Goal: Task Accomplishment & Management: Manage account settings

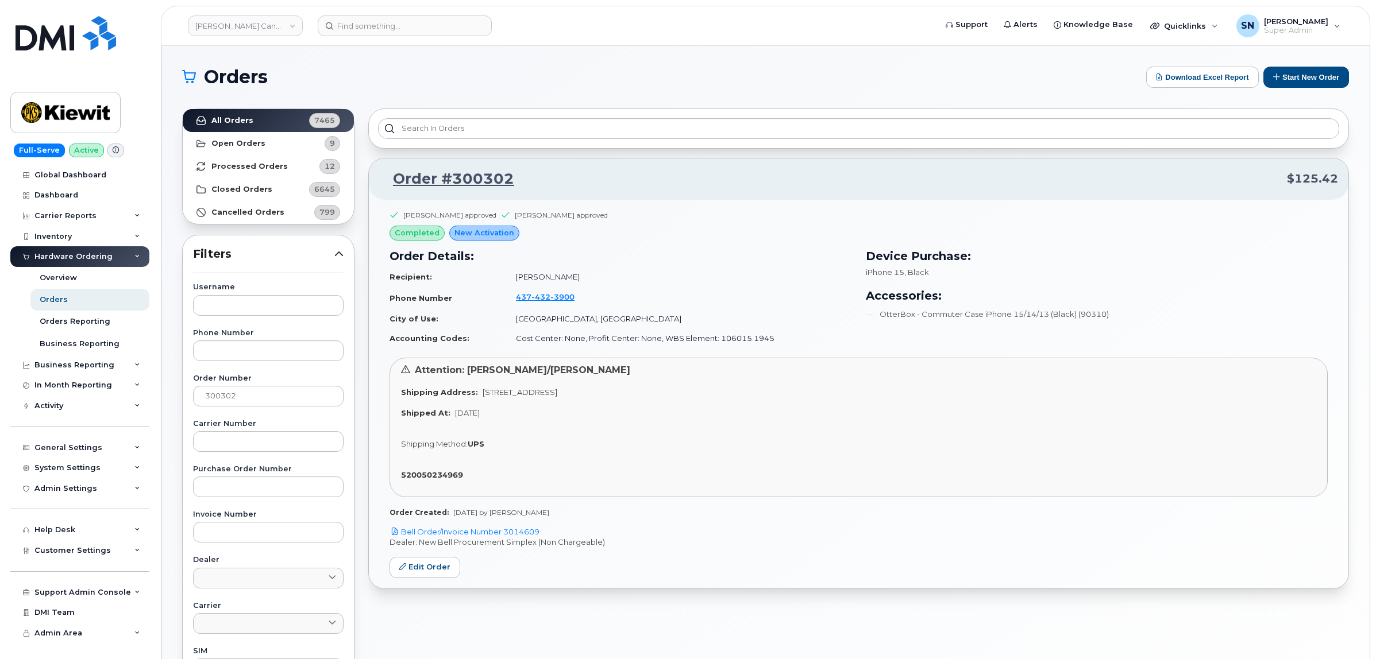
click at [499, 58] on div "Orders Download Excel Report Start New Order All Orders 7465 Open Orders 9 Proc…" at bounding box center [765, 484] width 1208 height 876
click at [449, 179] on link "Order #300302" at bounding box center [446, 179] width 135 height 21
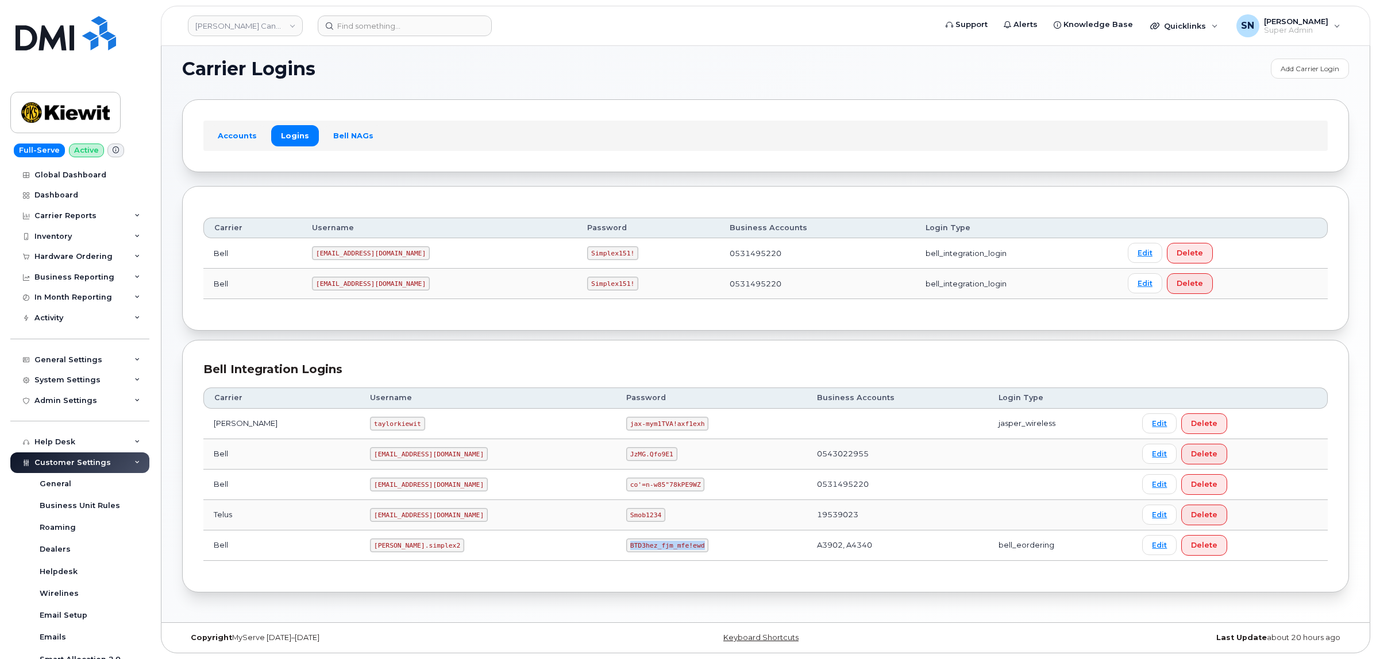
scroll to position [230, 0]
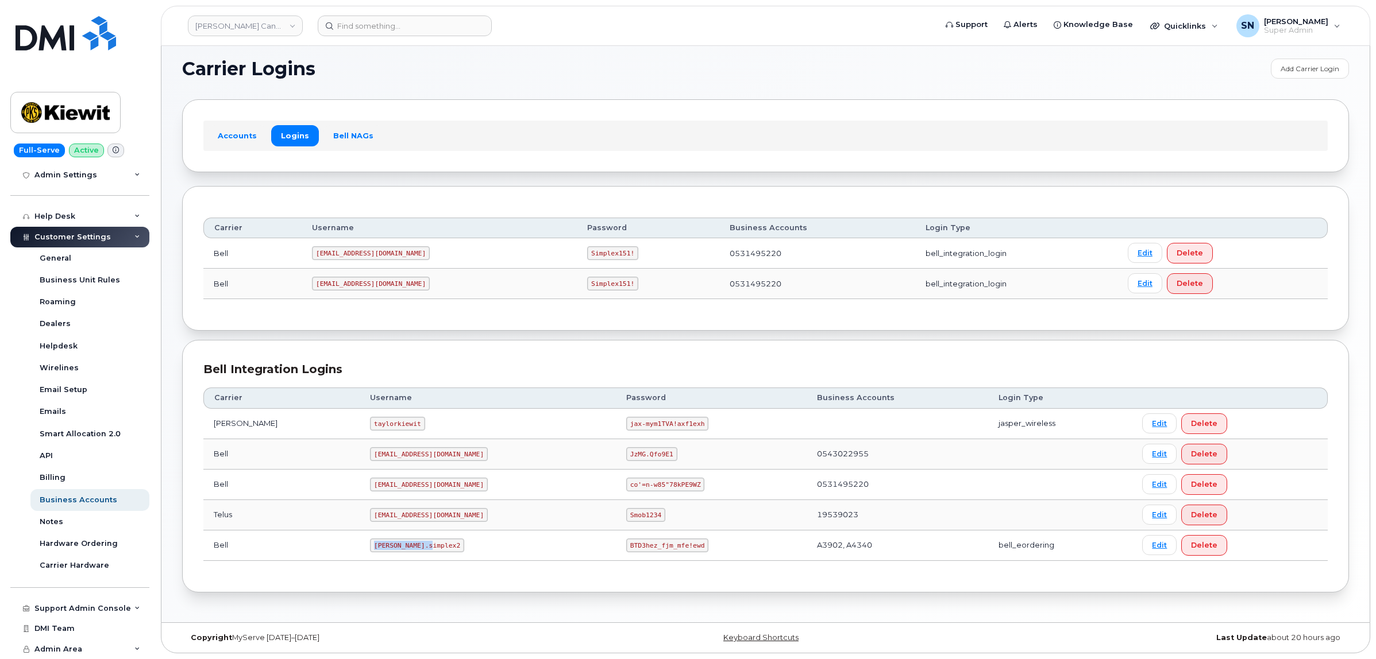
drag, startPoint x: 345, startPoint y: 544, endPoint x: 399, endPoint y: 546, distance: 54.6
click at [399, 546] on code "[PERSON_NAME].simplex2" at bounding box center [417, 546] width 94 height 14
copy code "[PERSON_NAME].simplex2"
drag, startPoint x: 575, startPoint y: 542, endPoint x: 651, endPoint y: 548, distance: 76.1
click at [651, 548] on td "BTD3hez_fjm_mfe!ewd" at bounding box center [711, 546] width 191 height 30
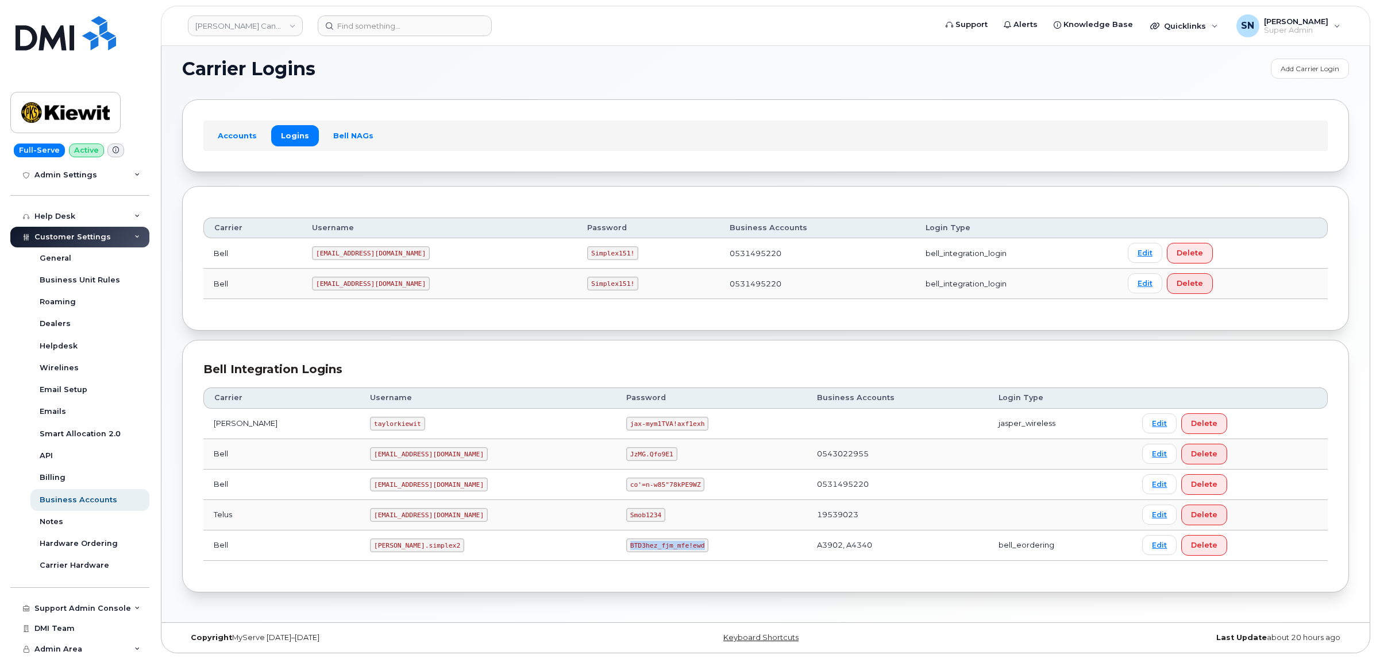
copy code "BTD3hez_fjm_mfe!ewd"
drag, startPoint x: 342, startPoint y: 547, endPoint x: 397, endPoint y: 555, distance: 55.7
click at [397, 555] on td "kiewit.simplex2" at bounding box center [488, 546] width 256 height 30
copy code "kiewit.simplex2"
drag, startPoint x: 581, startPoint y: 575, endPoint x: 575, endPoint y: 553, distance: 23.8
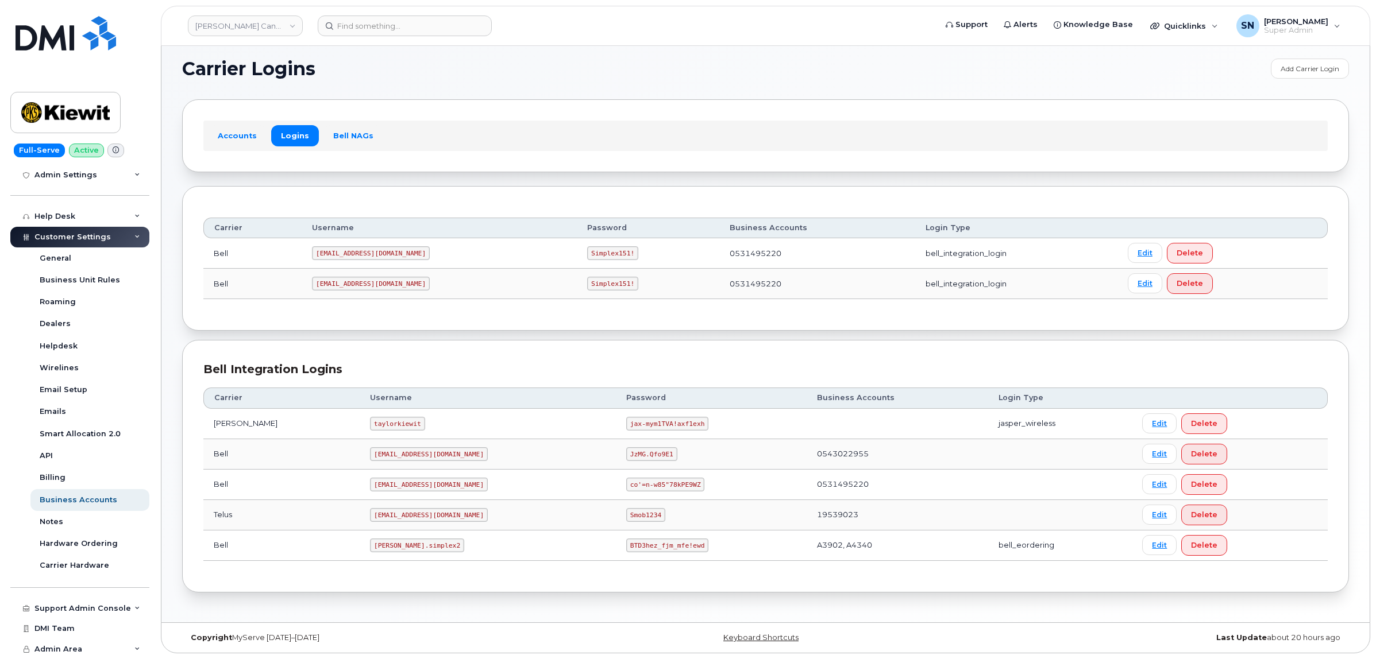
click at [580, 569] on div "Bell Integration Logins Carrier Username Password Business Accounts Login Type …" at bounding box center [765, 466] width 1166 height 253
drag, startPoint x: 573, startPoint y: 548, endPoint x: 642, endPoint y: 544, distance: 69.1
click at [642, 544] on code "BTD3hez_fjm_mfe!ewd" at bounding box center [667, 546] width 82 height 14
copy code "BTD3hez_fjm_mfe!ewd"
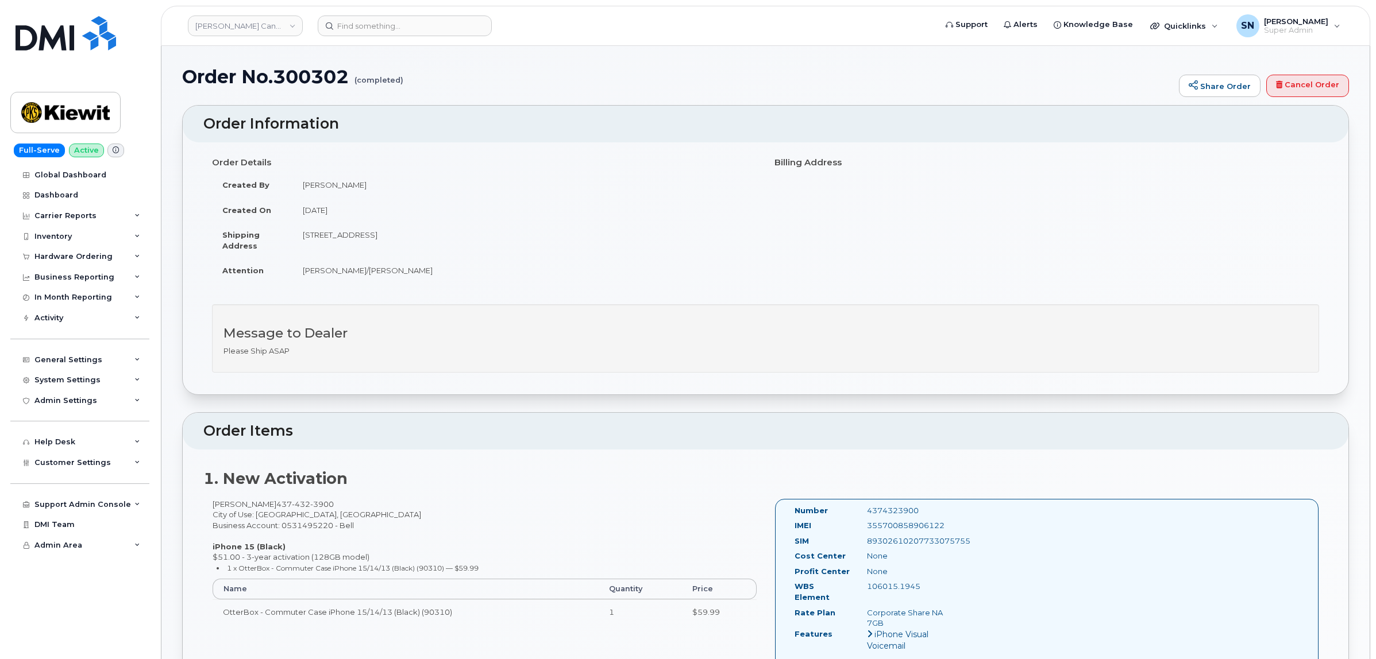
drag, startPoint x: 305, startPoint y: 238, endPoint x: 461, endPoint y: 240, distance: 155.7
click at [461, 240] on td "5875 Highway 7 Woodbridge ON L4L 1T9" at bounding box center [524, 240] width 465 height 36
copy td "5875 Highway 7 Woodbridge ON L4L 1T9"
click at [95, 250] on div "Hardware Ordering" at bounding box center [79, 256] width 139 height 21
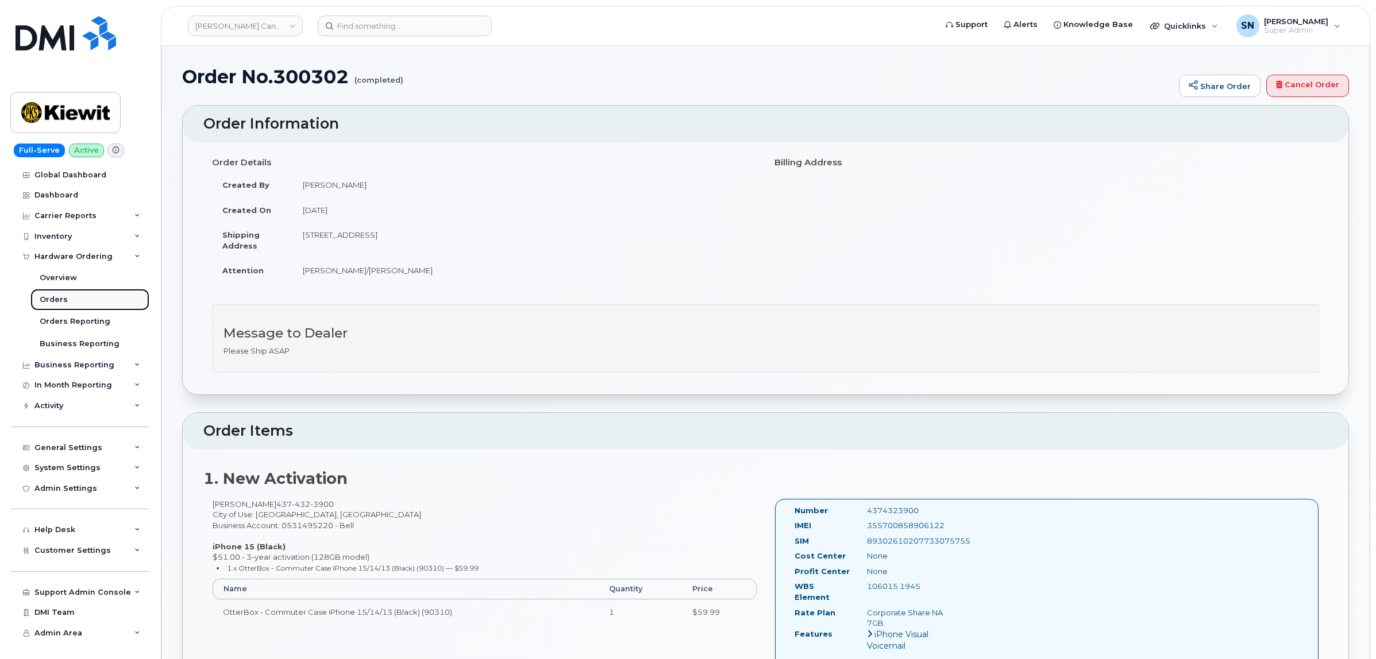
click at [59, 307] on link "Orders" at bounding box center [89, 300] width 119 height 22
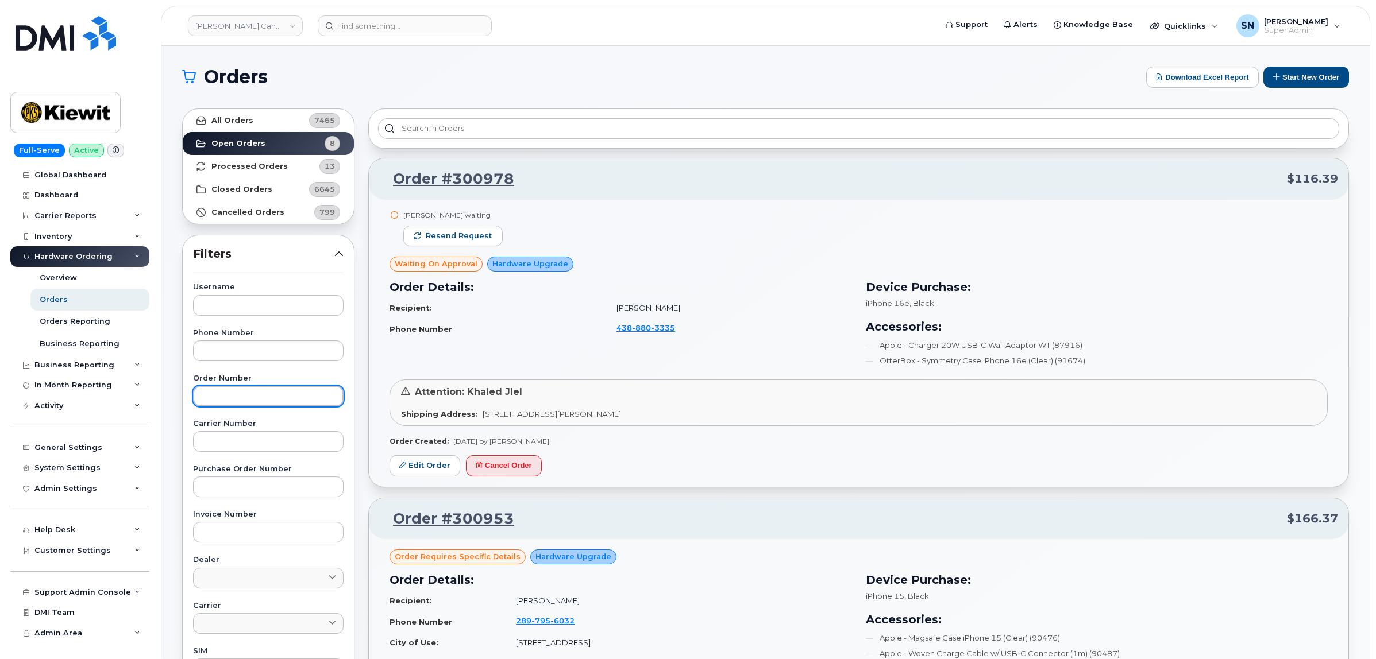
click at [308, 389] on input "text" at bounding box center [268, 396] width 150 height 21
paste input "300952"
type input "300952"
click at [289, 119] on link "All Orders 7465" at bounding box center [268, 120] width 171 height 23
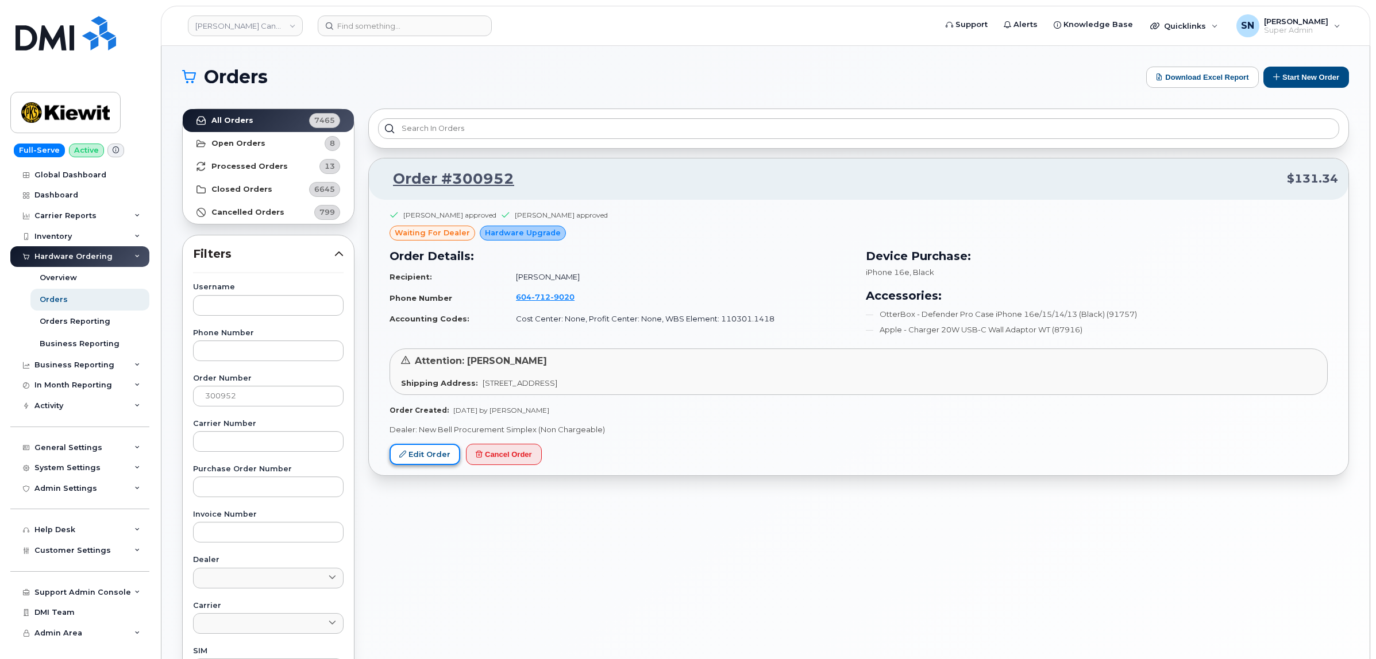
click at [408, 452] on link "Edit Order" at bounding box center [424, 454] width 71 height 21
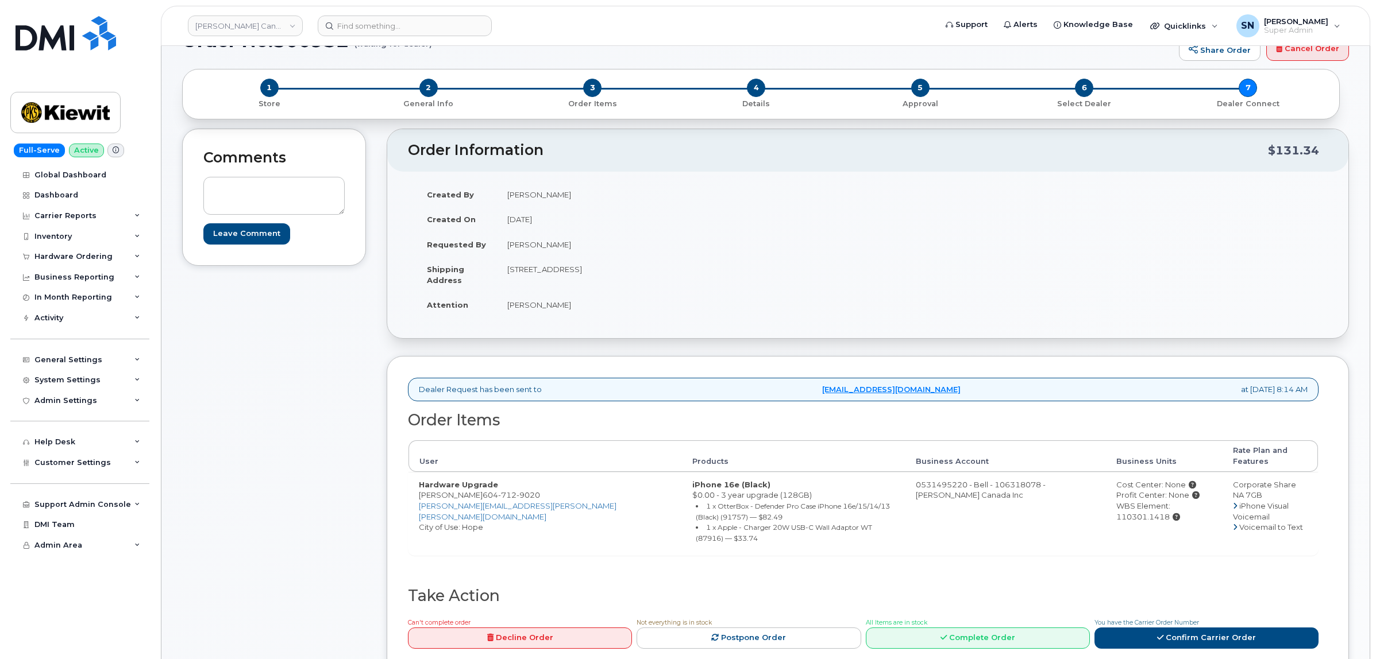
scroll to position [72, 0]
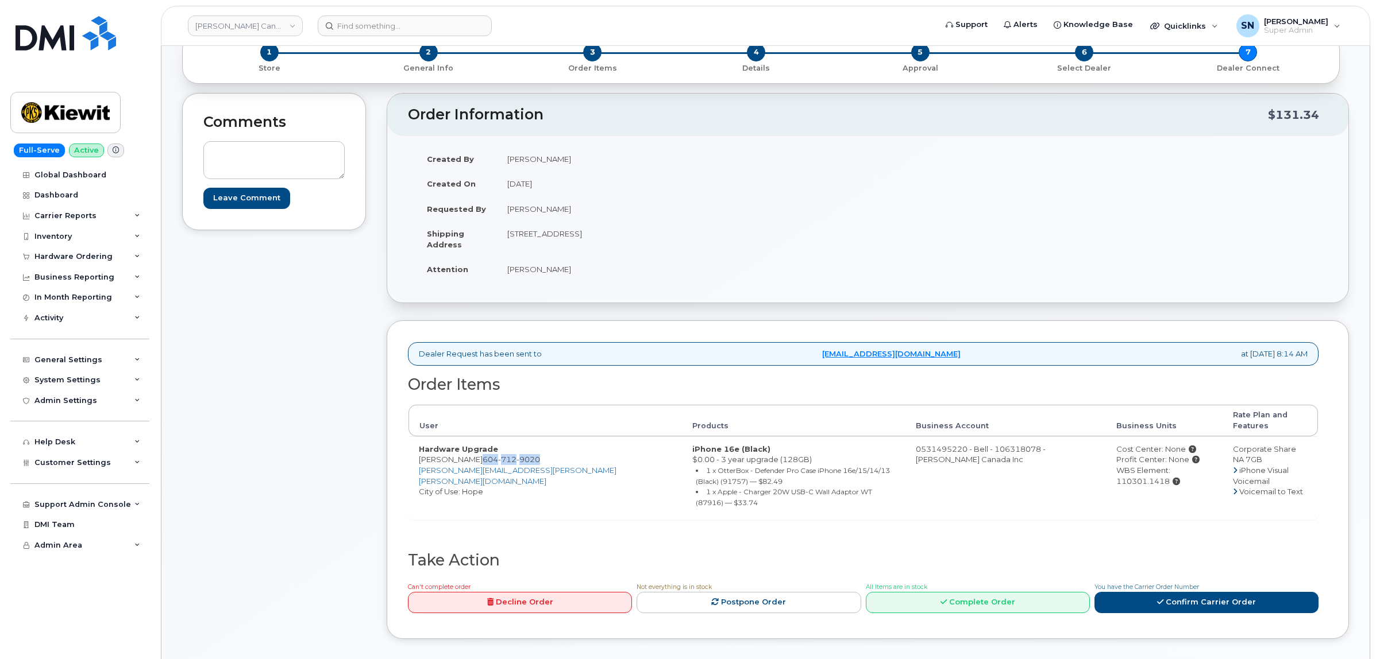
drag, startPoint x: 475, startPoint y: 449, endPoint x: 532, endPoint y: 448, distance: 56.9
click at [532, 455] on span "604 712 9020" at bounding box center [510, 459] width 57 height 9
copy span "604 712 9020"
drag, startPoint x: 507, startPoint y: 233, endPoint x: 607, endPoint y: 244, distance: 100.6
click at [607, 244] on td "1-1425 North Service Rd E OAKVILLE ON L6H 1A7 CANADA" at bounding box center [678, 239] width 362 height 36
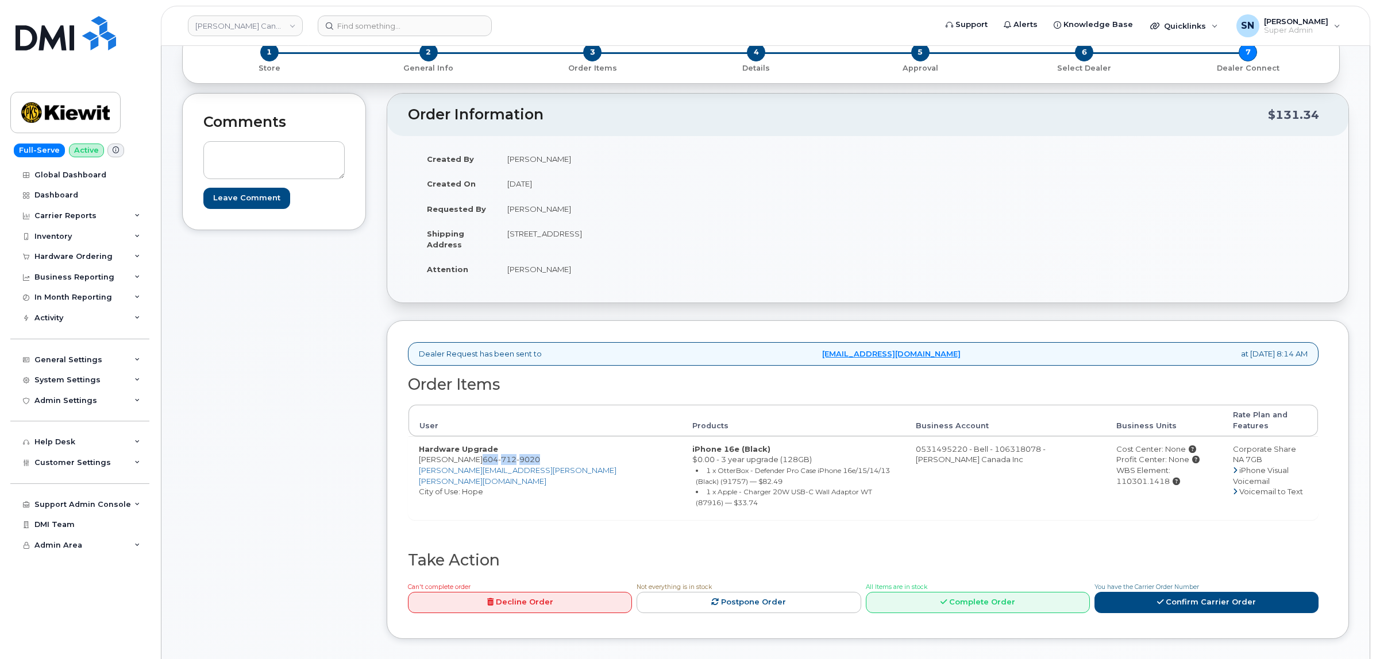
copy td "1-1425 North Service Rd E"
click at [641, 283] on div "Created By Jonas Mutoke Created On September 16, 2025 Requested By Raghav Mehta…" at bounding box center [638, 219] width 460 height 146
drag, startPoint x: 666, startPoint y: 233, endPoint x: 696, endPoint y: 239, distance: 30.5
click at [696, 239] on td "1-1425 North Service Rd E OAKVILLE ON L6H 1A7 CANADA" at bounding box center [678, 239] width 362 height 36
copy td "L6H 1A7"
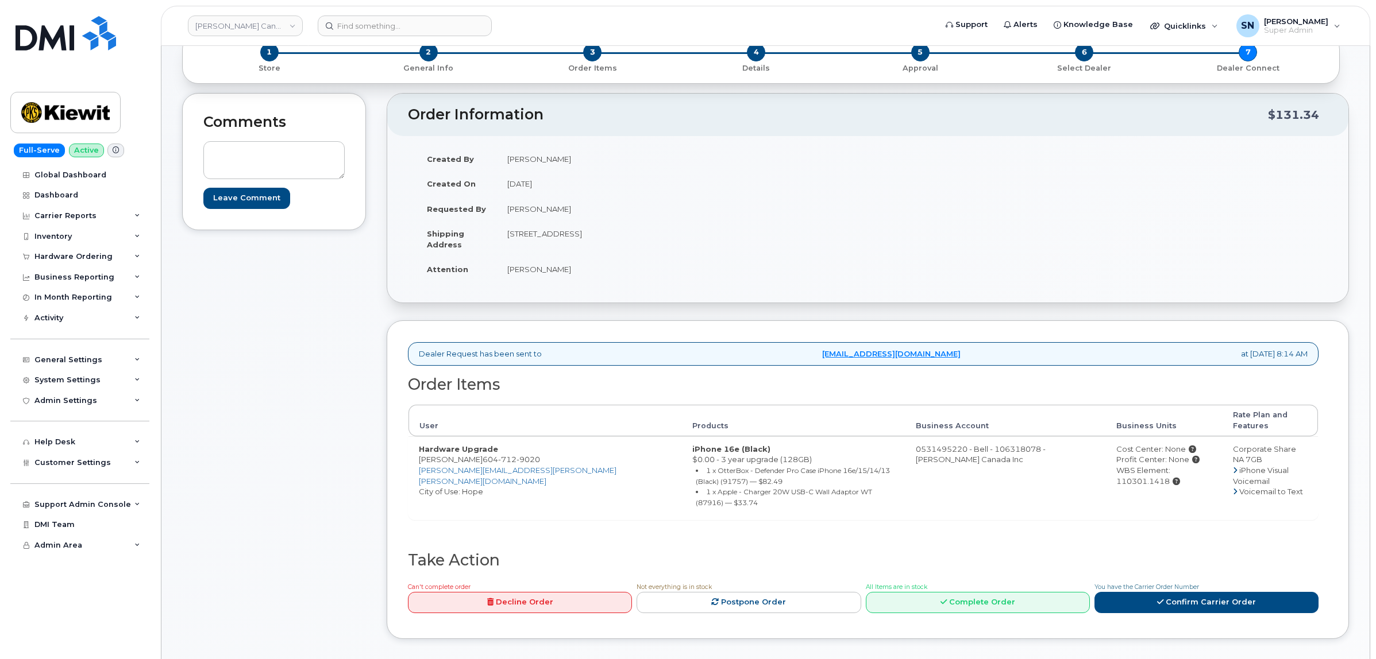
click at [534, 288] on div "Created By Jonas Mutoke Created On September 16, 2025 Requested By Raghav Mehta…" at bounding box center [638, 219] width 460 height 146
drag, startPoint x: 508, startPoint y: 268, endPoint x: 561, endPoint y: 273, distance: 53.1
click at [561, 273] on td "Raghav Mehta" at bounding box center [678, 269] width 362 height 25
copy td "Raghav Mehta"
drag, startPoint x: 420, startPoint y: 453, endPoint x: 535, endPoint y: 453, distance: 114.9
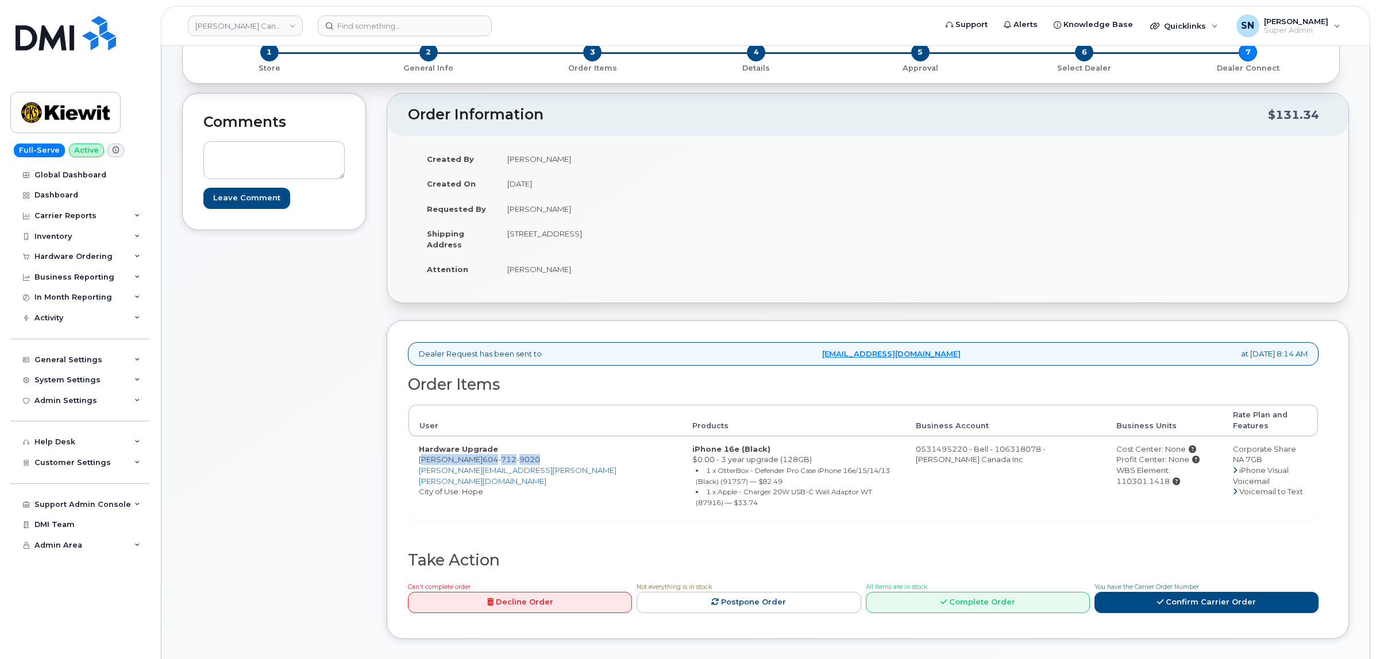
click at [535, 453] on td "Hardware Upgrade Raghav Mehta 604 712 9020 RAGHAV.MEHTA@KIEWIT.COM City of Use:…" at bounding box center [544, 477] width 273 height 83
copy td "Raghav Mehta 604 712 9020"
copy div "110301.1418"
drag, startPoint x: 1186, startPoint y: 461, endPoint x: 1131, endPoint y: 461, distance: 54.6
click at [1131, 465] on div "WBS Element: 110301.1418" at bounding box center [1164, 475] width 96 height 21
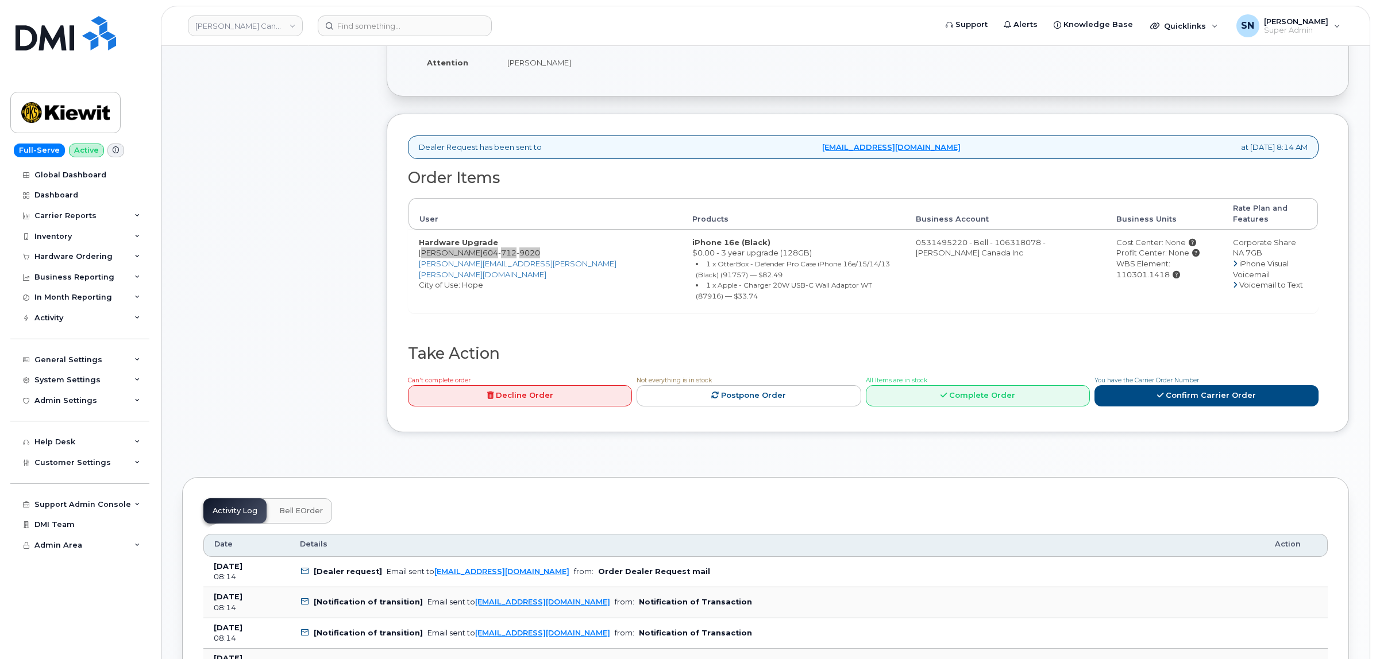
scroll to position [287, 0]
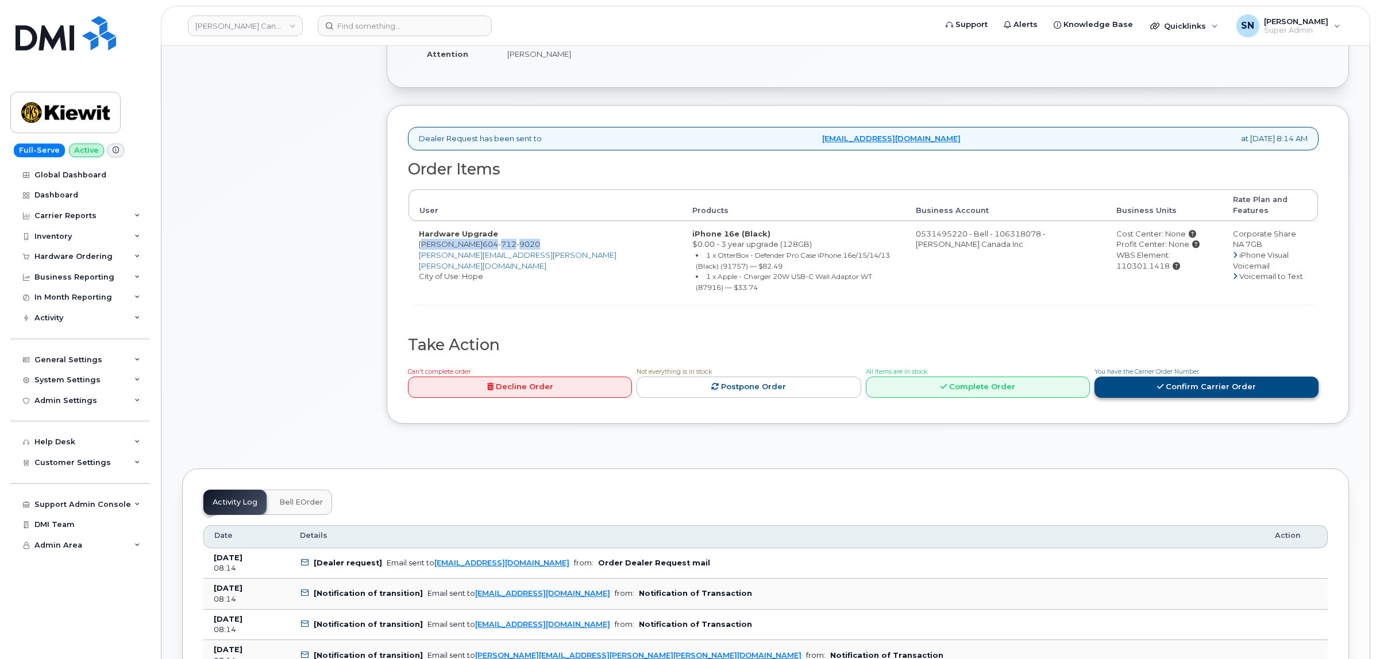
click at [1161, 377] on link "Confirm Carrier Order" at bounding box center [1206, 387] width 224 height 21
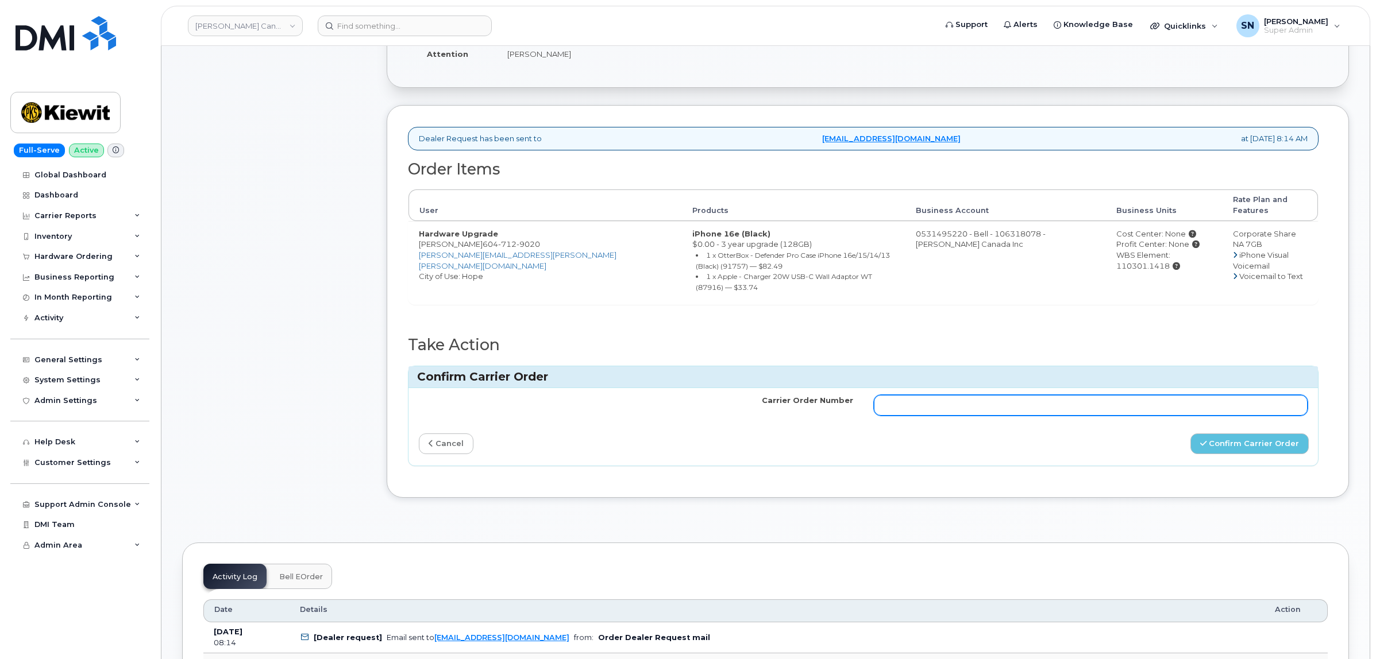
click at [1126, 395] on input "Carrier Order Number" at bounding box center [1091, 405] width 434 height 21
paste input "3017503"
type input "3017503"
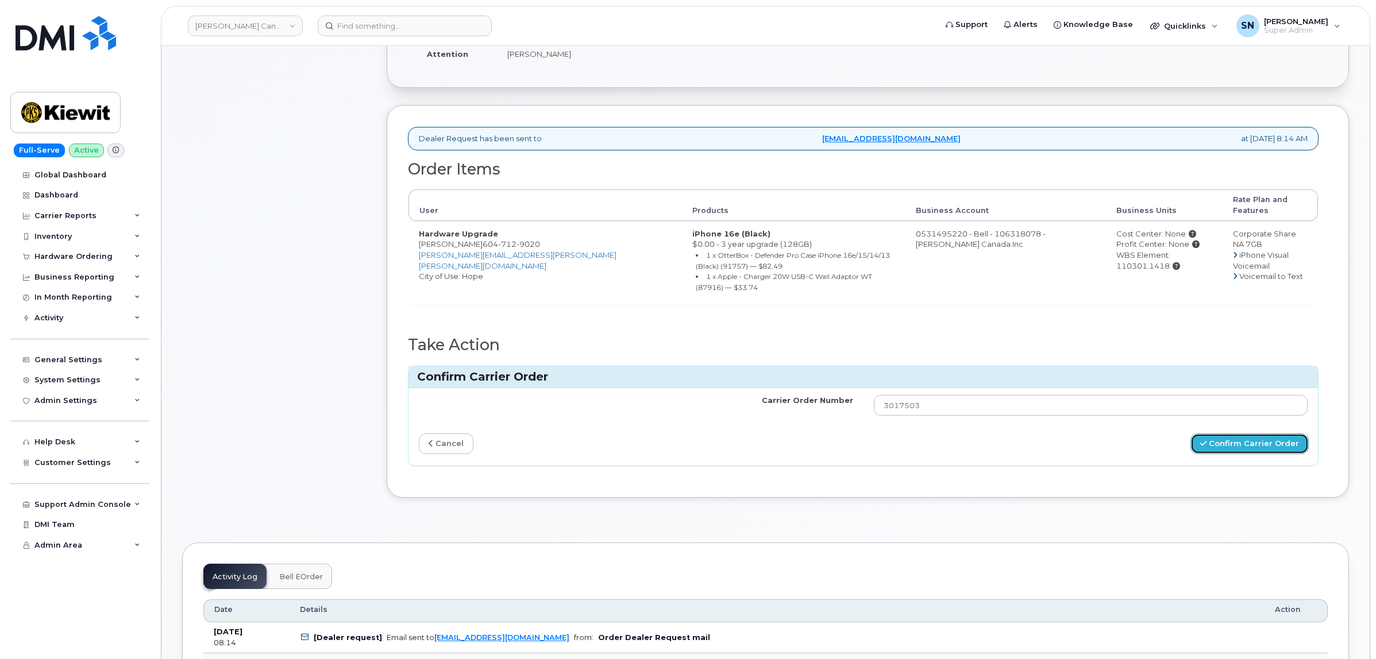
click at [1219, 434] on button "Confirm Carrier Order" at bounding box center [1249, 444] width 118 height 21
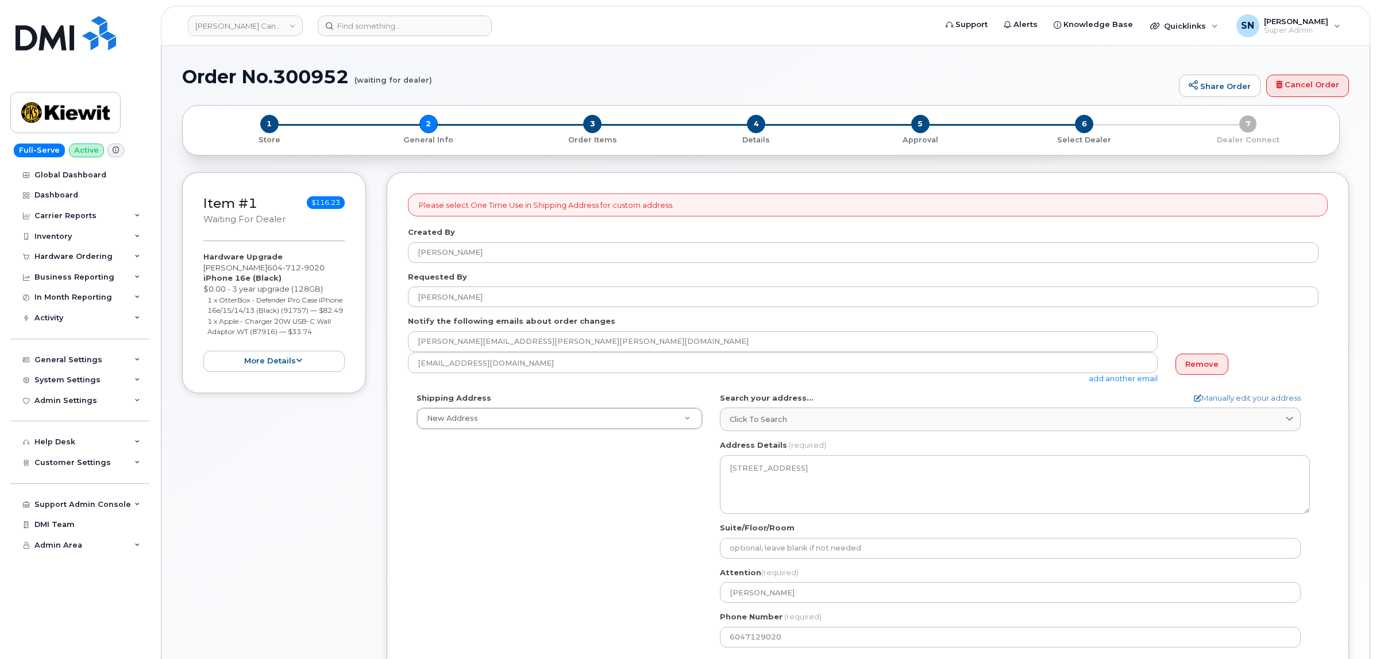
select select
click at [258, 268] on div "Hardware Upgrade Raghav Mehta 604 712 9020 iPhone 16e (Black) $0.00 - 3 year up…" at bounding box center [273, 312] width 141 height 120
drag, startPoint x: 260, startPoint y: 266, endPoint x: 328, endPoint y: 264, distance: 67.8
click at [328, 264] on div "Hardware Upgrade Raghav Mehta 604 712 9020 iPhone 16e (Black) $0.00 - 3 year up…" at bounding box center [273, 312] width 141 height 120
copy span "604 712 9020"
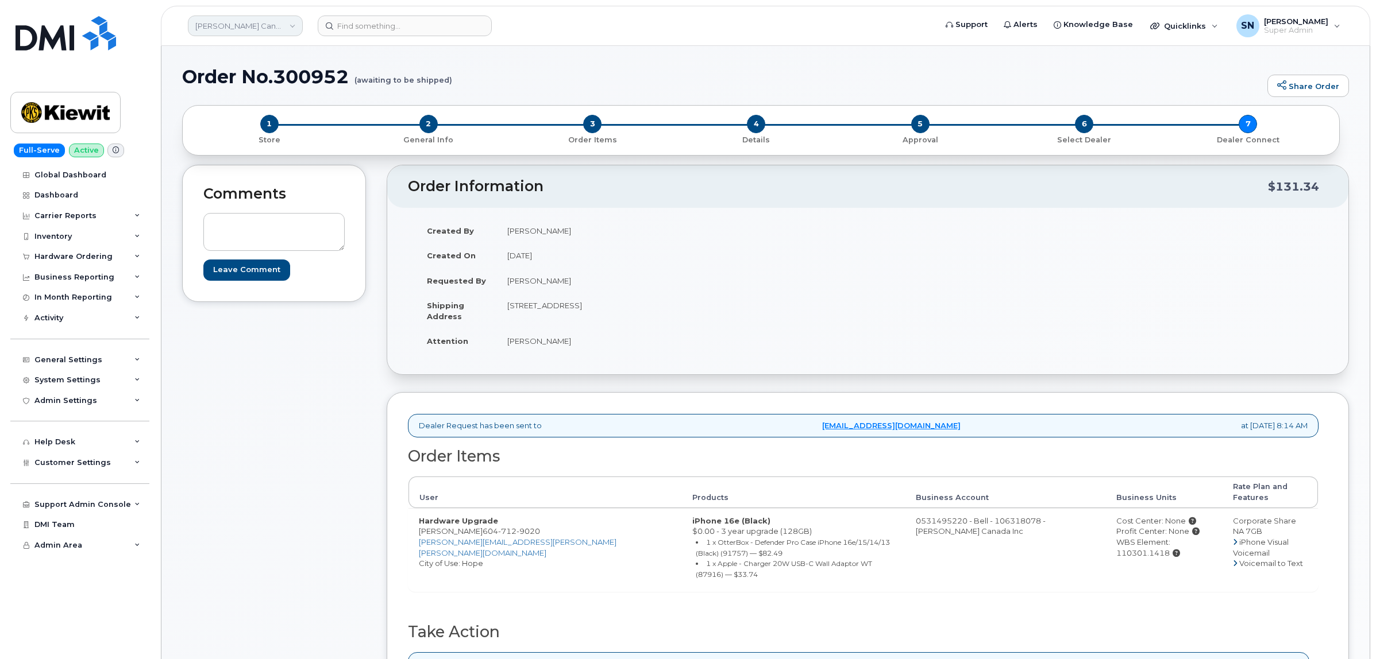
click at [240, 20] on link "[PERSON_NAME] Canada Inc" at bounding box center [245, 26] width 115 height 21
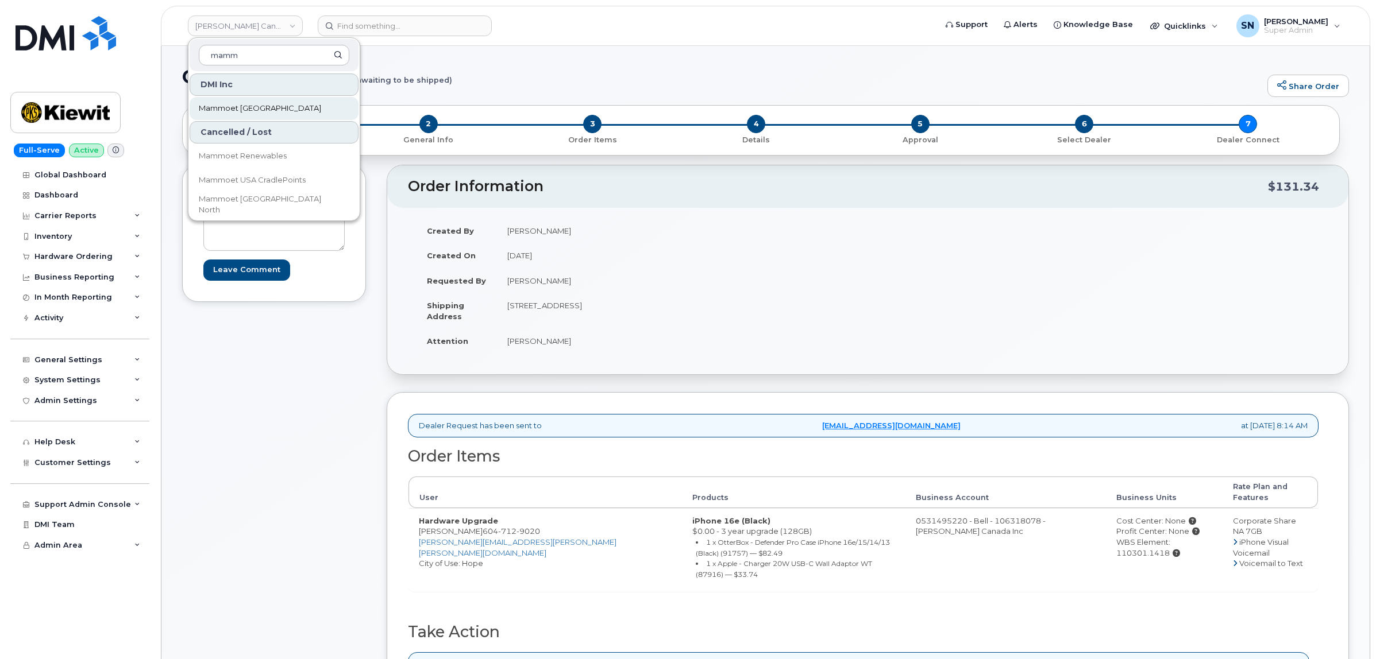
type input "mamm"
click at [242, 113] on span "Mammoet [GEOGRAPHIC_DATA]" at bounding box center [260, 108] width 122 height 11
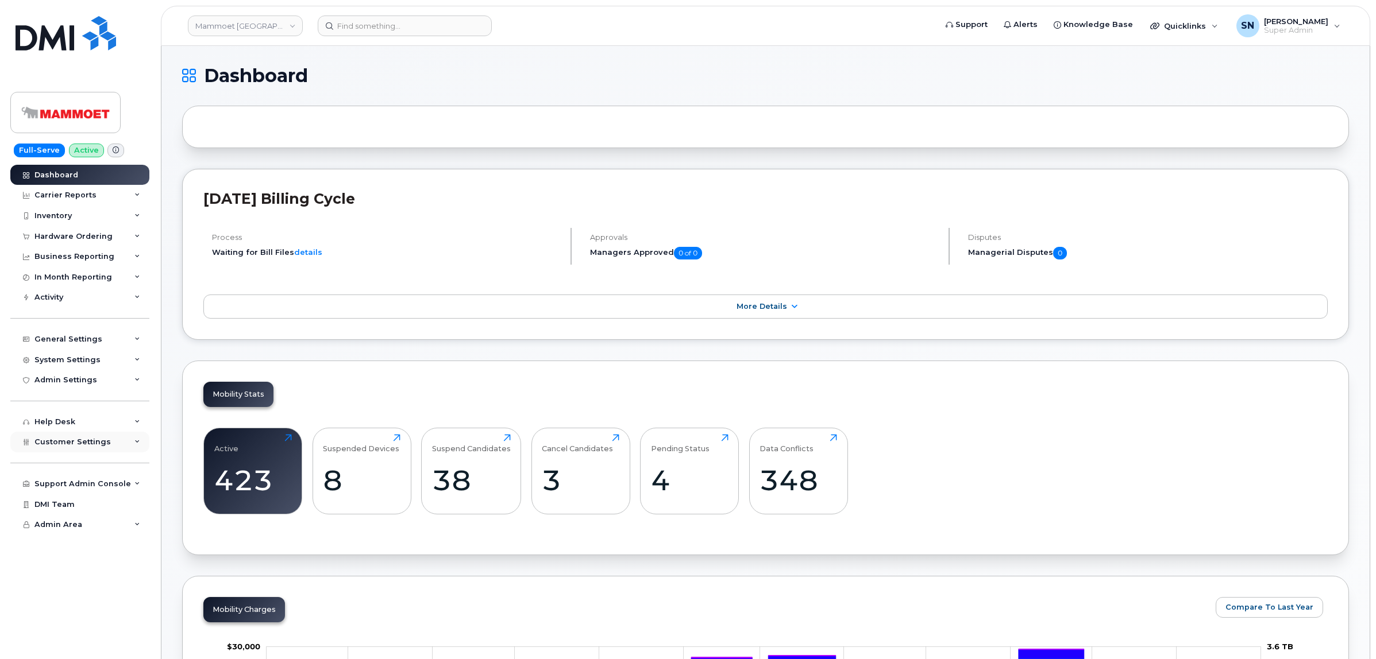
click at [93, 447] on div "Customer Settings" at bounding box center [72, 442] width 76 height 9
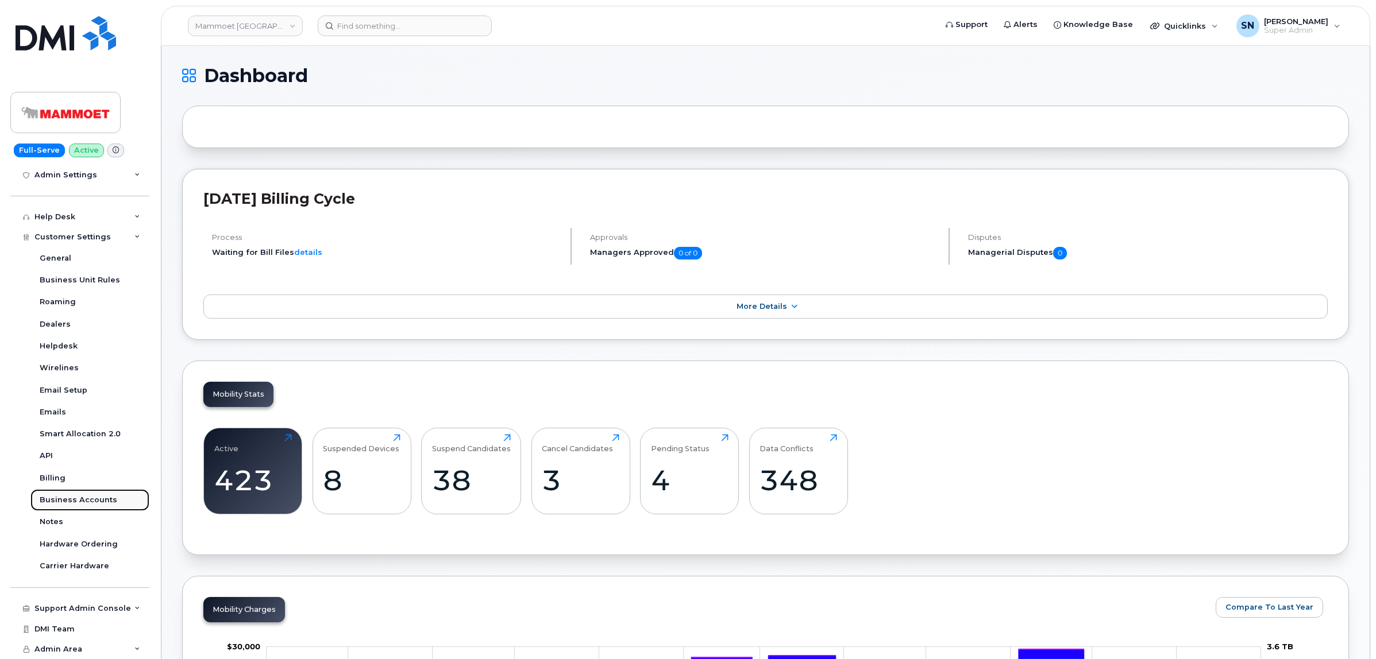
click at [89, 498] on div "Business Accounts" at bounding box center [79, 500] width 78 height 10
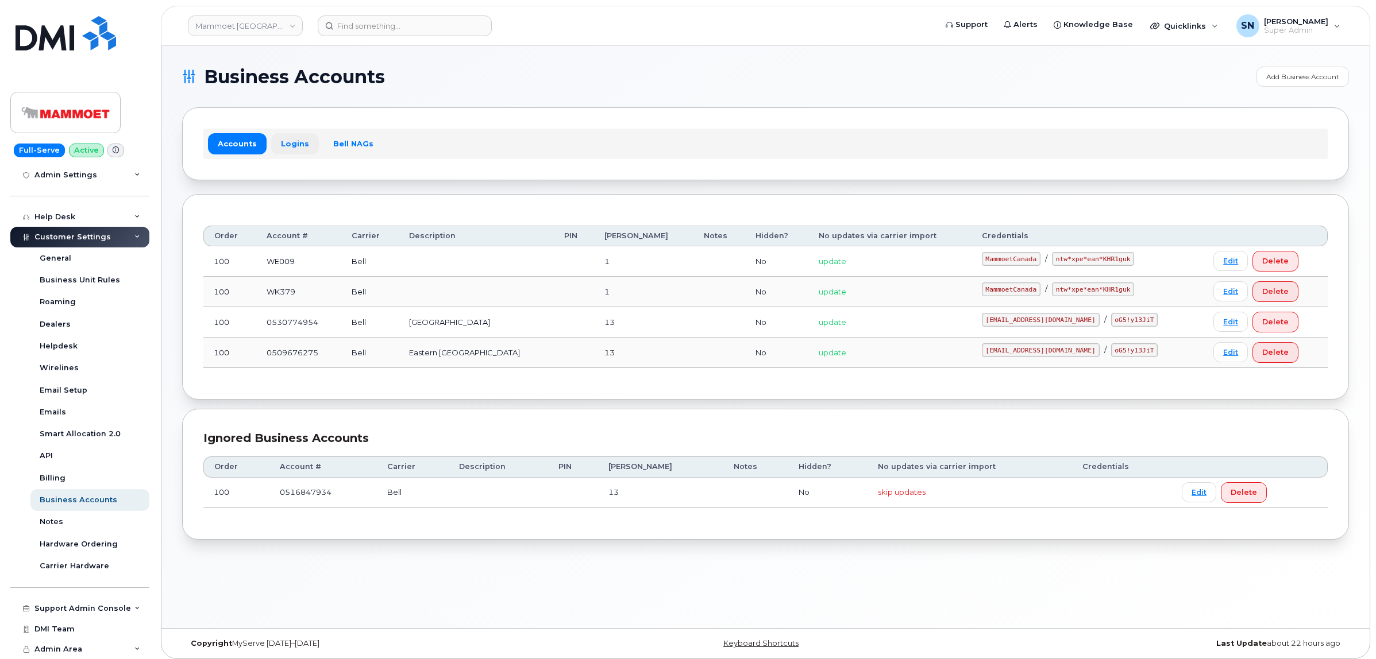
click at [289, 138] on link "Logins" at bounding box center [295, 143] width 48 height 21
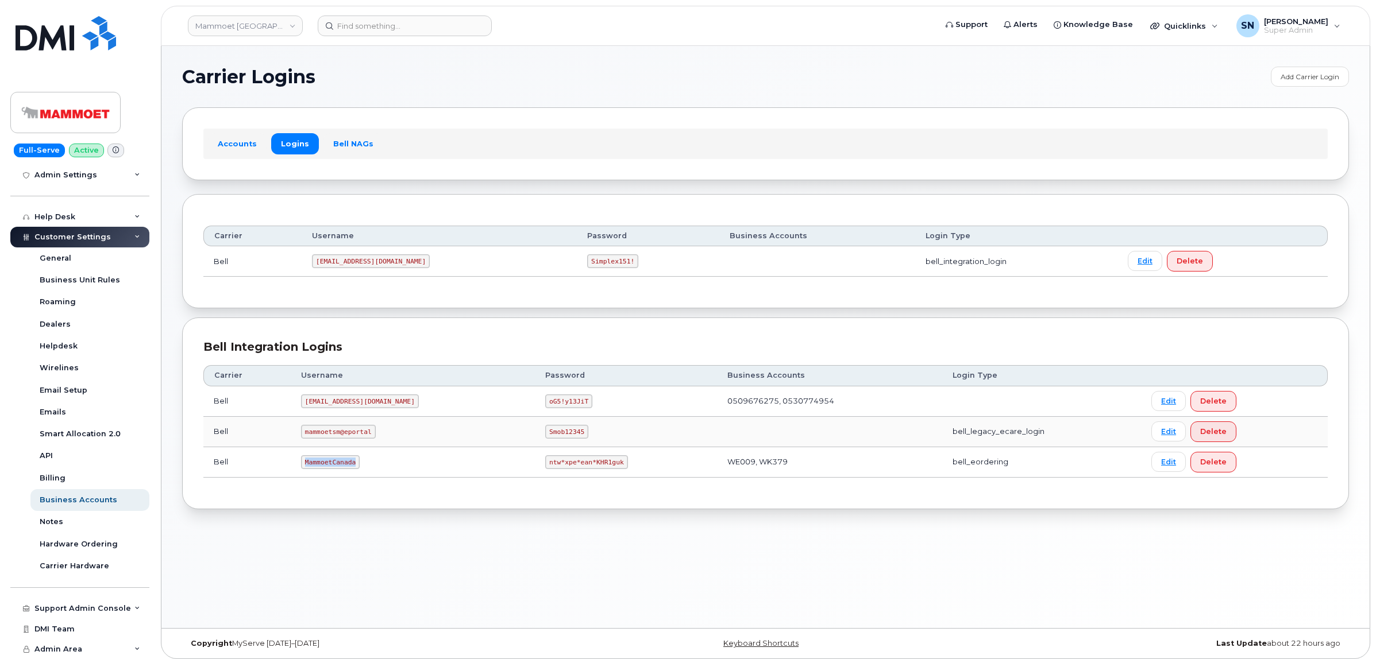
drag, startPoint x: 309, startPoint y: 463, endPoint x: 366, endPoint y: 465, distance: 56.9
click at [366, 465] on td "MammoetCanada" at bounding box center [413, 462] width 244 height 30
copy code "MammoetCanada"
drag, startPoint x: 484, startPoint y: 464, endPoint x: 553, endPoint y: 471, distance: 69.3
click at [553, 469] on code "ntw*xpe*ean*KHR1guk" at bounding box center [586, 462] width 82 height 14
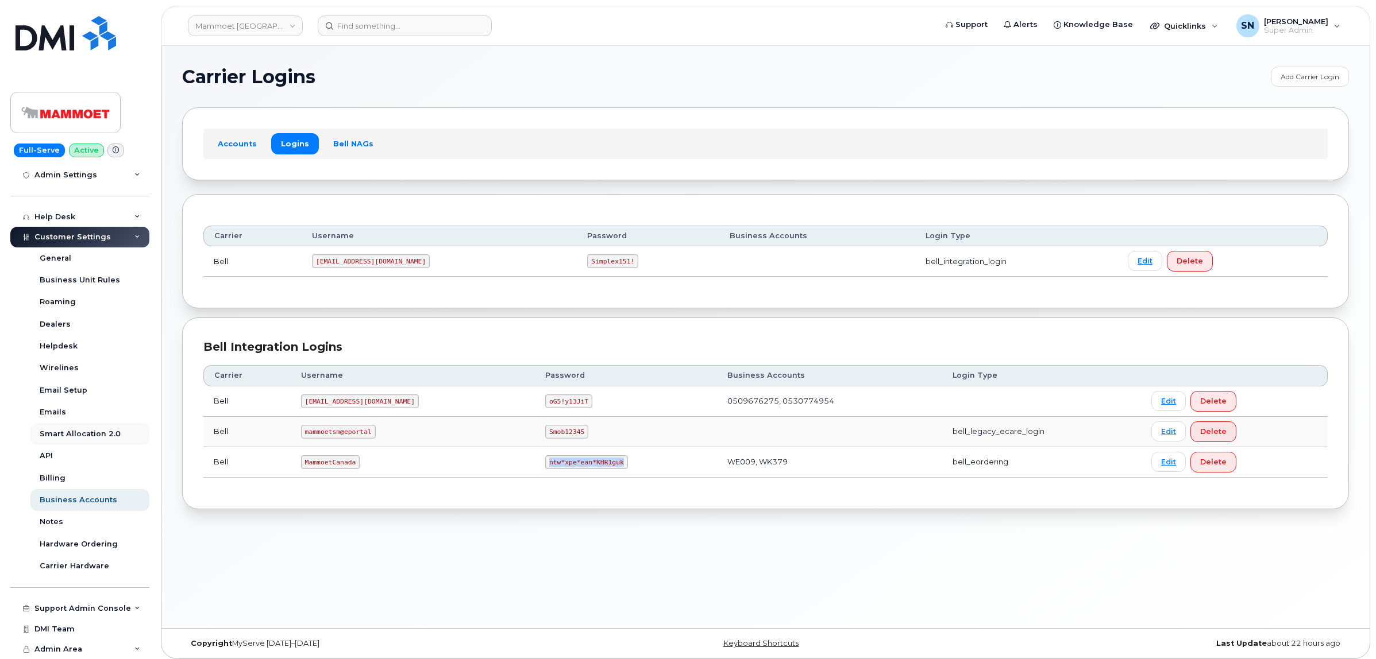
copy code "ntw*xpe*ean*KHR1guk"
click at [253, 24] on link "Mammoet [GEOGRAPHIC_DATA]" at bounding box center [245, 26] width 115 height 21
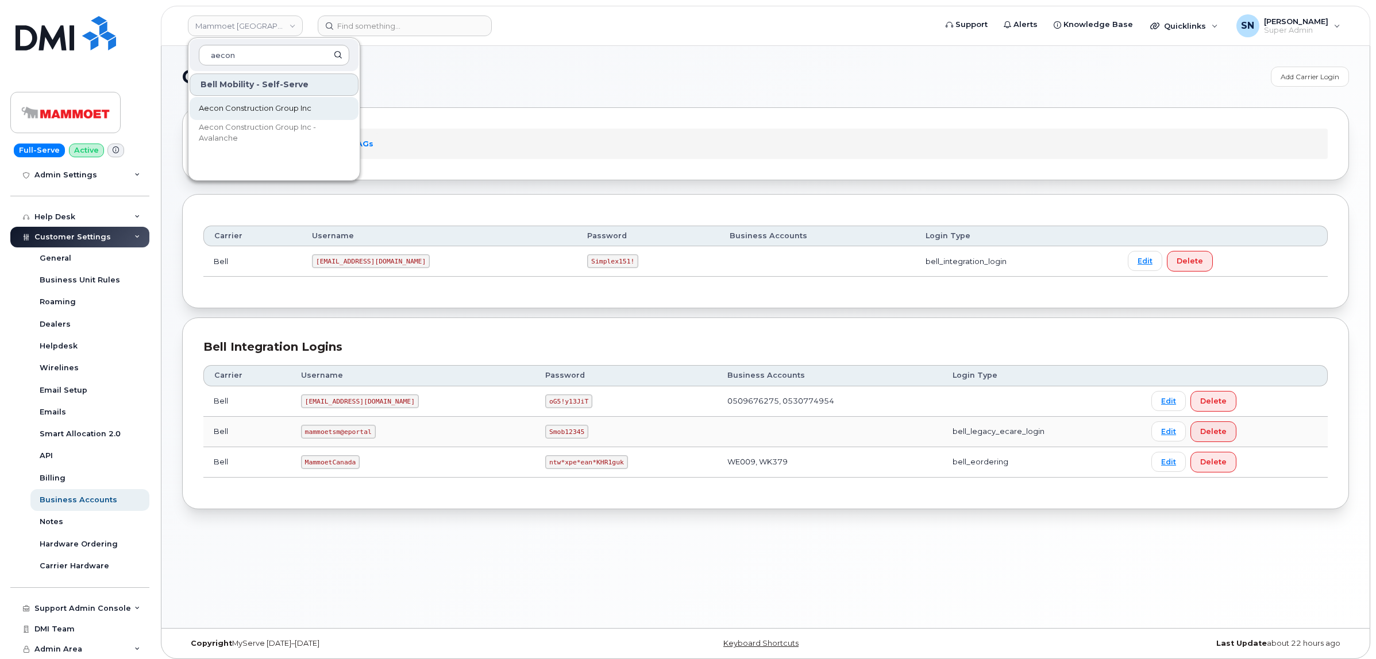
type input "aecon"
click at [248, 102] on link "Aecon Construction Group Inc" at bounding box center [274, 108] width 169 height 23
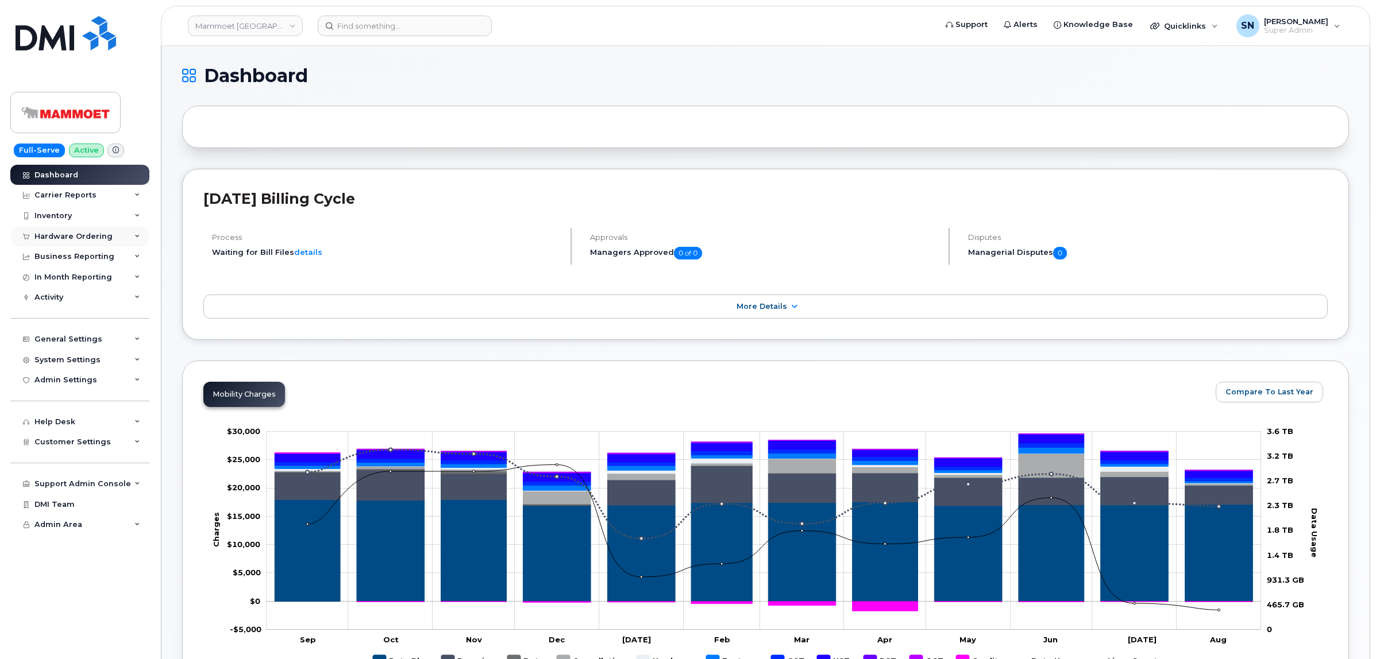
click at [82, 236] on div "Hardware Ordering" at bounding box center [73, 236] width 78 height 9
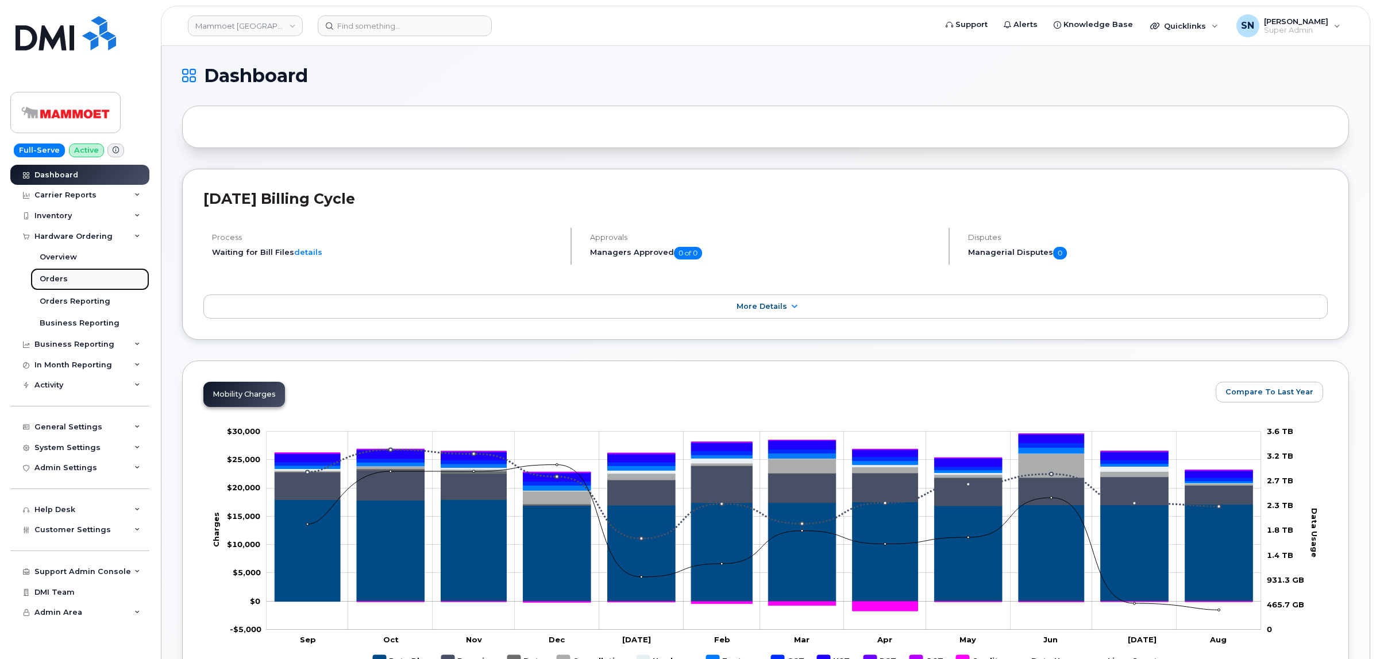
click at [53, 275] on link "Orders" at bounding box center [89, 279] width 119 height 22
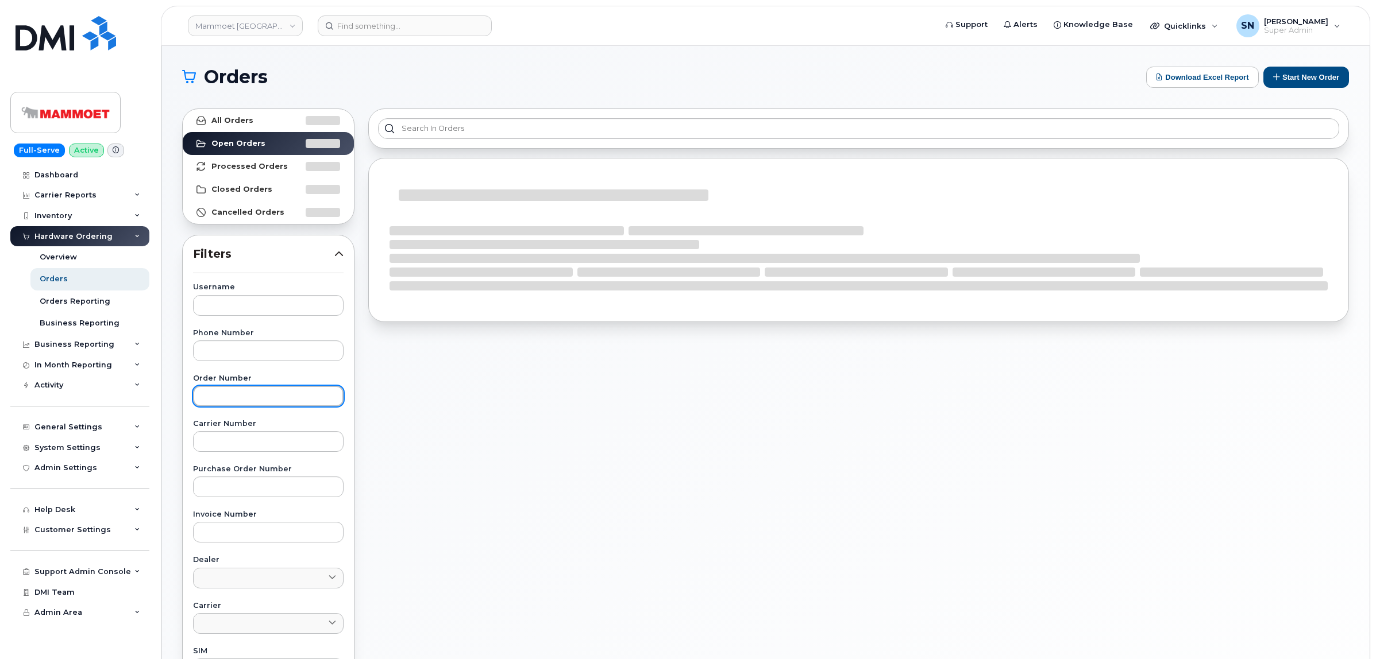
click at [268, 405] on input "text" at bounding box center [268, 396] width 150 height 21
paste input "300810"
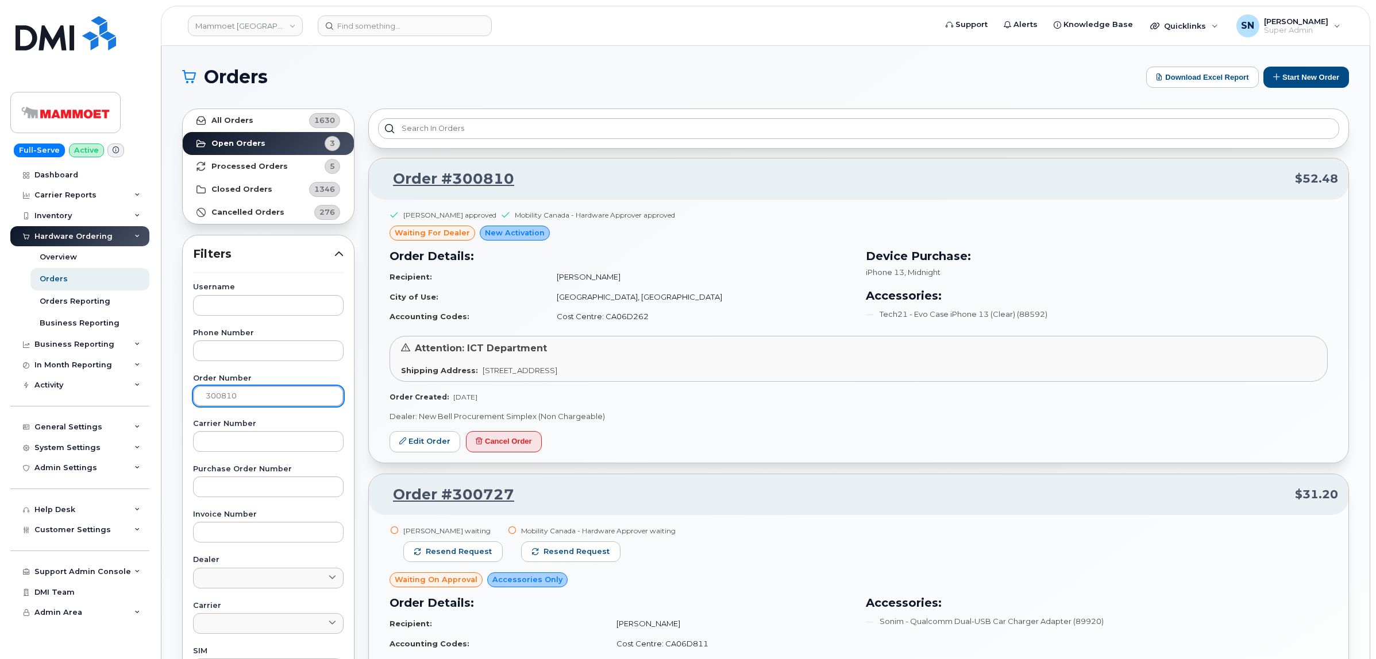
type input "300810"
click at [245, 121] on strong "All Orders" at bounding box center [232, 120] width 42 height 9
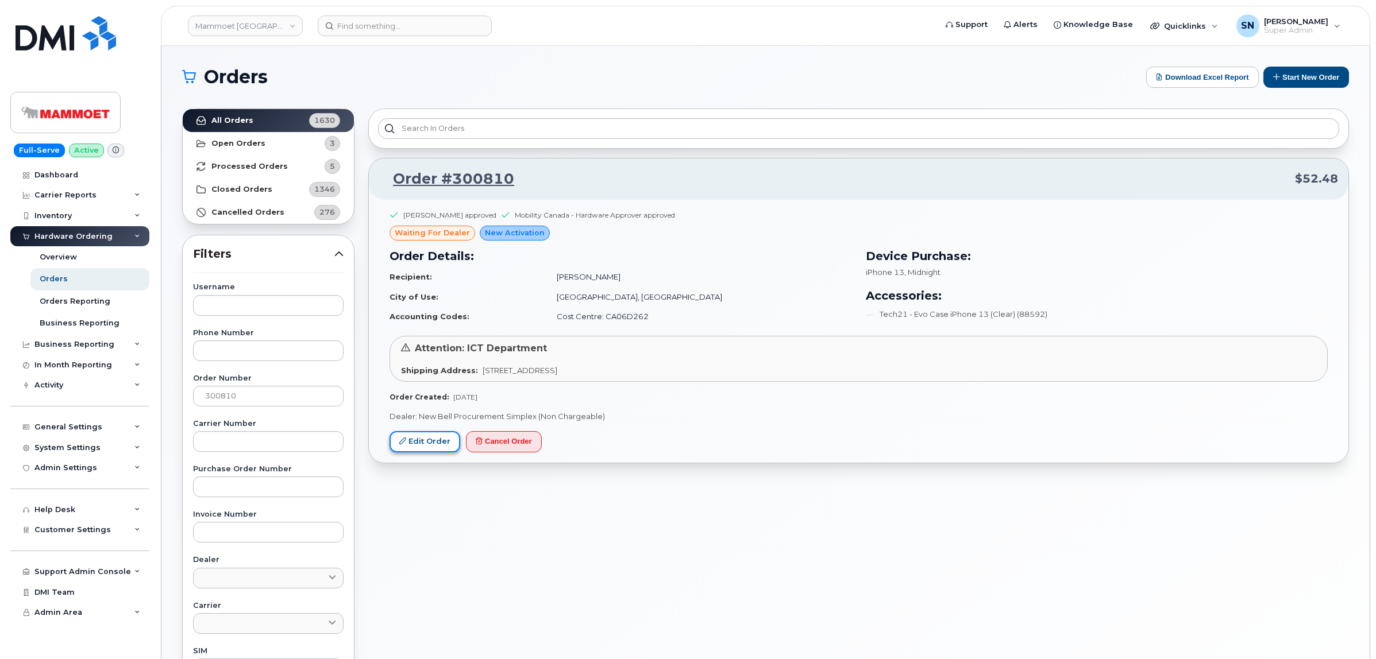
click at [419, 438] on link "Edit Order" at bounding box center [424, 441] width 71 height 21
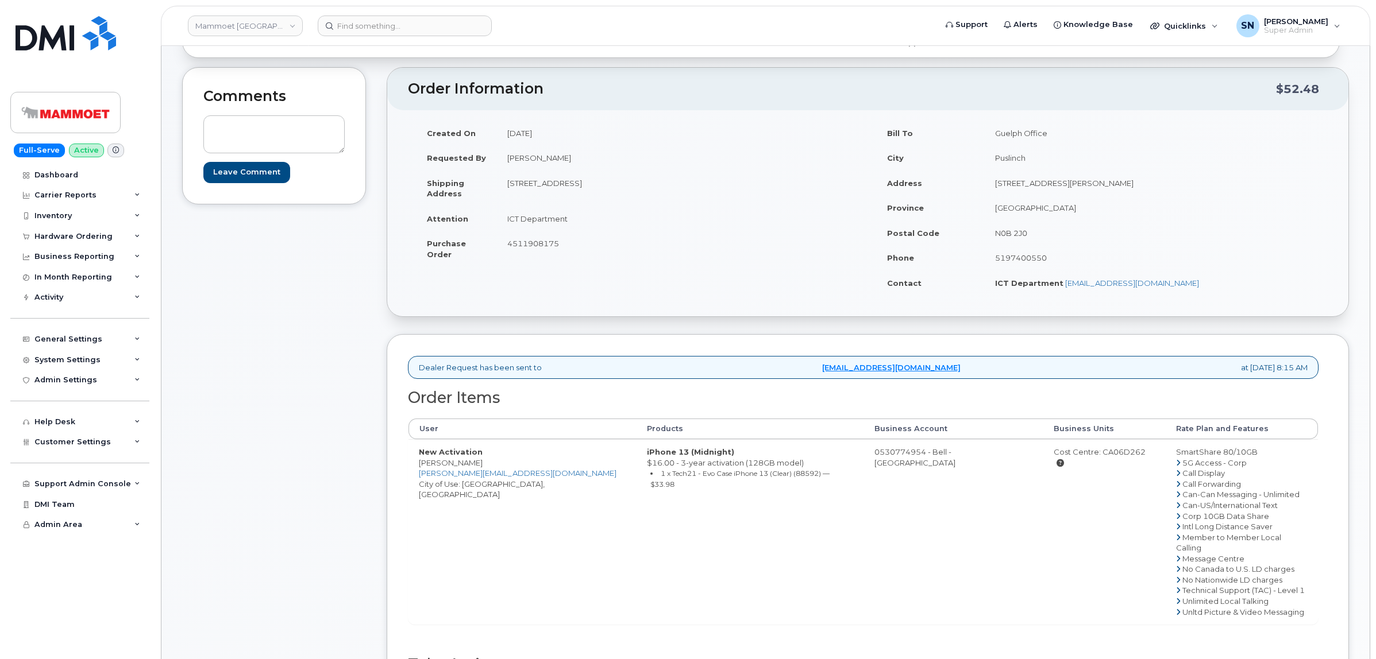
scroll to position [72, 0]
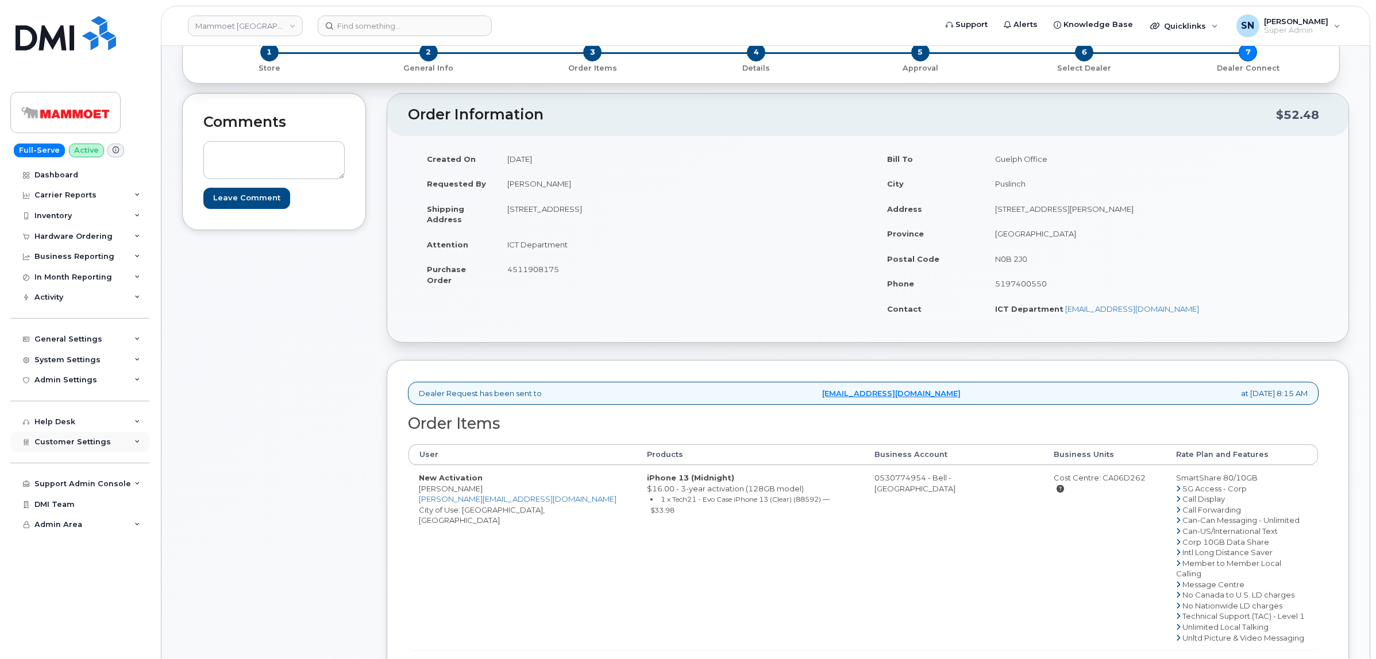
click at [121, 438] on div "Customer Settings" at bounding box center [79, 442] width 139 height 21
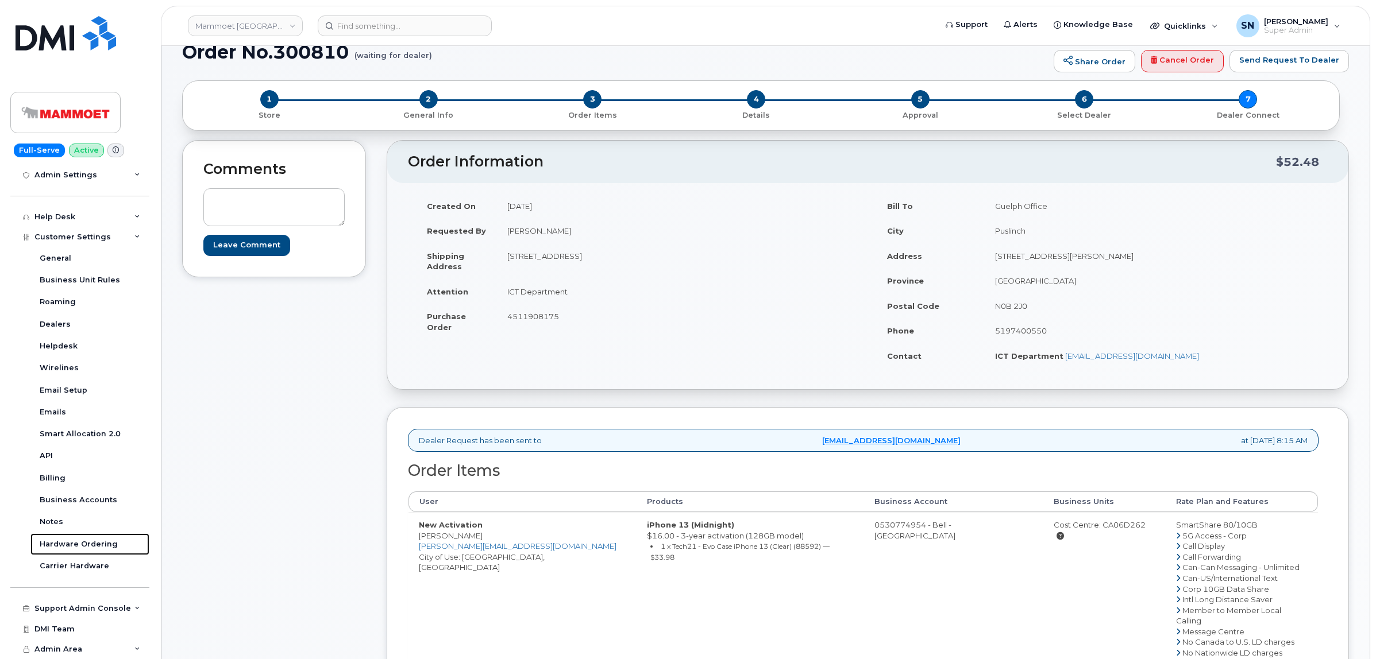
scroll to position [0, 0]
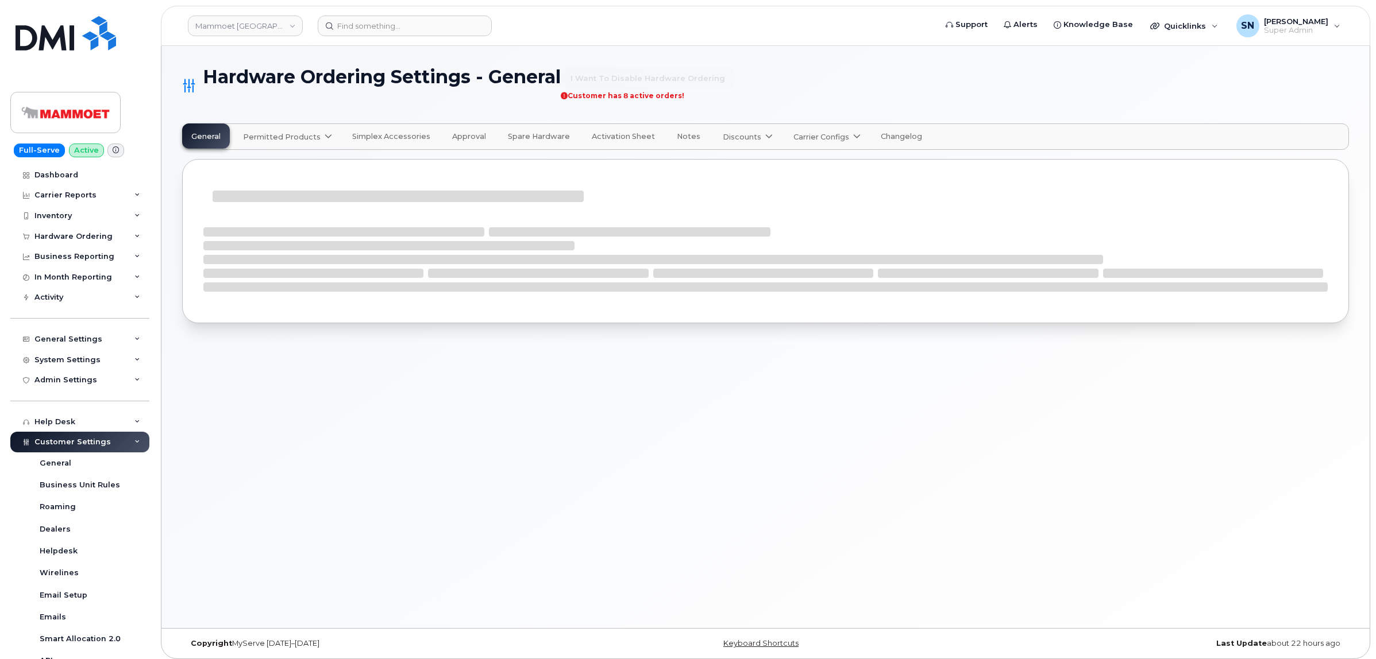
click at [303, 130] on link "Permitted Products" at bounding box center [286, 136] width 105 height 25
select select "admins"
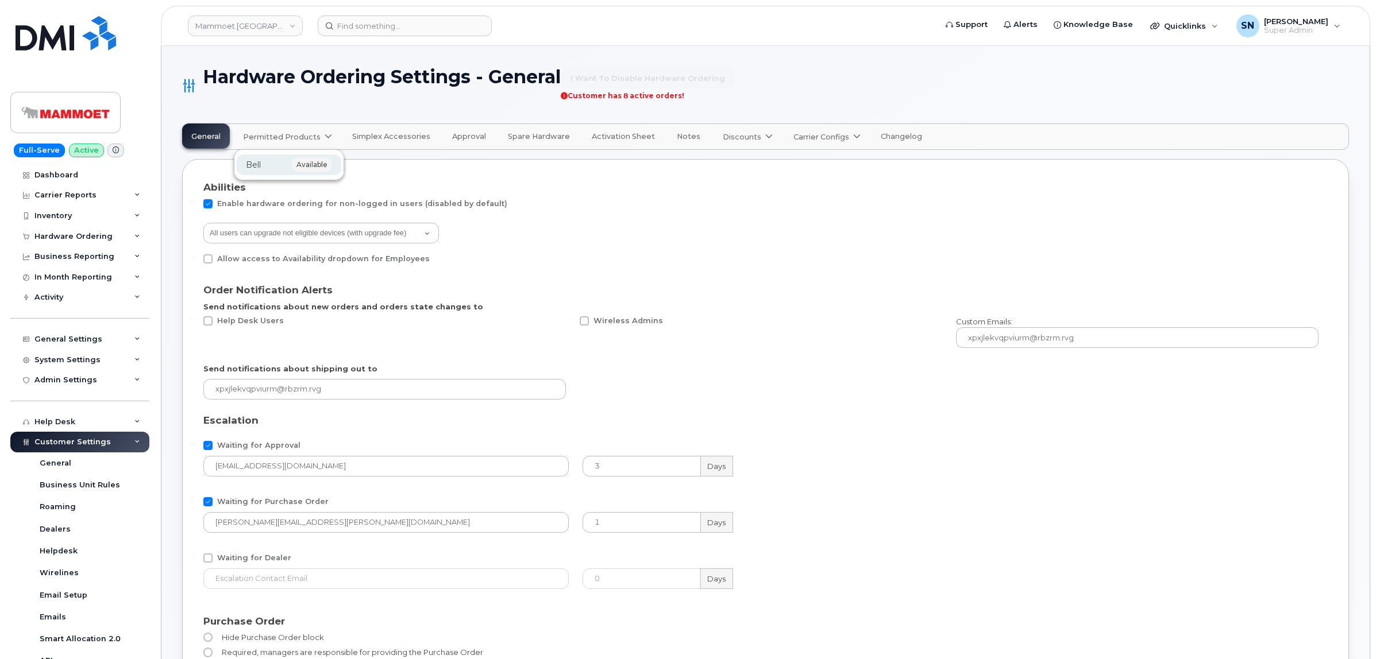
click at [256, 157] on div "Bell available" at bounding box center [289, 164] width 105 height 21
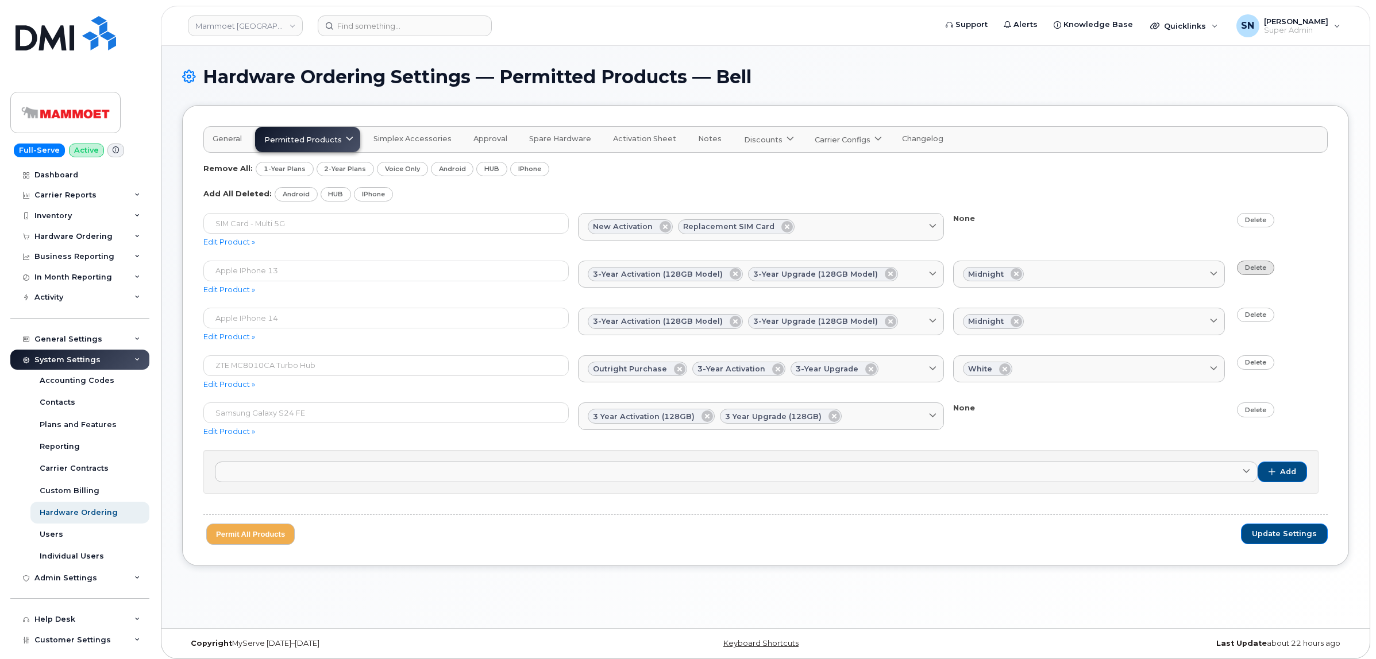
click at [1262, 264] on link "Delete" at bounding box center [1255, 268] width 37 height 14
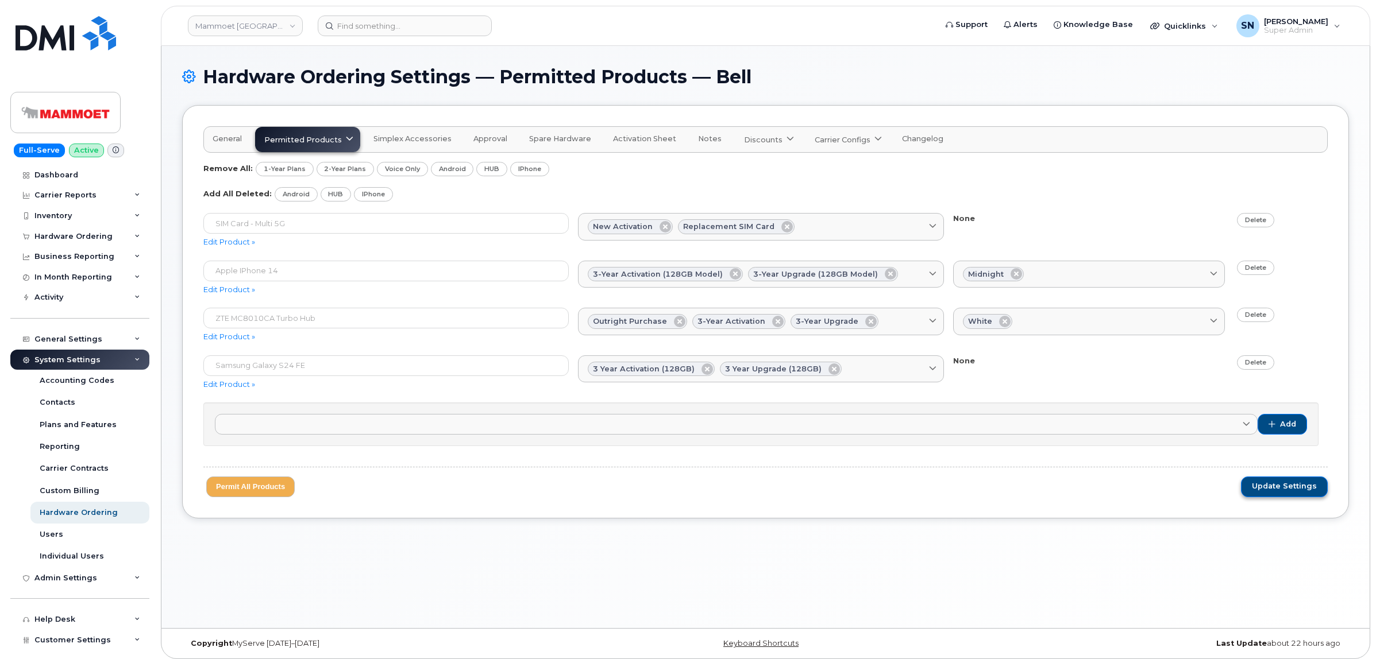
click at [1293, 487] on span "Update Settings" at bounding box center [1283, 486] width 65 height 10
click at [1267, 486] on span "Update Settings" at bounding box center [1283, 486] width 65 height 10
click at [72, 237] on div "Hardware Ordering" at bounding box center [73, 236] width 78 height 9
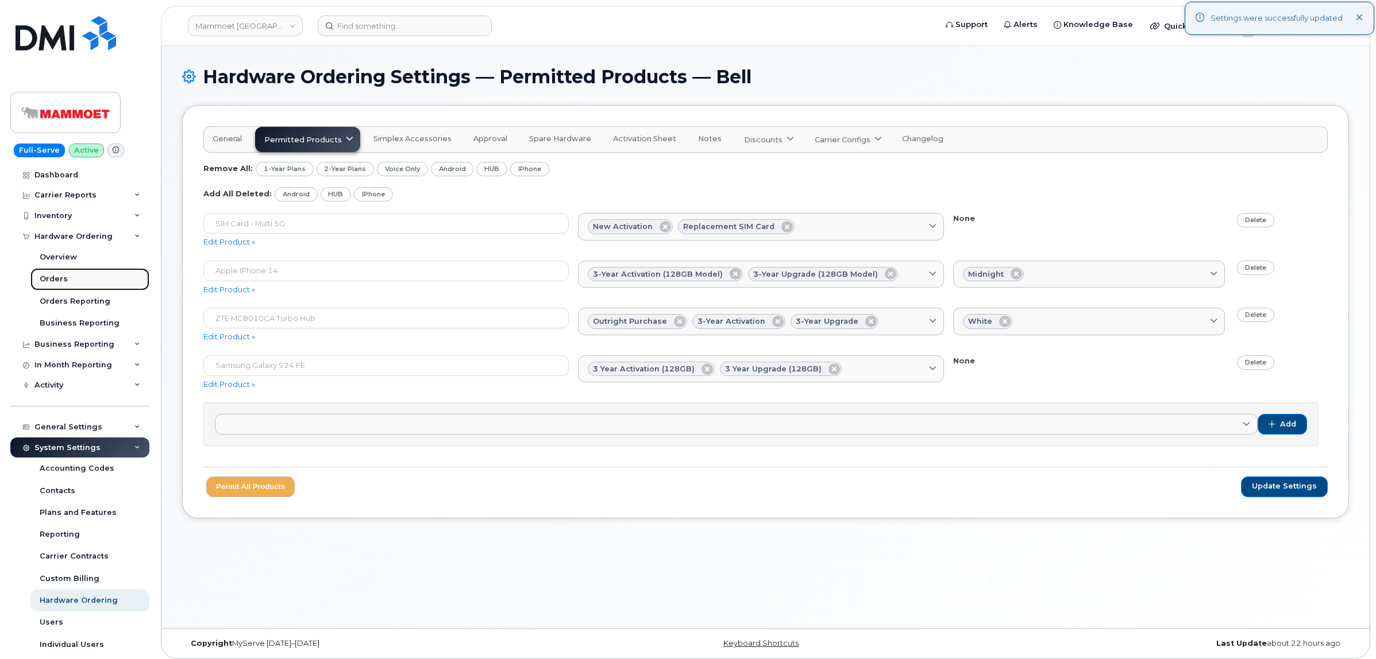
click at [68, 273] on link "Orders" at bounding box center [89, 279] width 119 height 22
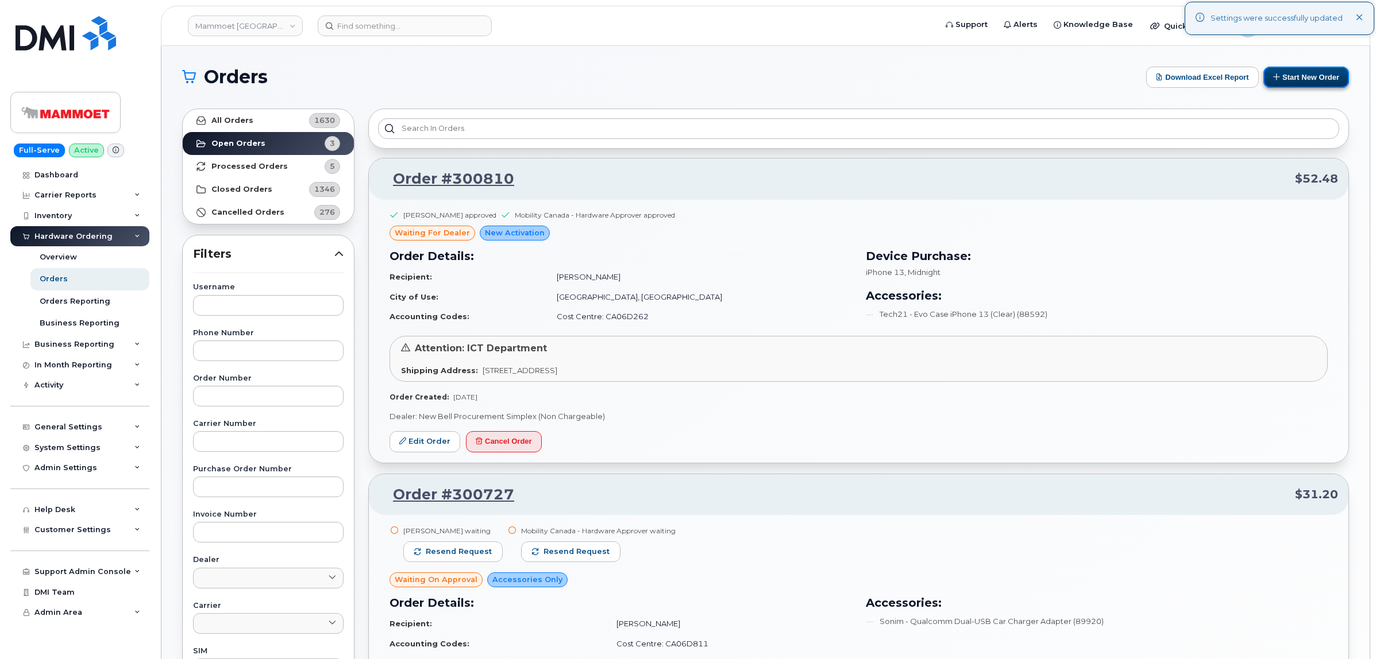
click at [1278, 83] on button "Start New Order" at bounding box center [1306, 77] width 86 height 21
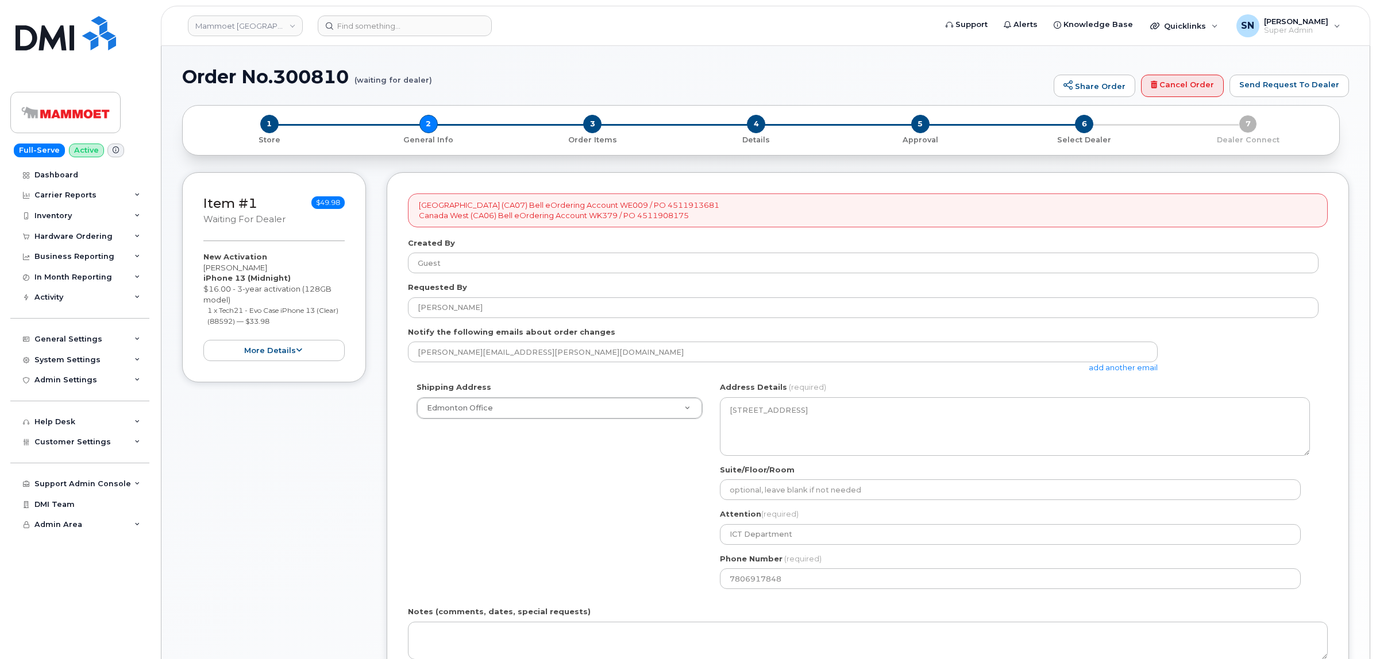
select select
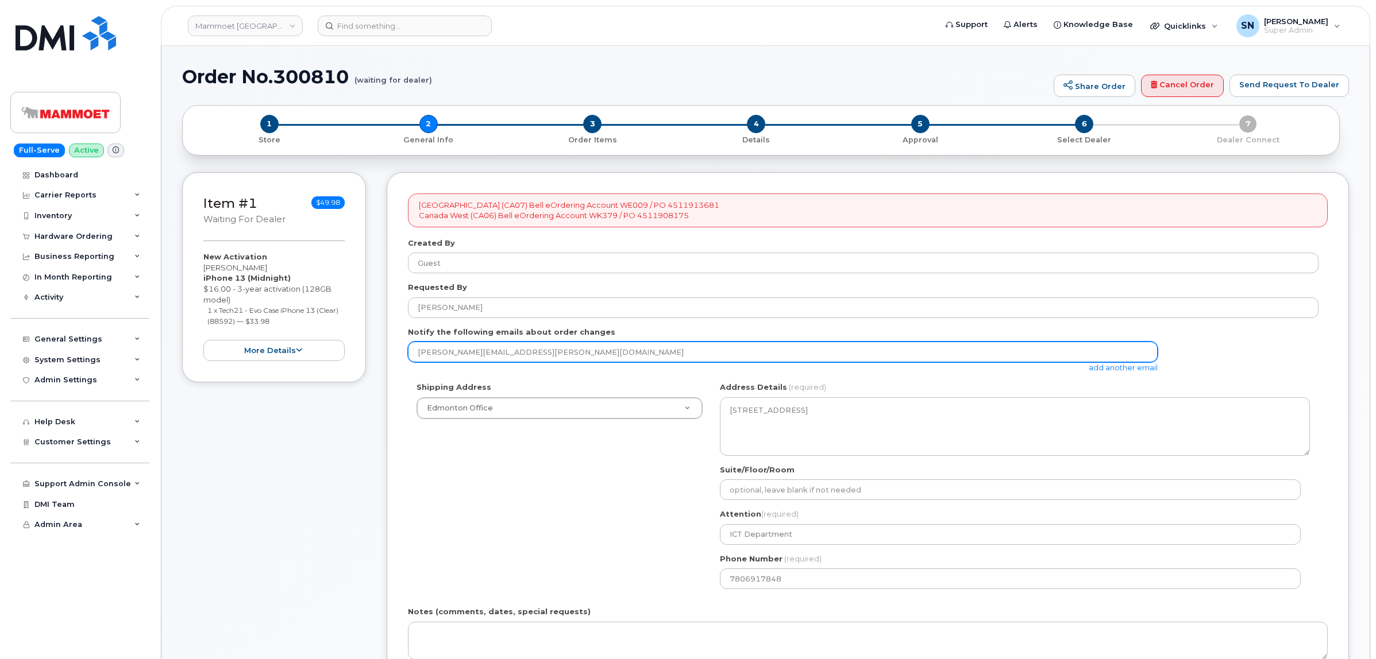
drag, startPoint x: 546, startPoint y: 353, endPoint x: 411, endPoint y: 354, distance: 134.4
click at [411, 354] on input "christine.lambert@mammoet.com" at bounding box center [783, 352] width 750 height 21
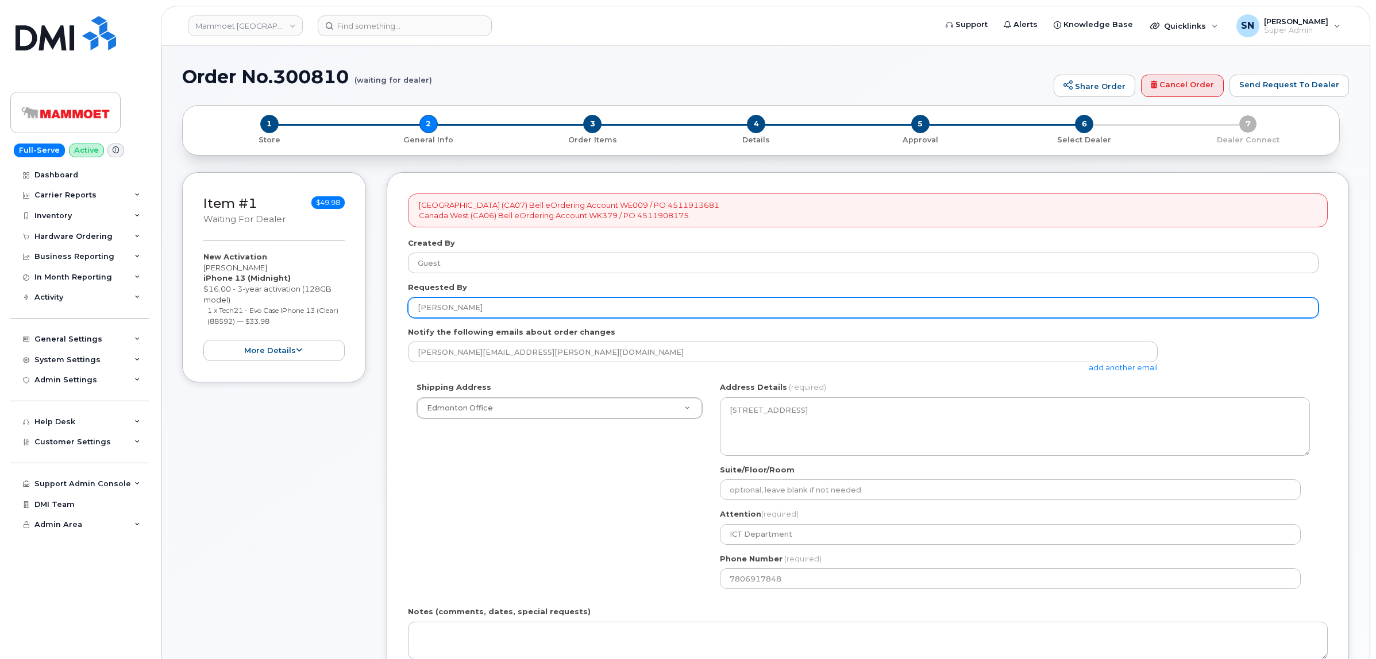
drag, startPoint x: 412, startPoint y: 307, endPoint x: 451, endPoint y: 309, distance: 38.5
click at [451, 309] on input "Christine Lambert" at bounding box center [863, 308] width 910 height 21
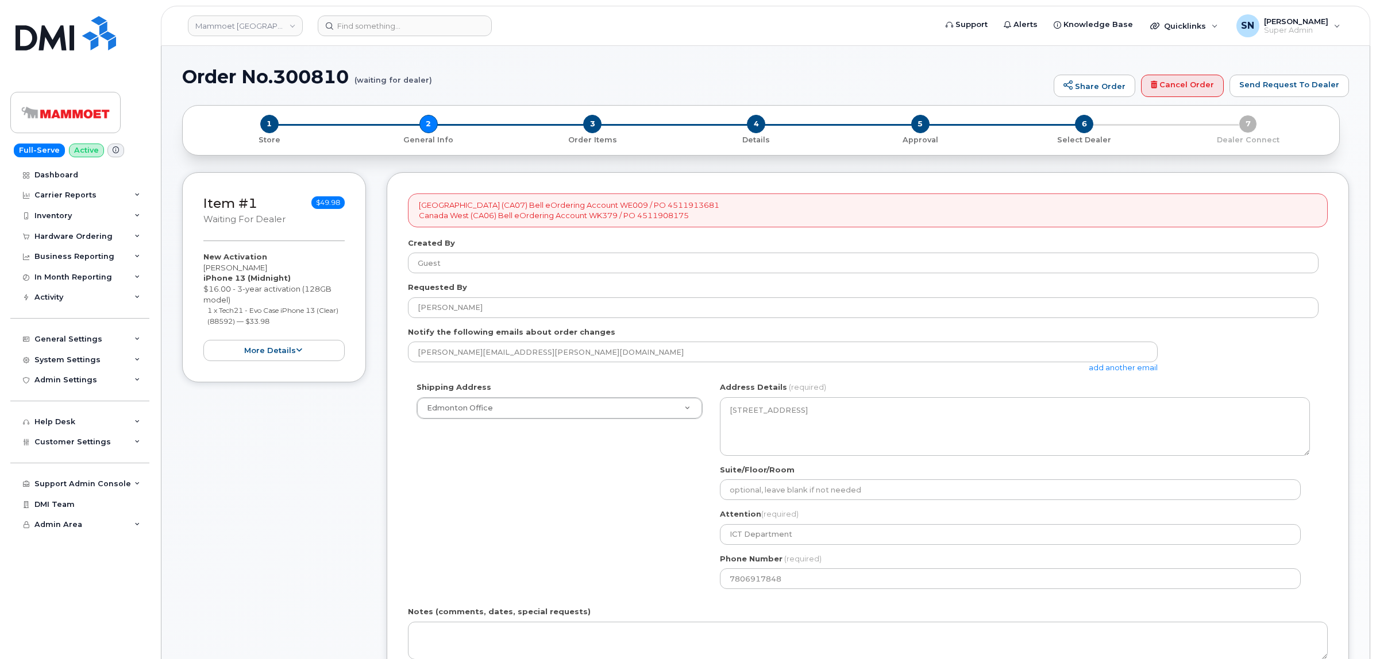
drag, startPoint x: 203, startPoint y: 264, endPoint x: 279, endPoint y: 270, distance: 76.0
click at [279, 270] on div "New Activation Darren Wienmeyer iPhone 13 (Midnight) $16.00 - 3-year activation…" at bounding box center [273, 307] width 141 height 110
copy div "Darren Wienmeyer"
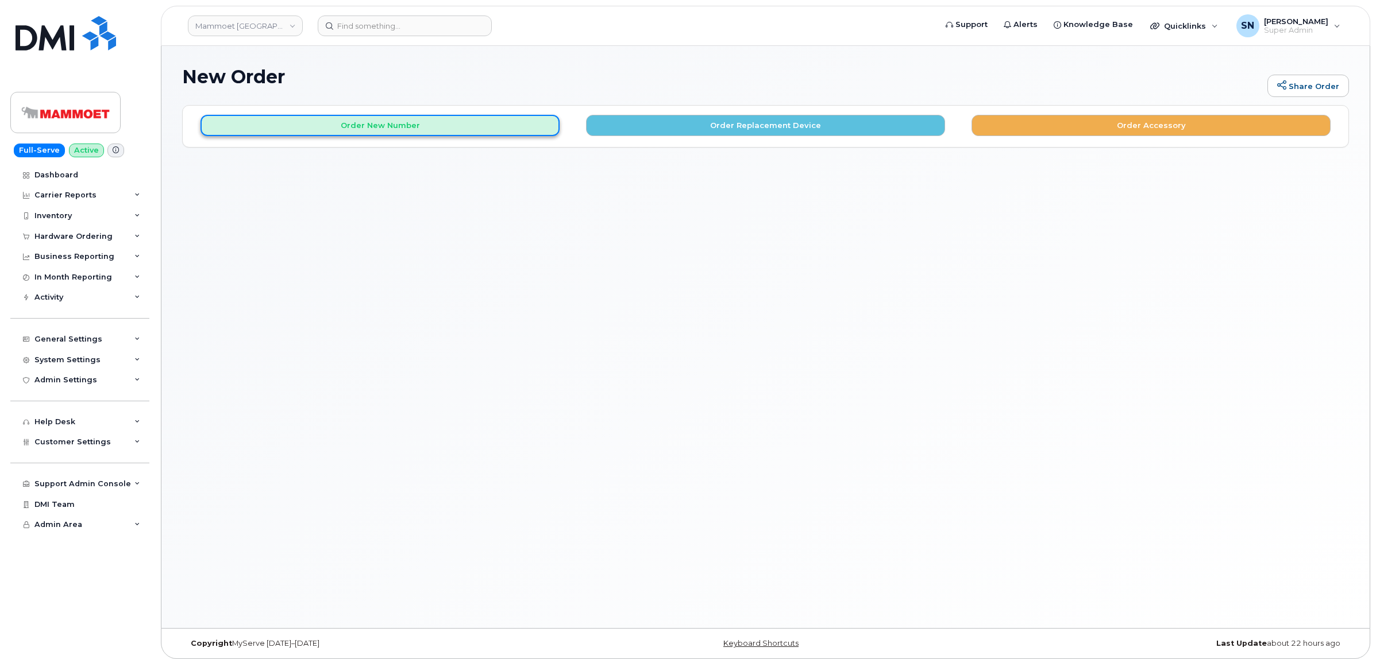
click at [516, 132] on button "Order New Number" at bounding box center [379, 125] width 359 height 21
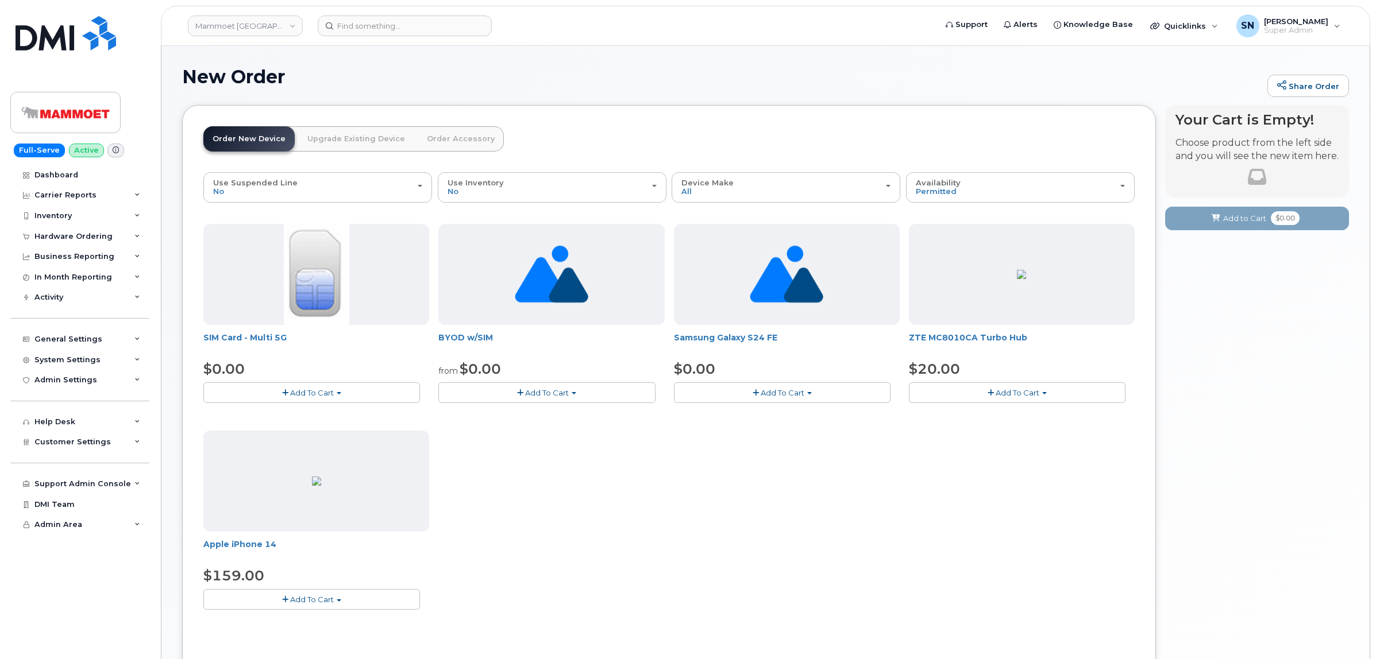
click at [610, 87] on div "New Order Share Order" at bounding box center [765, 86] width 1166 height 38
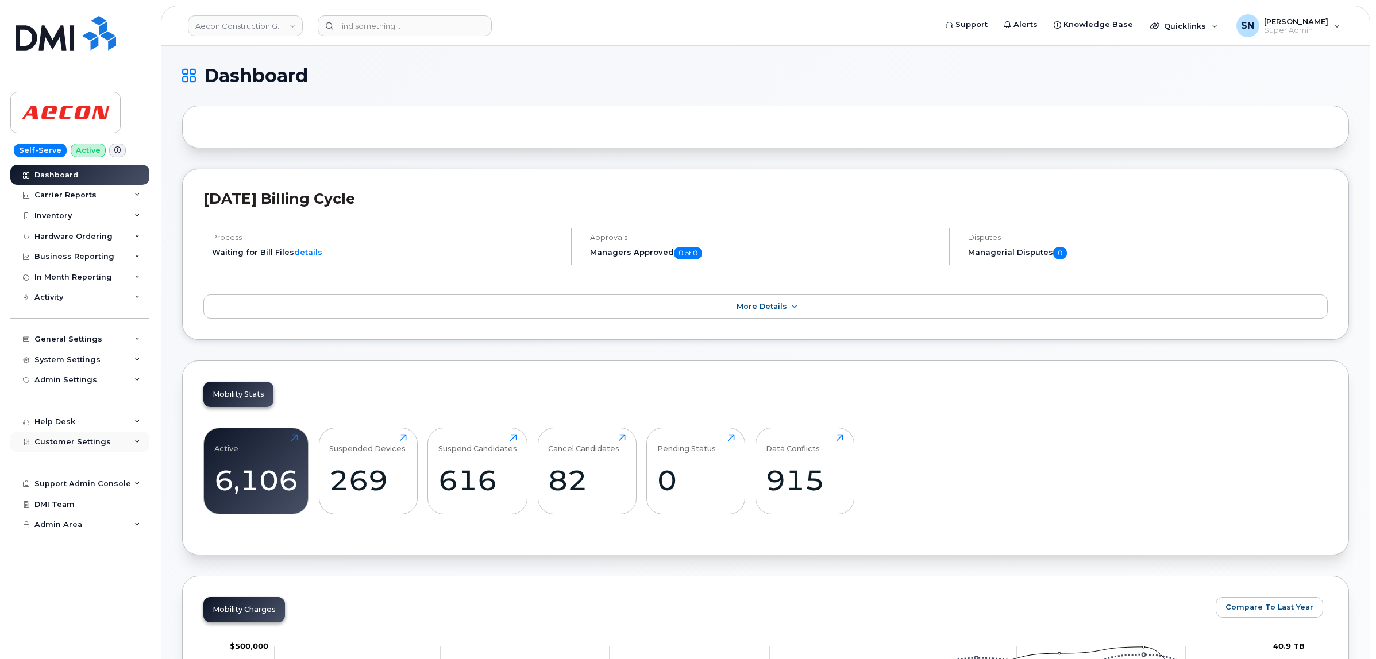
click at [84, 452] on div "Customer Settings" at bounding box center [79, 442] width 139 height 21
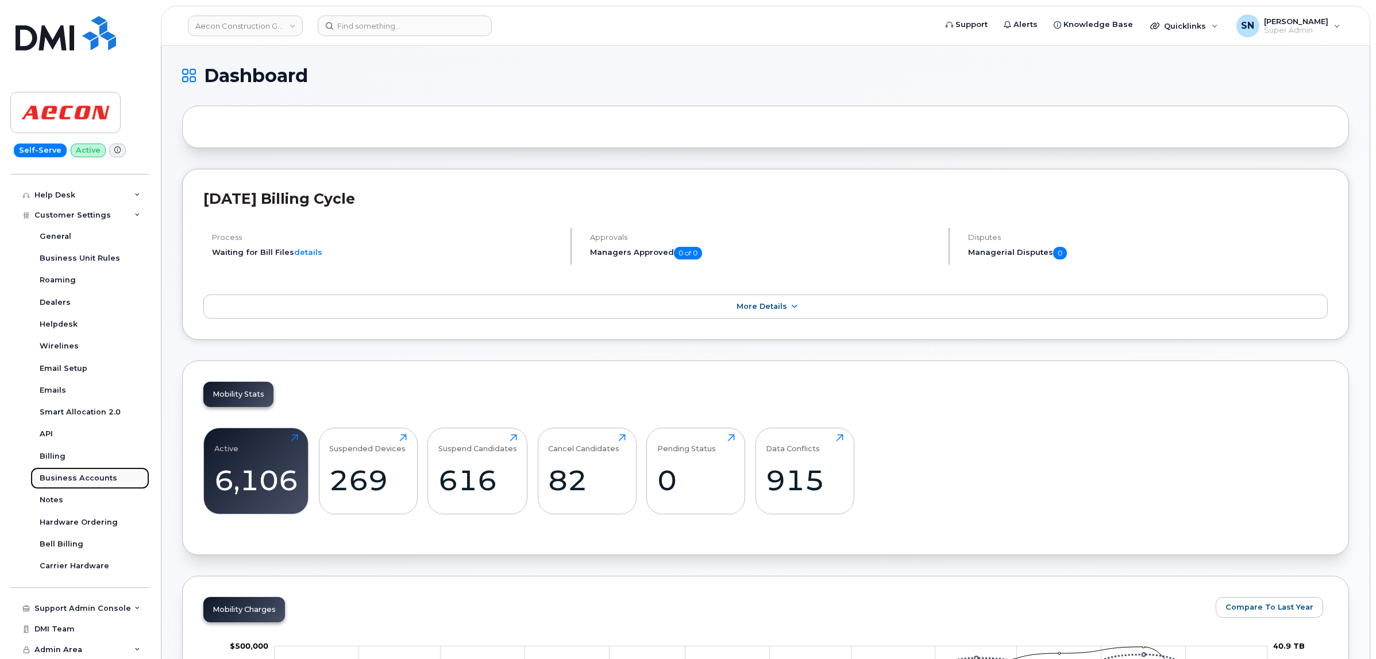
click at [94, 476] on div "Business Accounts" at bounding box center [79, 478] width 78 height 10
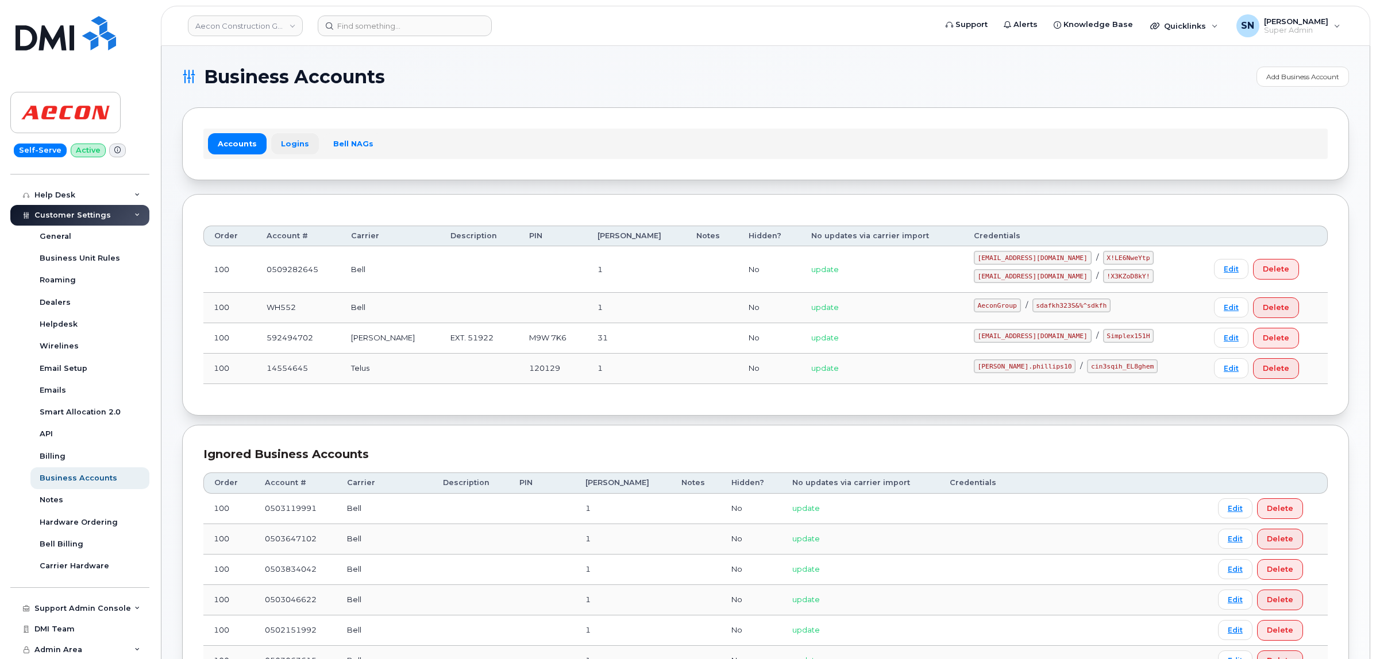
click at [298, 140] on link "Logins" at bounding box center [295, 143] width 48 height 21
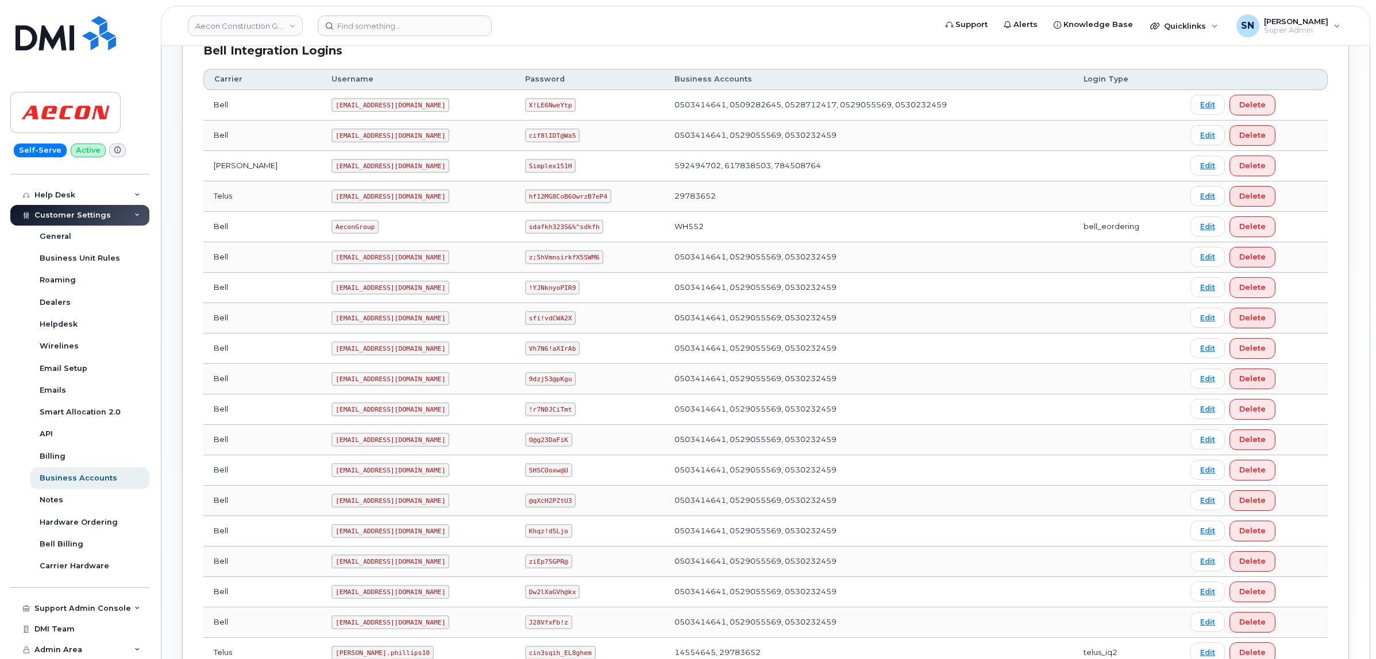
scroll to position [408, 0]
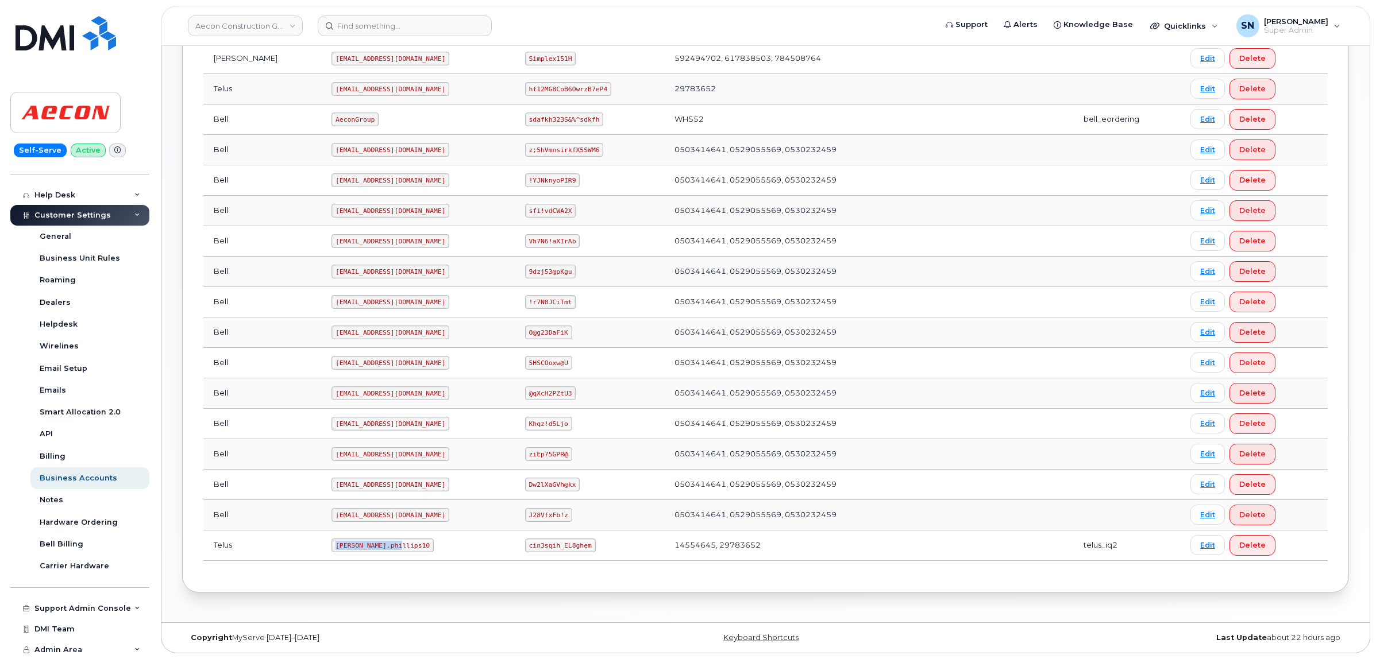
drag, startPoint x: 285, startPoint y: 546, endPoint x: 351, endPoint y: 552, distance: 65.8
click at [351, 552] on td "Taylor.phillips10" at bounding box center [417, 546] width 193 height 30
copy code "Taylor.phillips10"
drag, startPoint x: 507, startPoint y: 548, endPoint x: 575, endPoint y: 549, distance: 68.3
click at [576, 549] on td "cin3sqih_EL8ghem" at bounding box center [589, 546] width 149 height 30
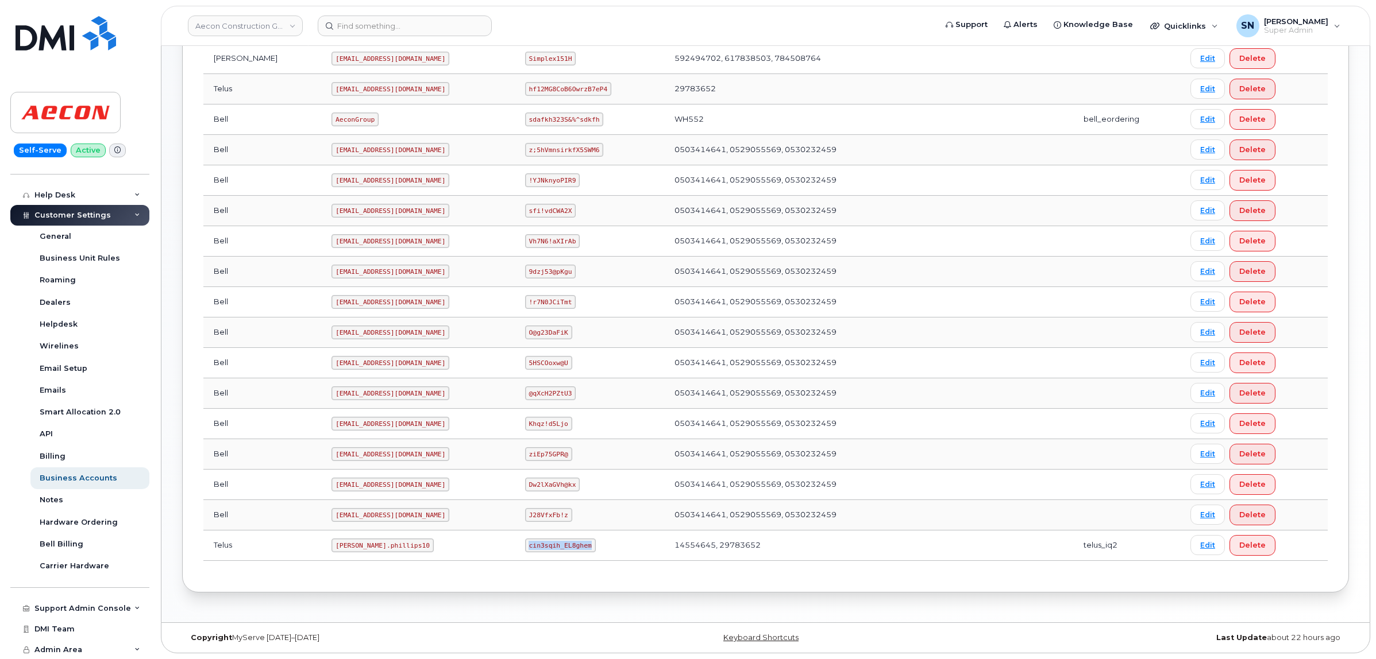
copy code "cin3sqih_EL8ghem"
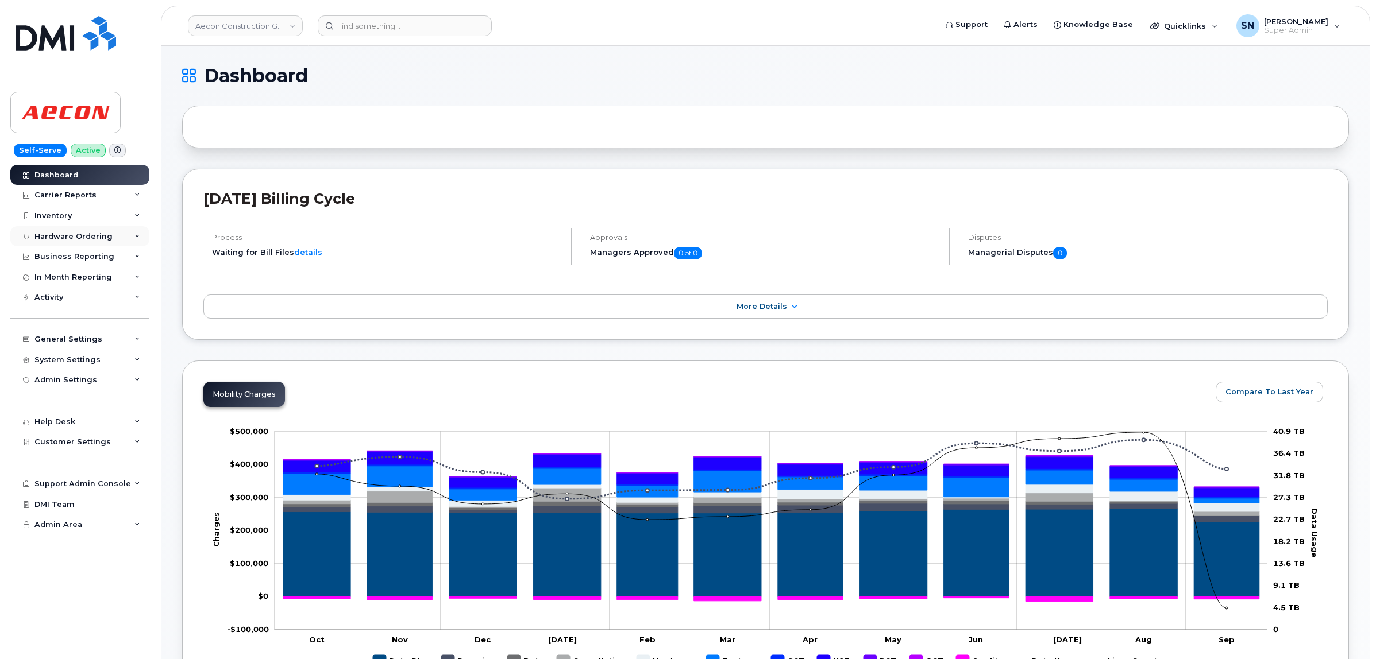
click at [88, 233] on div "Hardware Ordering" at bounding box center [73, 236] width 78 height 9
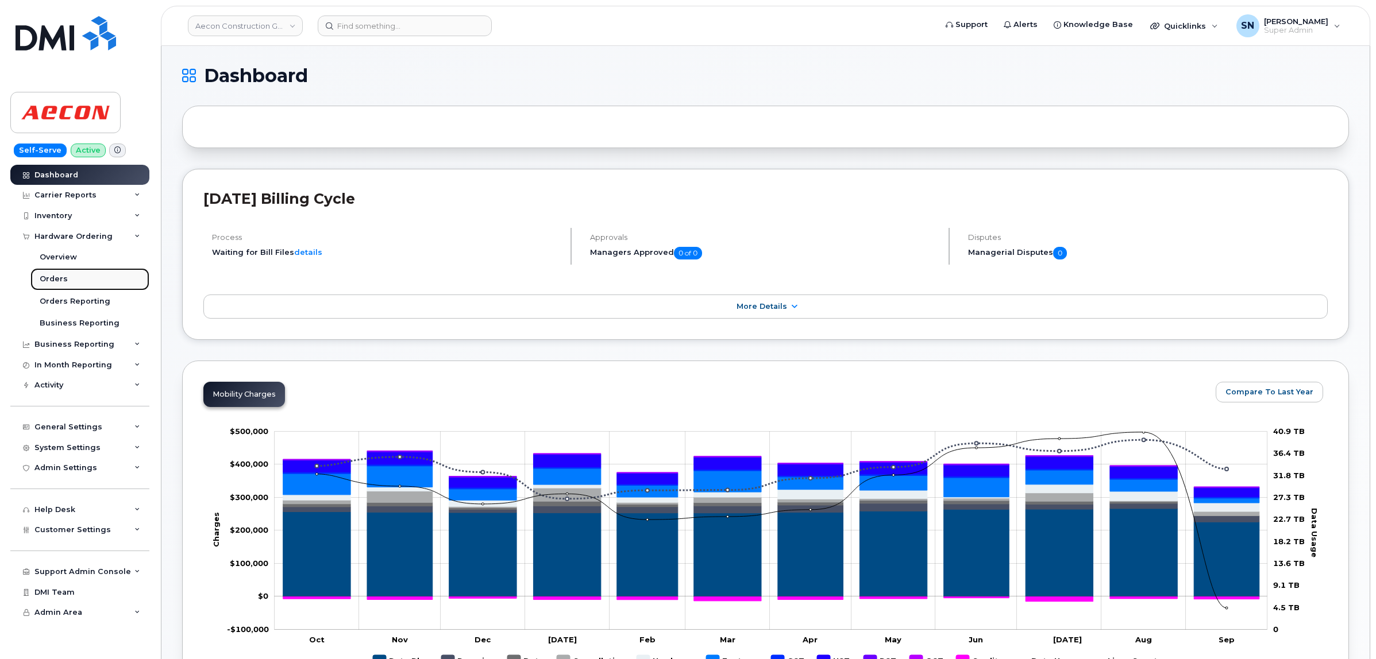
click at [70, 285] on link "Orders" at bounding box center [89, 279] width 119 height 22
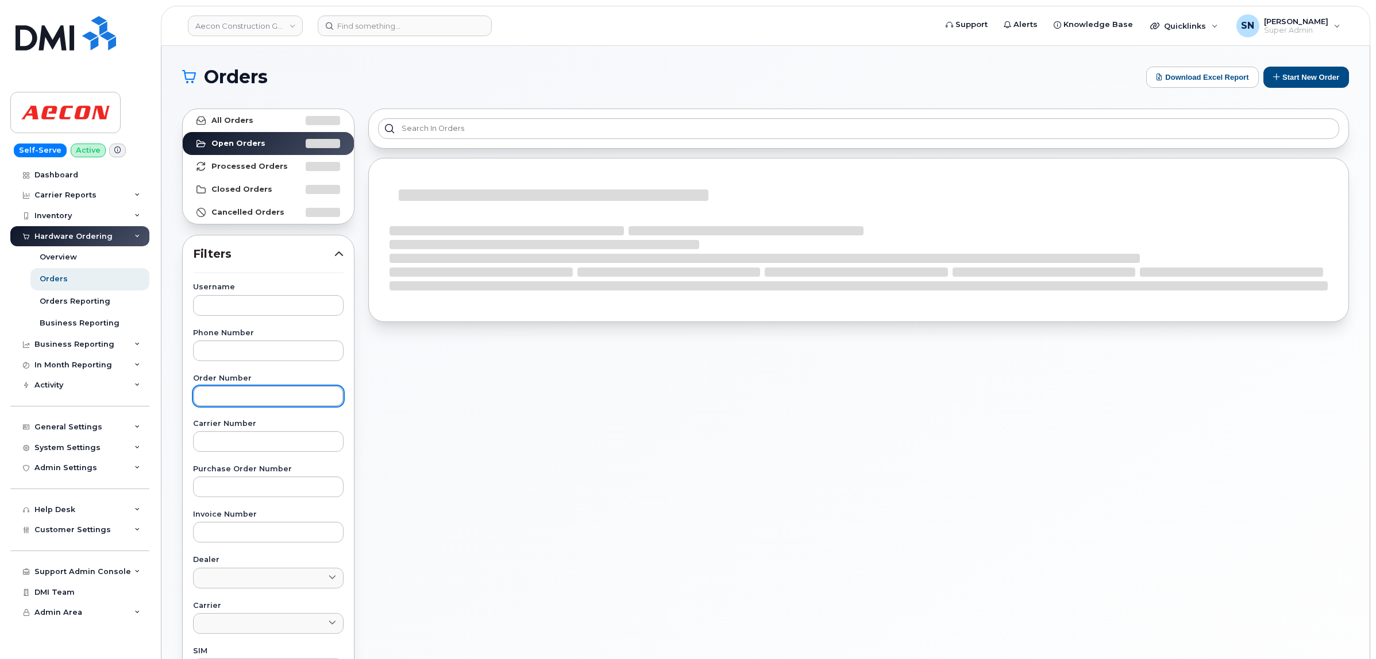
click at [248, 395] on input "text" at bounding box center [268, 396] width 150 height 21
paste input "301017"
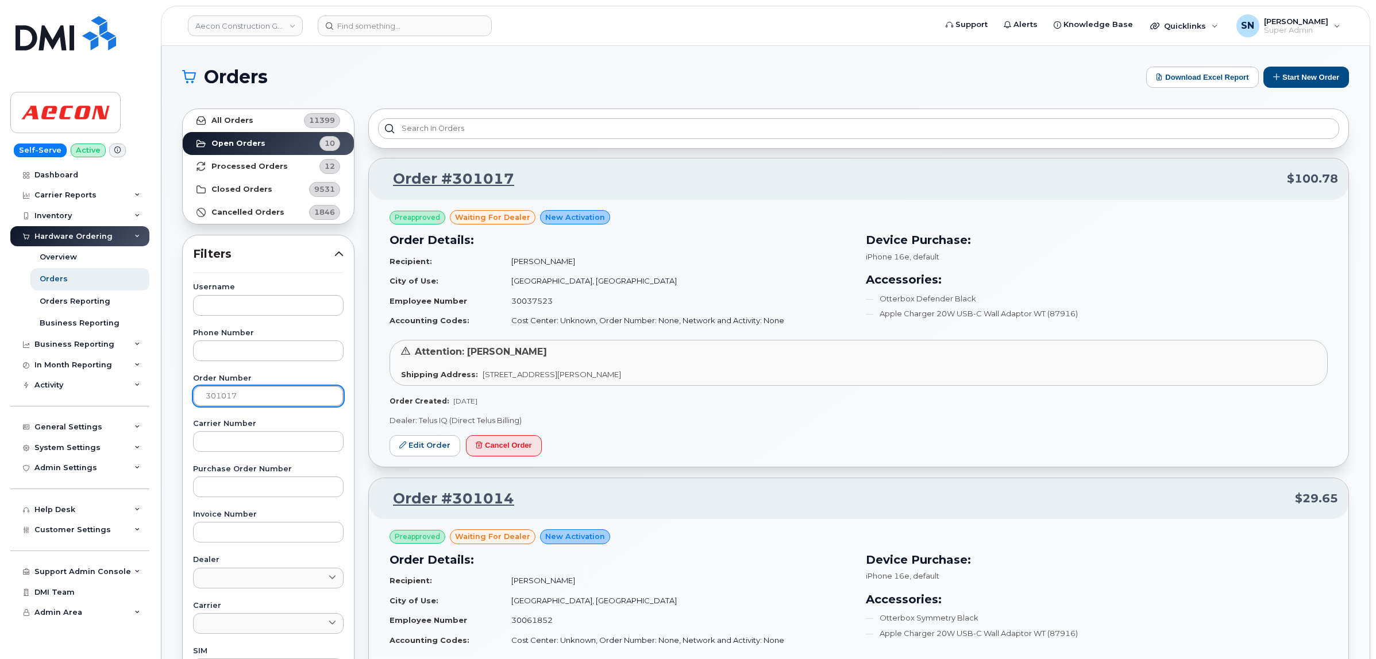
type input "301017"
click at [268, 115] on link "All Orders 11399" at bounding box center [268, 120] width 171 height 23
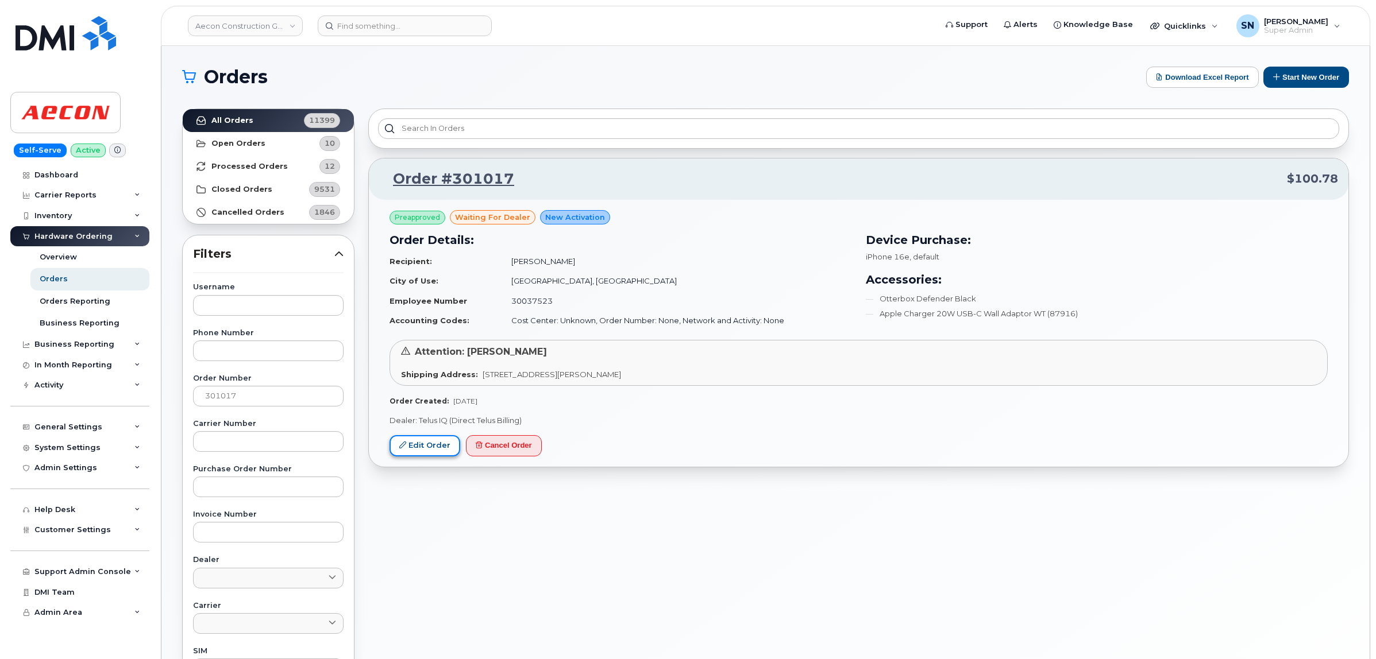
click at [441, 443] on link "Edit Order" at bounding box center [424, 445] width 71 height 21
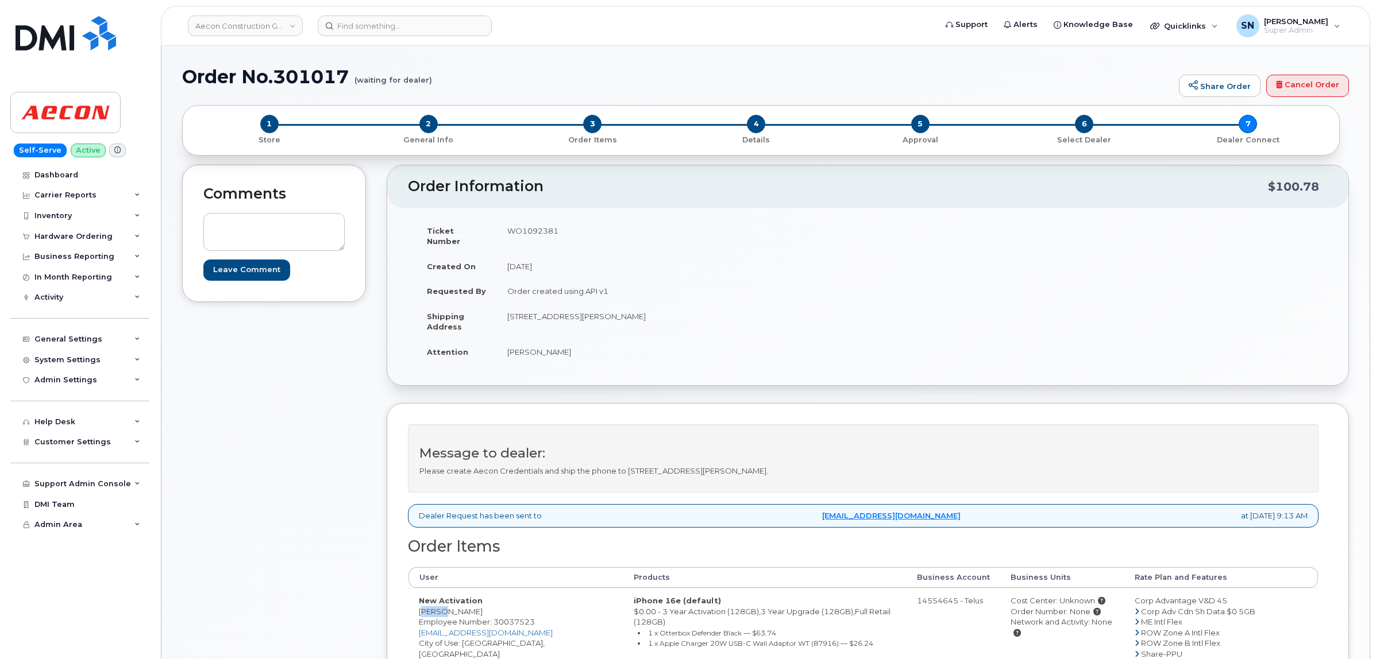
drag, startPoint x: 420, startPoint y: 601, endPoint x: 440, endPoint y: 601, distance: 20.1
click at [440, 601] on td "New Activation Brian Crockatt Employee Number: 30037523 CROCKATB@VOLTAGEPOWER.C…" at bounding box center [515, 648] width 215 height 121
copy td "Brian"
click at [463, 605] on td "New Activation Brian Crockatt Employee Number: 30037523 CROCKATB@VOLTAGEPOWER.C…" at bounding box center [515, 648] width 215 height 121
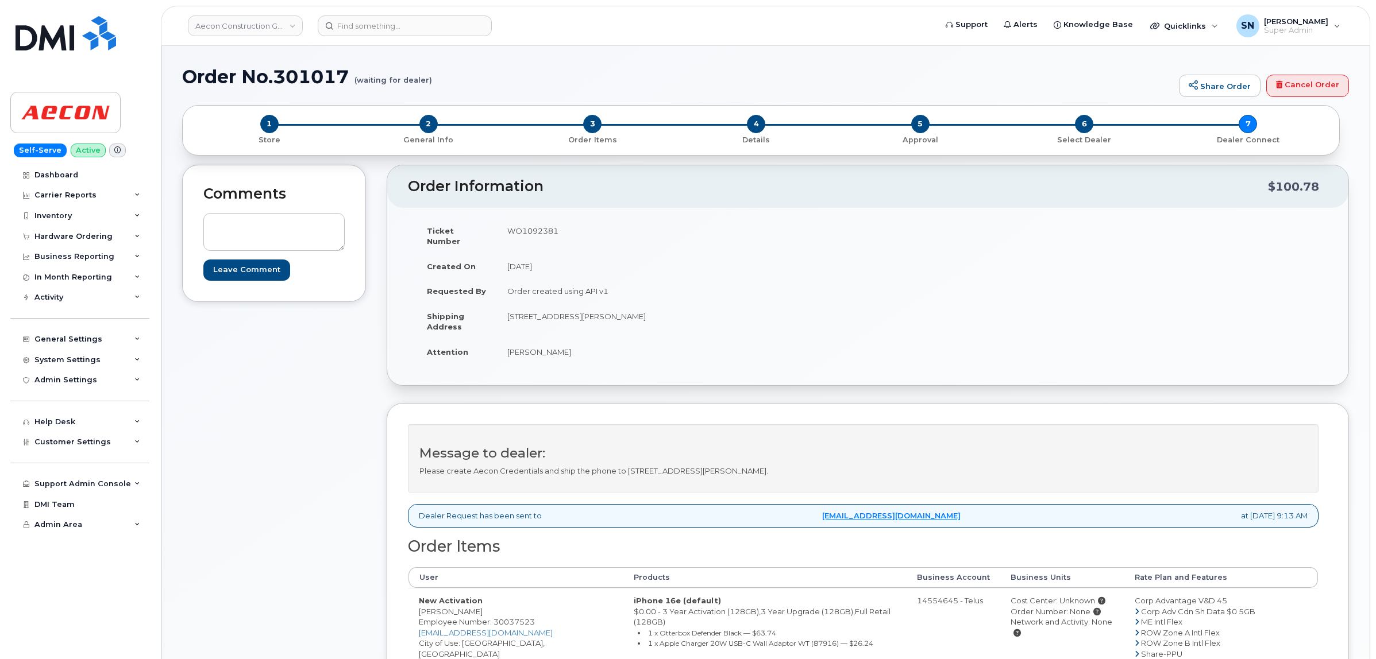
copy td "Crockatt"
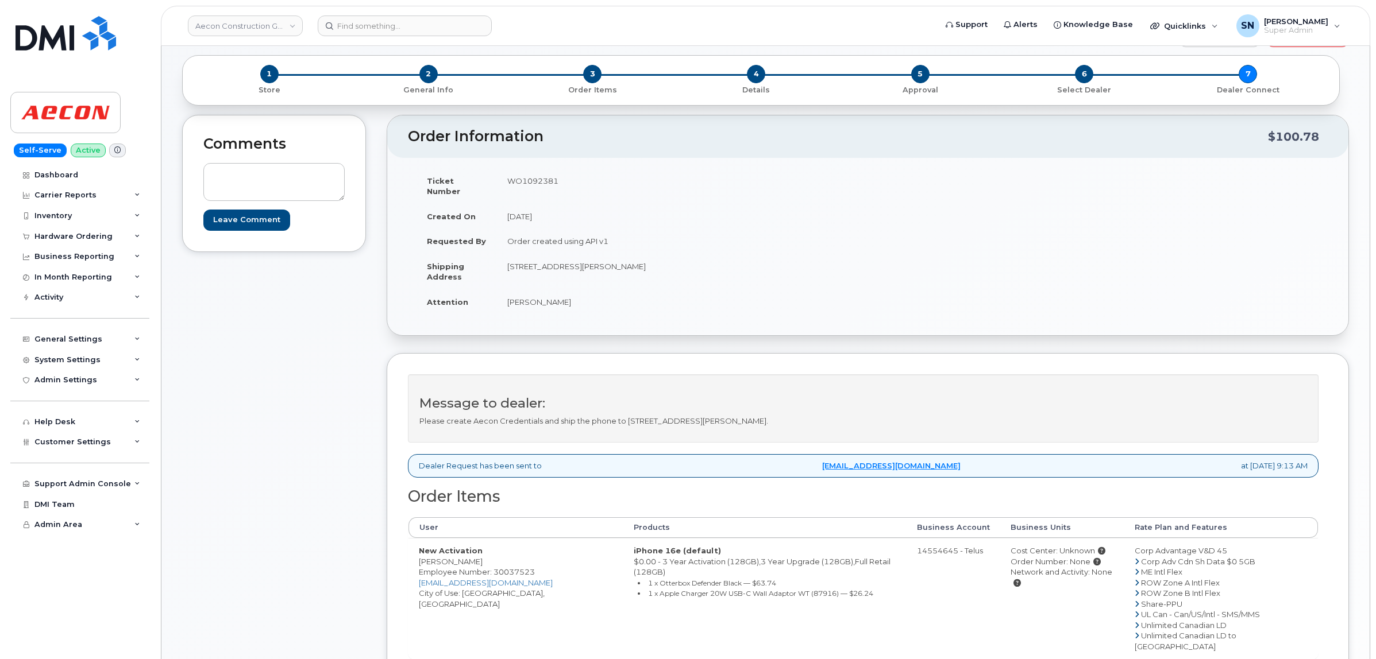
scroll to position [72, 0]
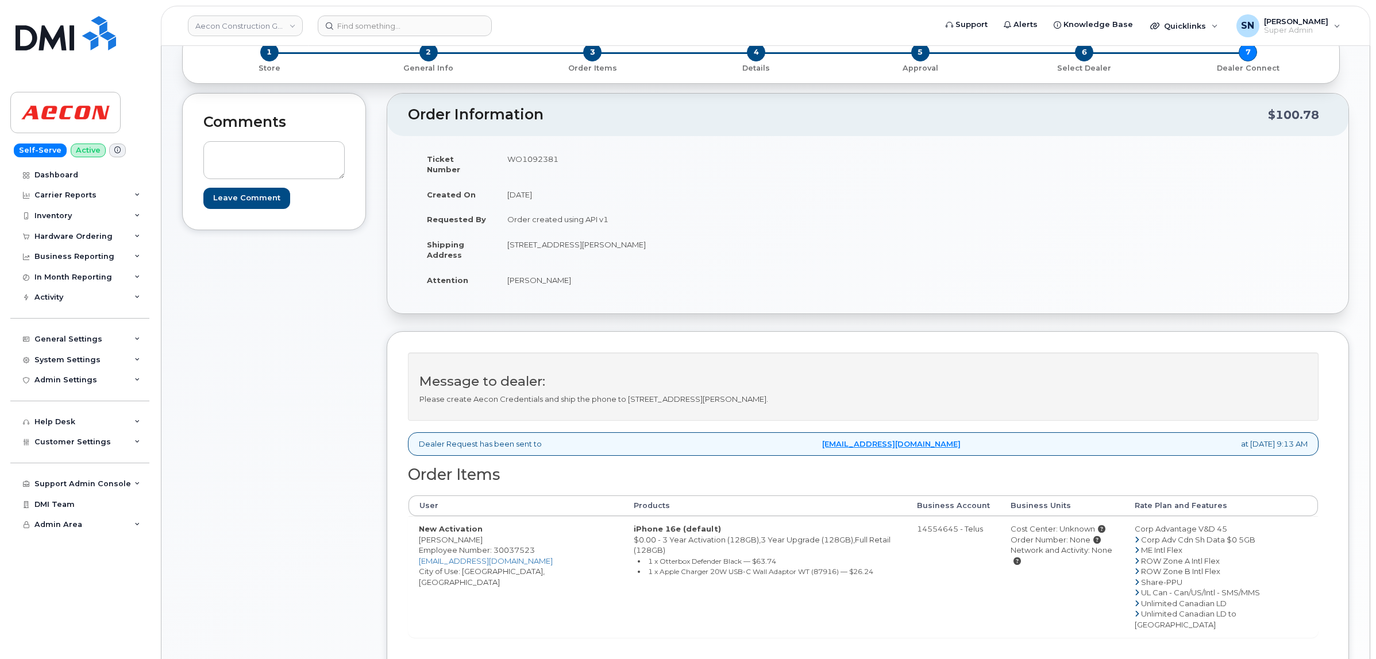
click at [480, 561] on td "New Activation Brian Crockatt Employee Number: 30037523 CROCKATB@VOLTAGEPOWER.C…" at bounding box center [515, 576] width 215 height 121
copy td "Winnipeg"
click at [530, 156] on td "WO1092381" at bounding box center [678, 164] width 362 height 36
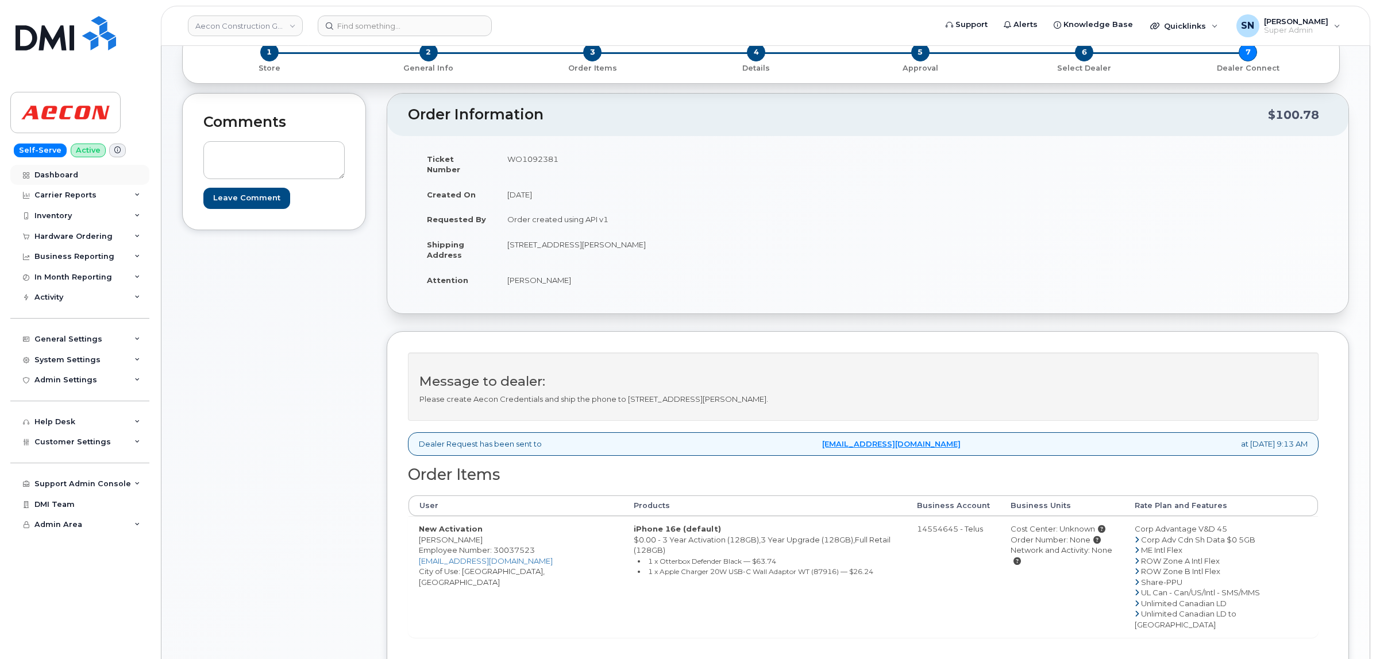
copy td "WO1092381"
drag, startPoint x: 508, startPoint y: 270, endPoint x: 527, endPoint y: 274, distance: 19.4
click at [527, 274] on td "Brian Crockatt" at bounding box center [678, 280] width 362 height 25
copy td "Brian"
click at [535, 268] on td "[PERSON_NAME]" at bounding box center [678, 280] width 362 height 25
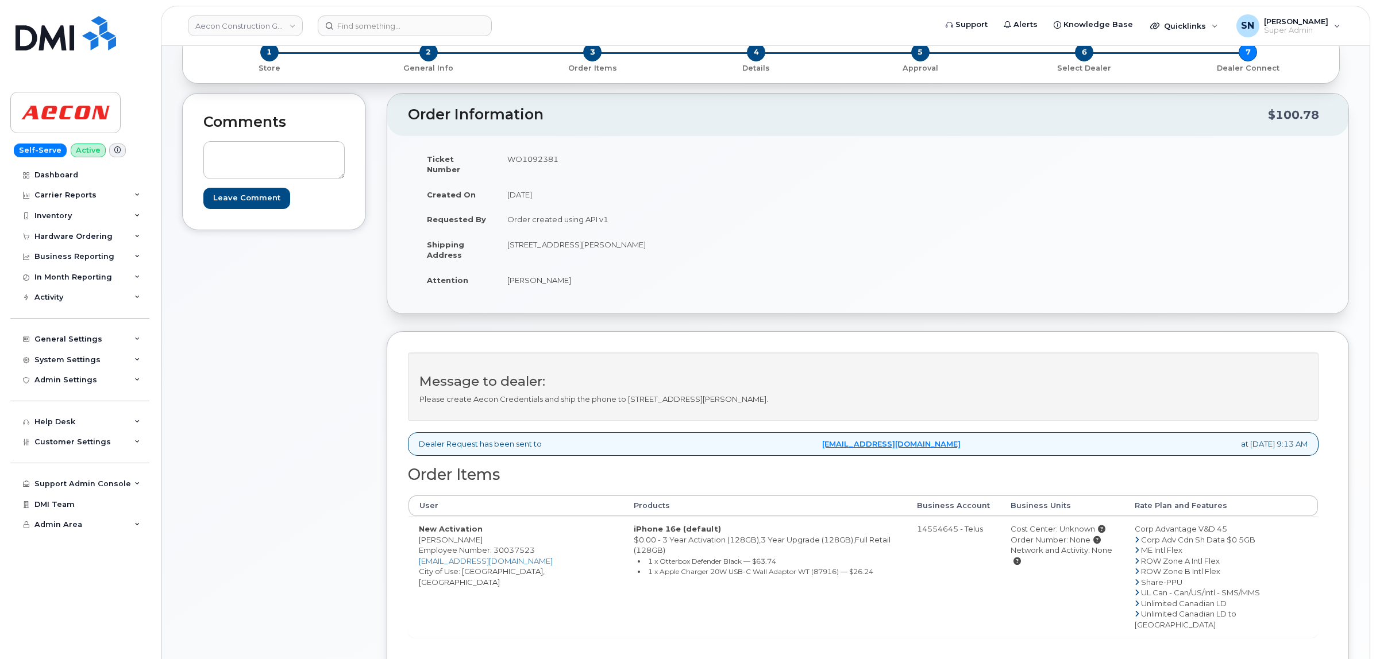
click at [535, 268] on td "[PERSON_NAME]" at bounding box center [678, 280] width 362 height 25
copy td "Crockatt"
drag, startPoint x: 509, startPoint y: 231, endPoint x: 660, endPoint y: 239, distance: 151.2
click at [660, 239] on td "259 Gunn Road Sunnyside MB R5R 0C7" at bounding box center [678, 250] width 362 height 36
copy td "259 Gunn Road Sunnyside MB R5R 0C7"
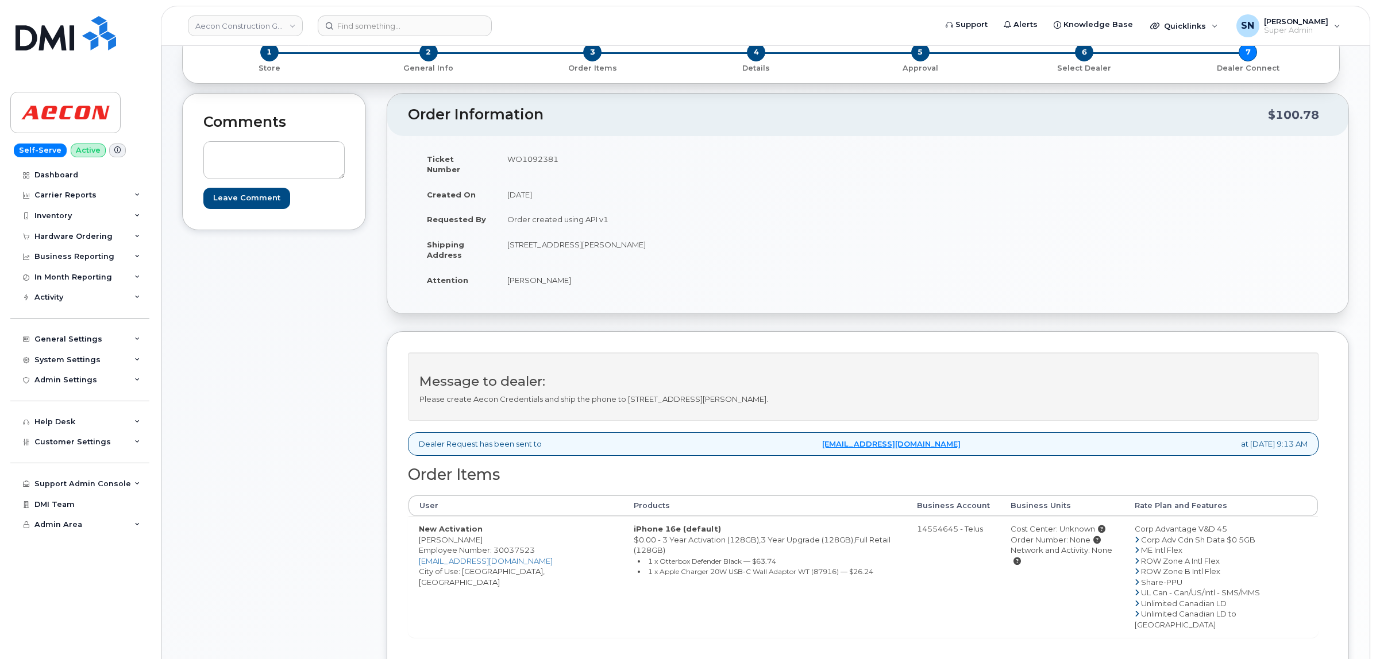
click at [574, 246] on td "259 Gunn Road Sunnyside MB R5R 0C7" at bounding box center [678, 250] width 362 height 36
click at [578, 237] on td "259 Gunn Road Sunnyside MB R5R 0C7" at bounding box center [678, 250] width 362 height 36
copy td "Sunnyside"
drag, startPoint x: 638, startPoint y: 264, endPoint x: 635, endPoint y: 247, distance: 17.6
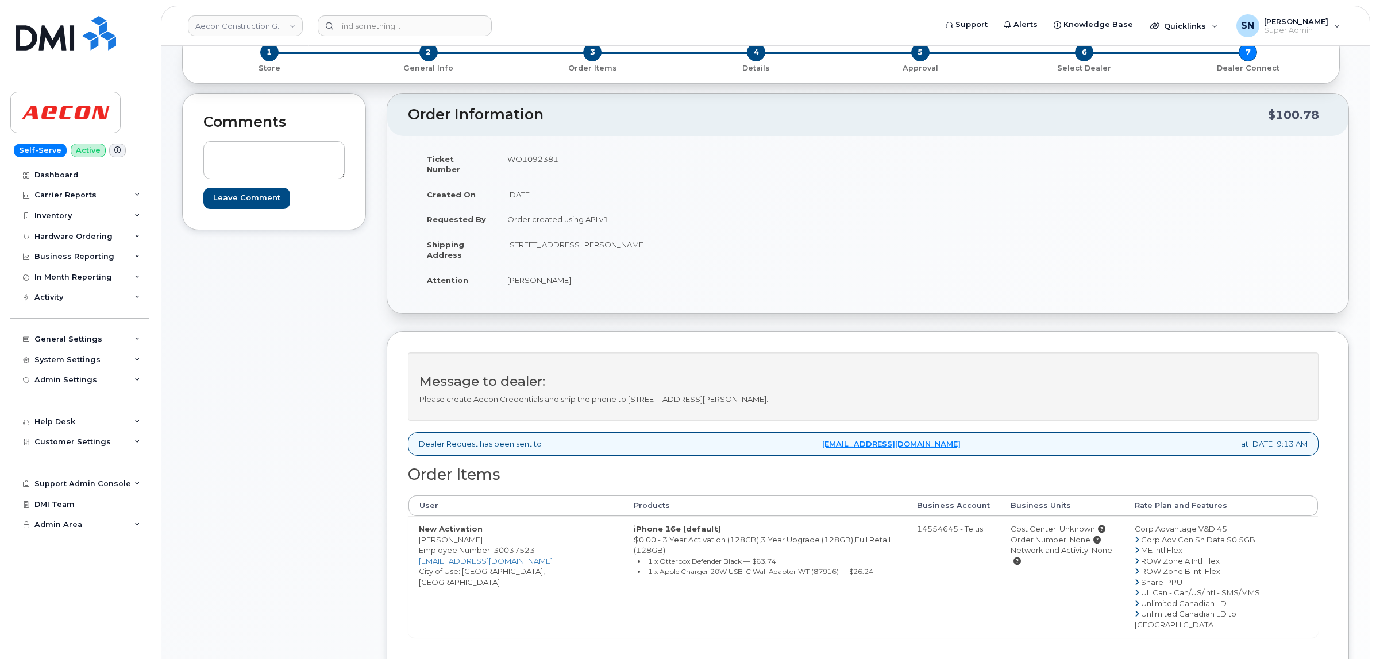
click at [638, 268] on td "[PERSON_NAME]" at bounding box center [678, 280] width 362 height 25
drag, startPoint x: 626, startPoint y: 231, endPoint x: 659, endPoint y: 235, distance: 33.1
click at [659, 235] on td "259 Gunn Road Sunnyside MB R5R 0C7" at bounding box center [678, 250] width 362 height 36
copy td "R5R 0C7"
click at [540, 284] on div "Ticket Number WO1092381 Created On September 17, 2025 Requested By Order create…" at bounding box center [638, 224] width 460 height 157
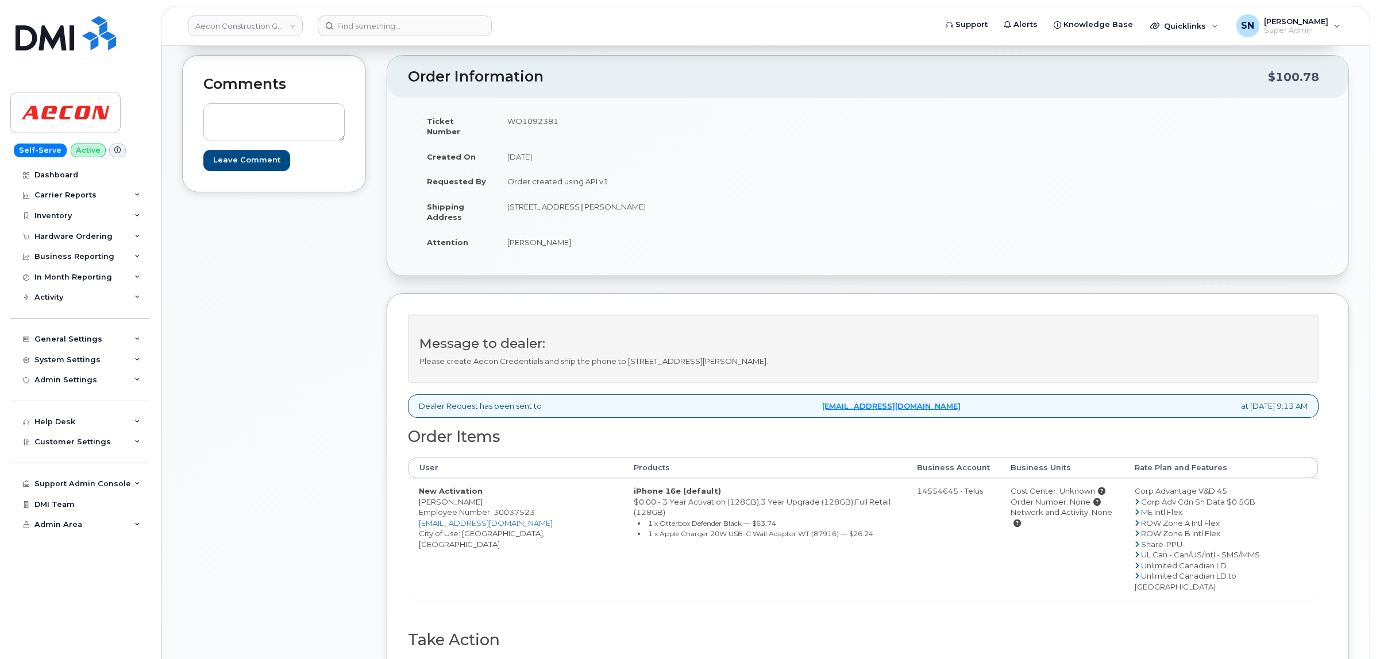
scroll to position [287, 0]
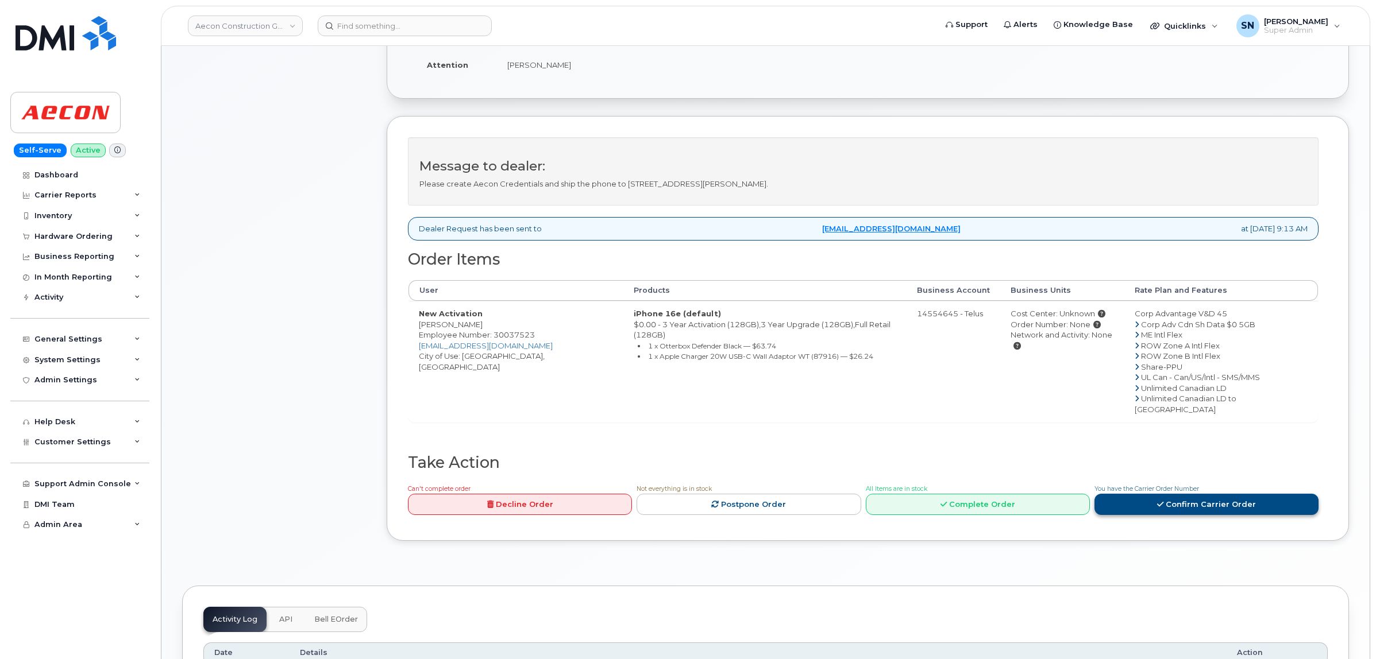
click at [1204, 494] on link "Confirm Carrier Order" at bounding box center [1206, 504] width 224 height 21
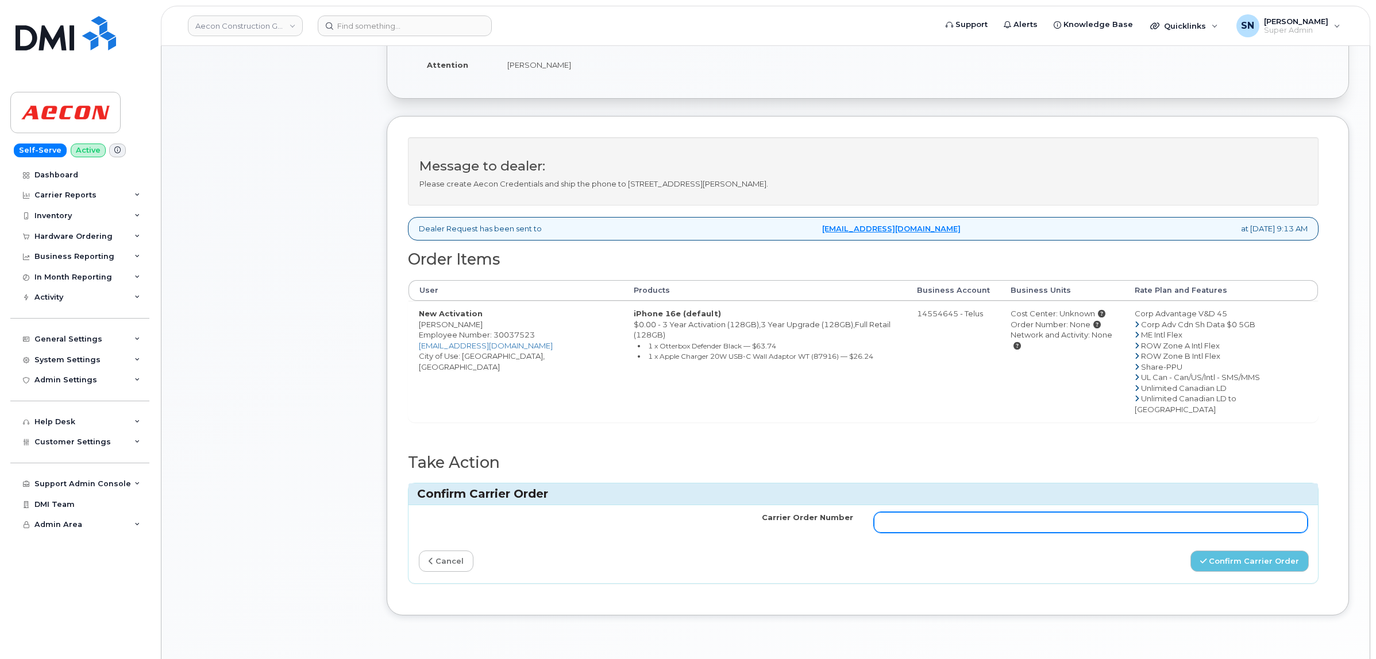
click at [1186, 512] on input "Carrier Order Number" at bounding box center [1091, 522] width 434 height 21
paste input "TL60029024"
type input "TL60029024"
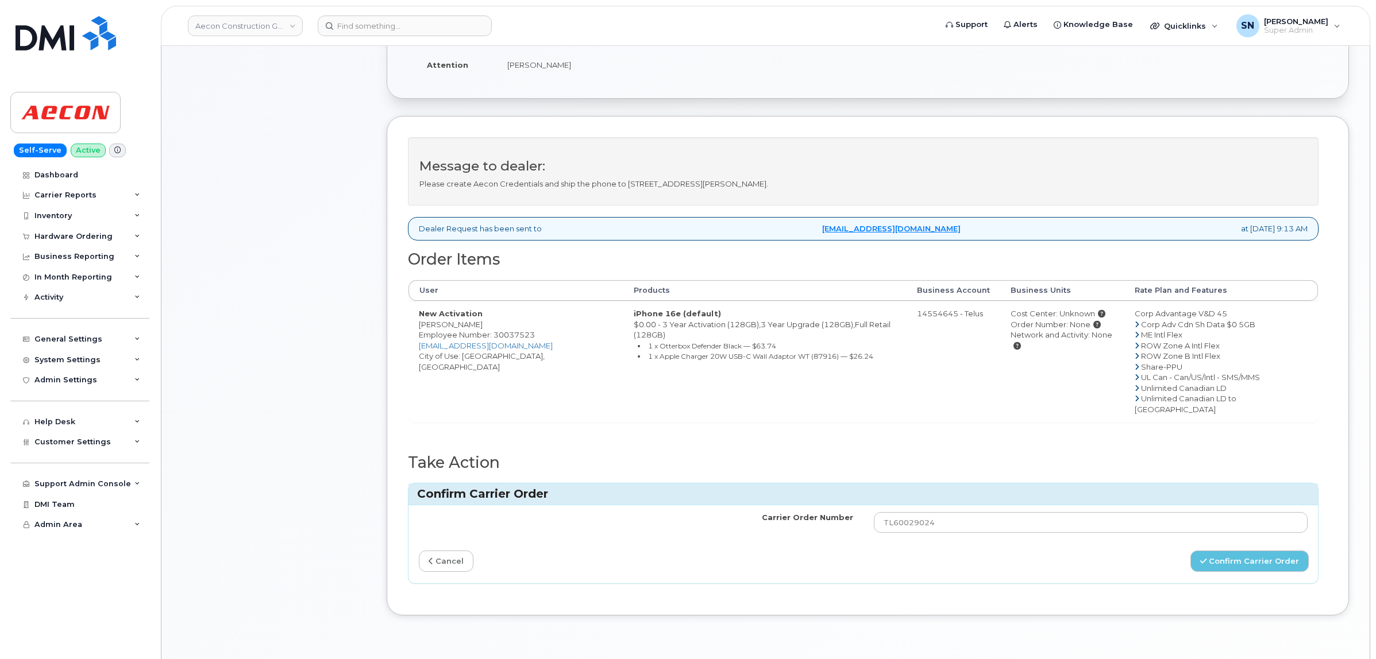
click at [1216, 531] on div "Carrier Order Number TL60029024 cancel Confirm Carrier Order" at bounding box center [862, 544] width 909 height 78
click at [1220, 551] on button "Confirm Carrier Order" at bounding box center [1249, 561] width 118 height 21
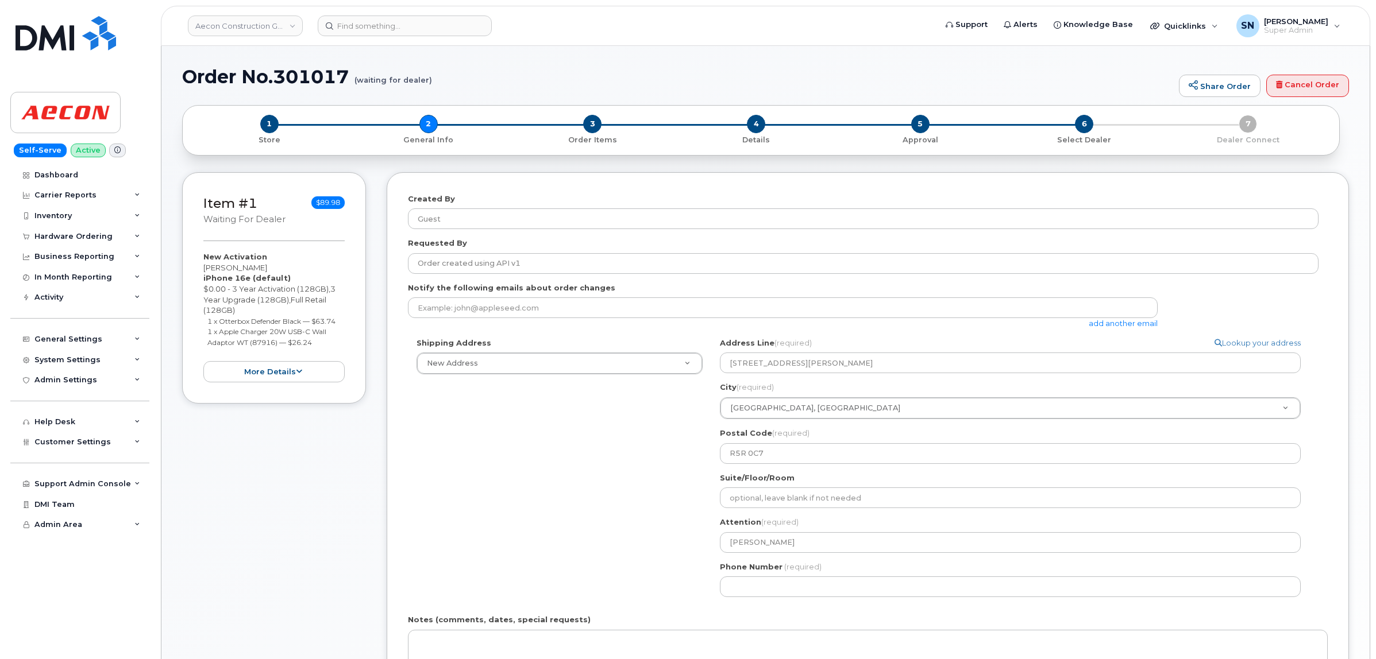
select select
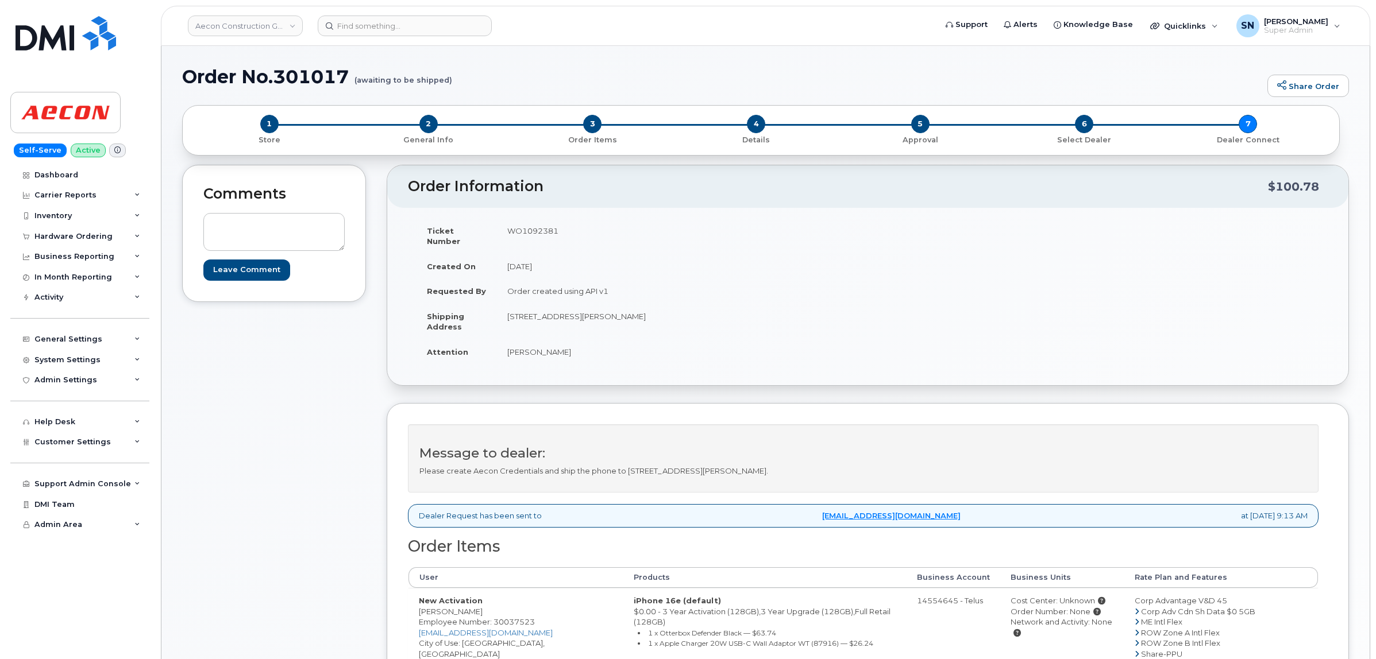
click at [294, 486] on div "Comments Leave Comment" at bounding box center [274, 522] width 184 height 714
click at [352, 324] on div "Comments Leave Comment" at bounding box center [274, 522] width 184 height 714
click at [300, 458] on div "Comments Leave Comment" at bounding box center [274, 522] width 184 height 714
click at [316, 414] on div "Comments Leave Comment" at bounding box center [274, 522] width 184 height 714
click at [336, 355] on div "Comments Leave Comment" at bounding box center [274, 522] width 184 height 714
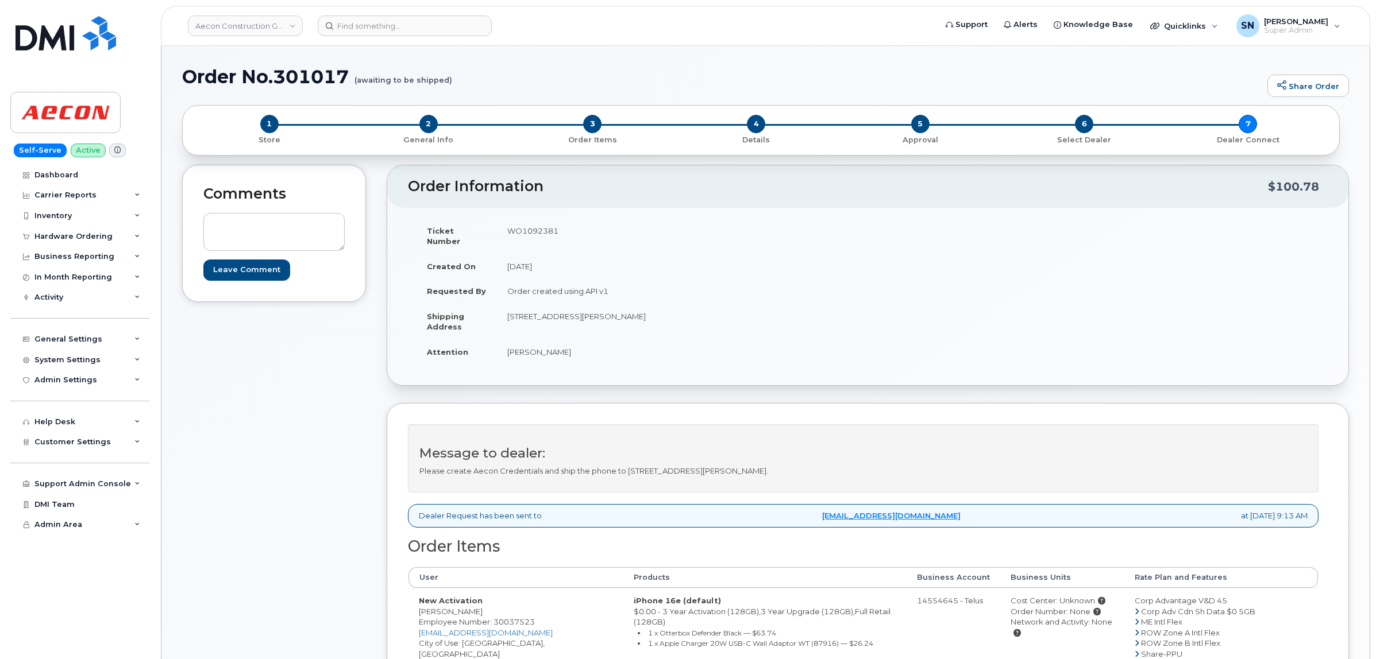
click at [377, 177] on div "Comments Leave Comment Order Information $100.78 Ticket Number WO1092381 Create…" at bounding box center [765, 522] width 1166 height 714
click at [271, 447] on div "Comments Leave Comment" at bounding box center [274, 522] width 184 height 714
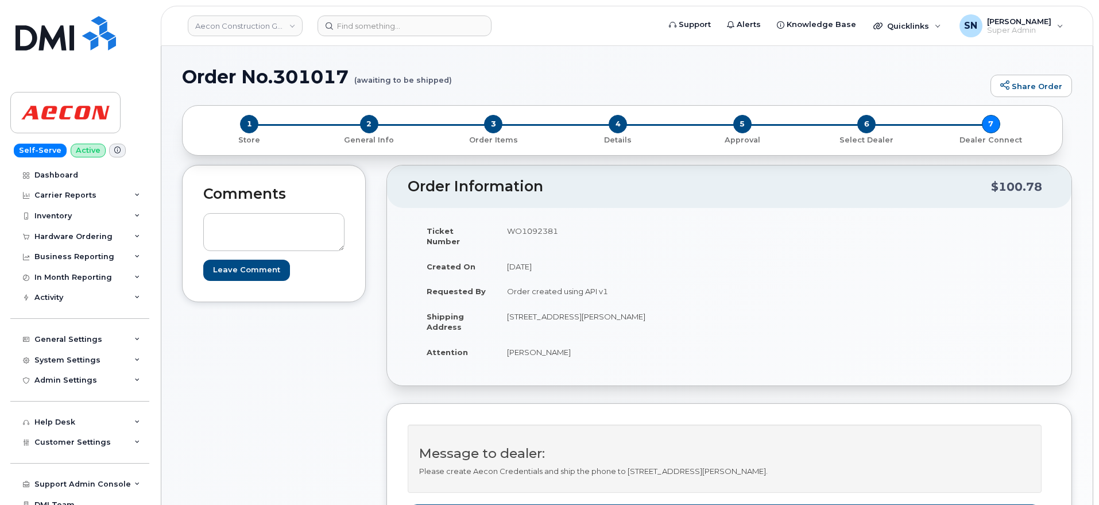
click at [282, 11] on header "Aecon Construction Group Inc Support Alerts Knowledge Base Quicklinks Suspend /…" at bounding box center [627, 26] width 933 height 40
click at [283, 24] on link "Aecon Construction Group Inc" at bounding box center [245, 26] width 115 height 21
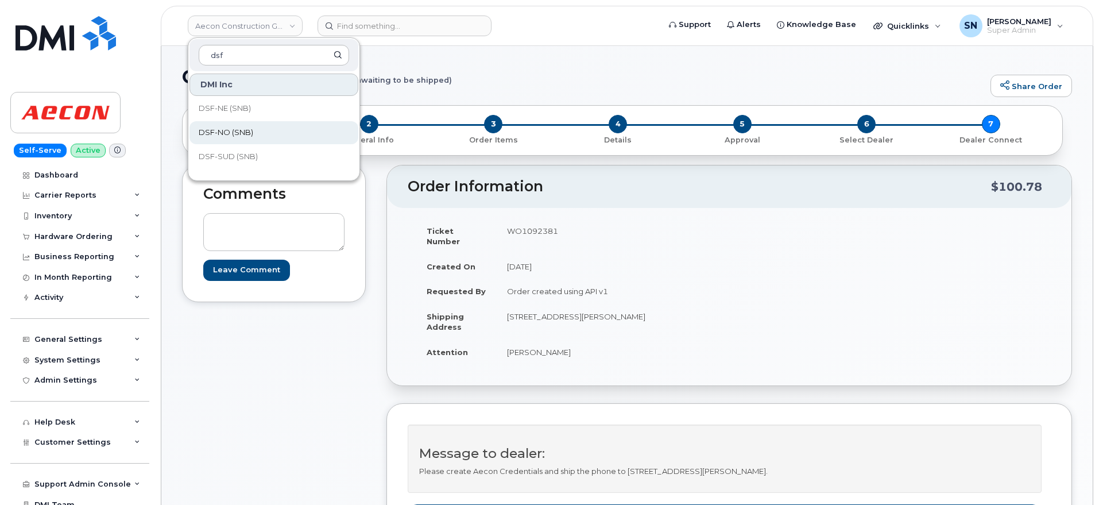
type input "dsf"
click at [240, 132] on span "DSF-NO (SNB)" at bounding box center [226, 132] width 55 height 11
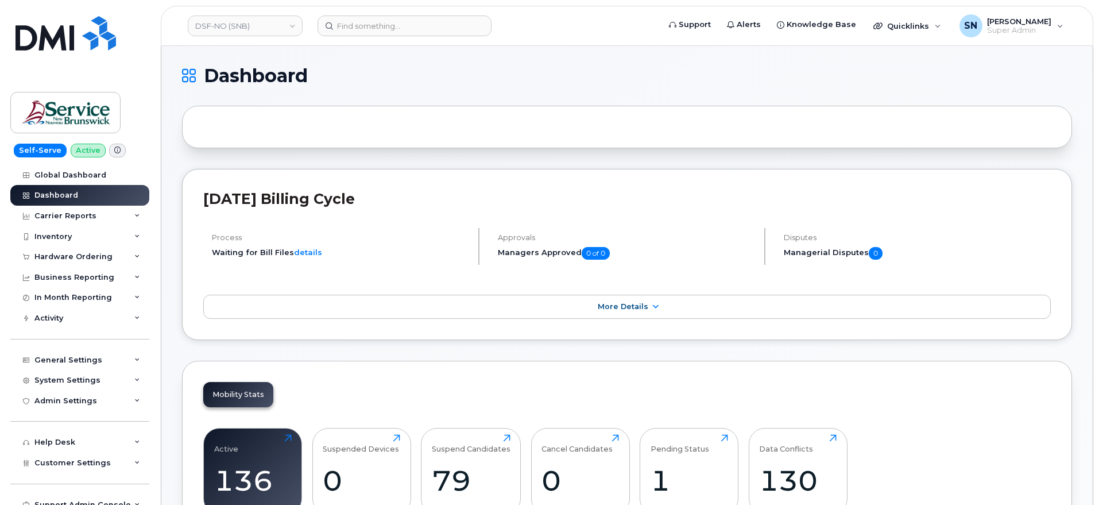
click at [497, 81] on h1 "Dashboard" at bounding box center [624, 76] width 884 height 18
click at [65, 256] on div "Hardware Ordering" at bounding box center [73, 256] width 78 height 9
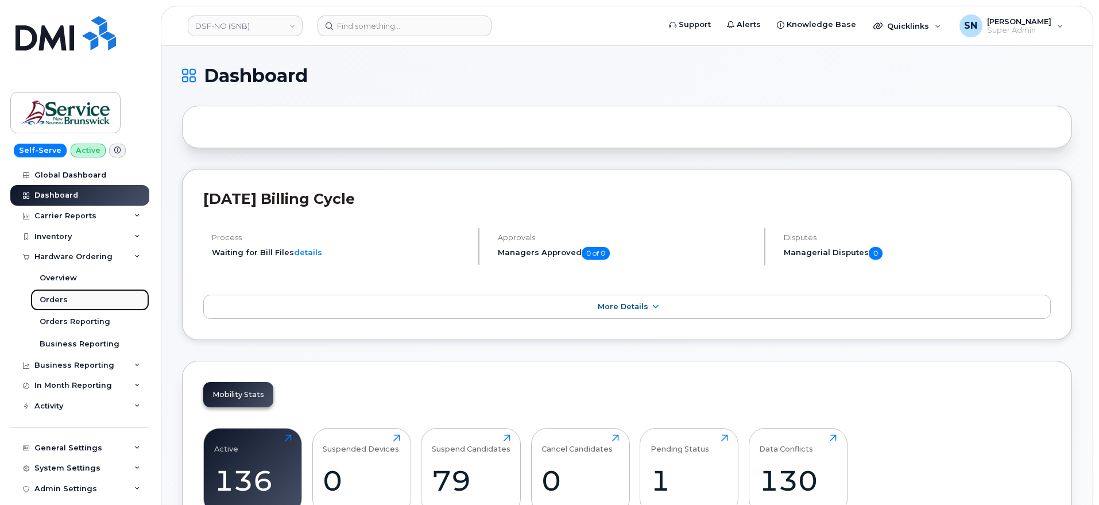
click at [63, 304] on div "Orders" at bounding box center [54, 300] width 28 height 10
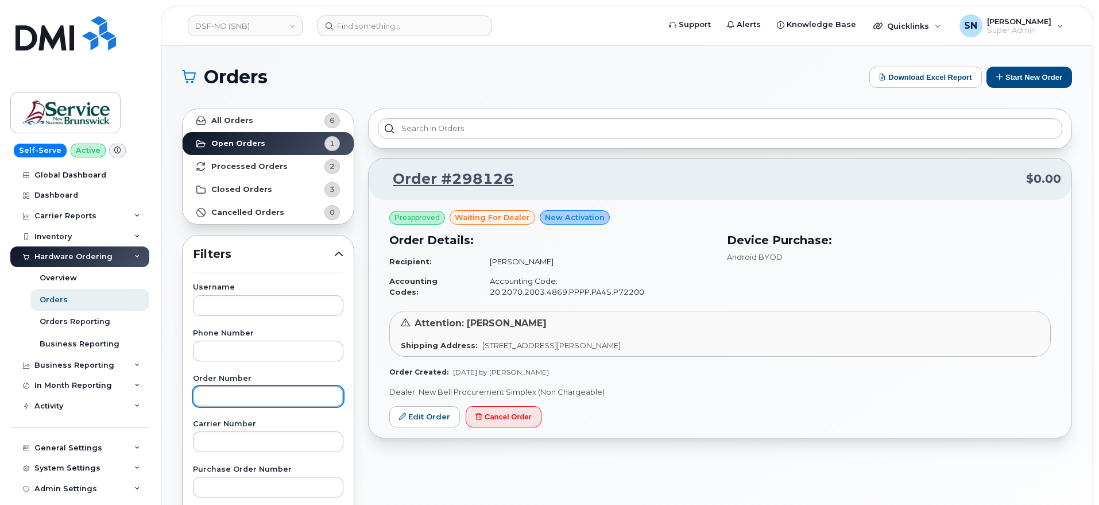
paste input "298990"
click at [264, 400] on input "text" at bounding box center [268, 396] width 150 height 21
type input "298990"
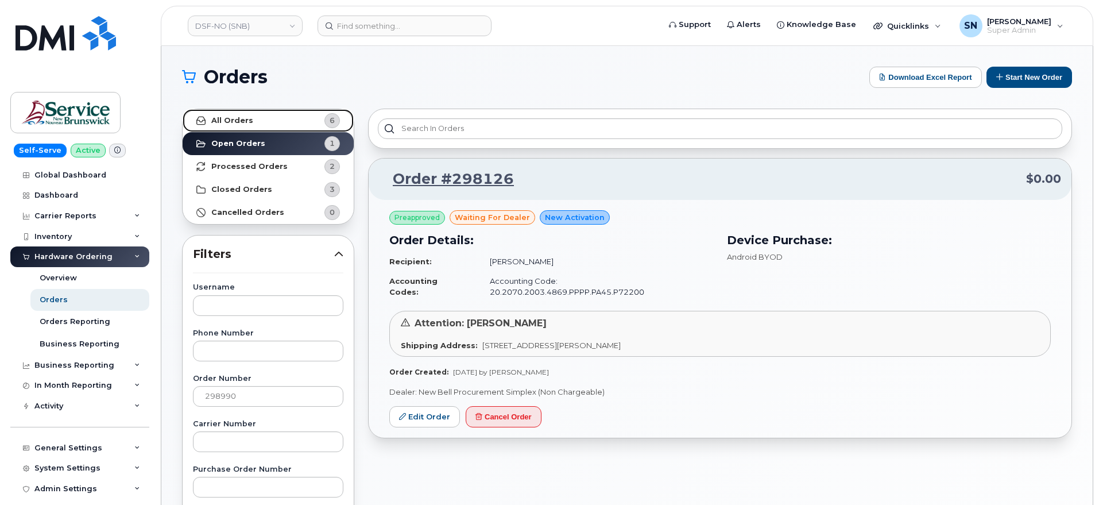
click at [238, 123] on strong "All Orders" at bounding box center [232, 120] width 42 height 9
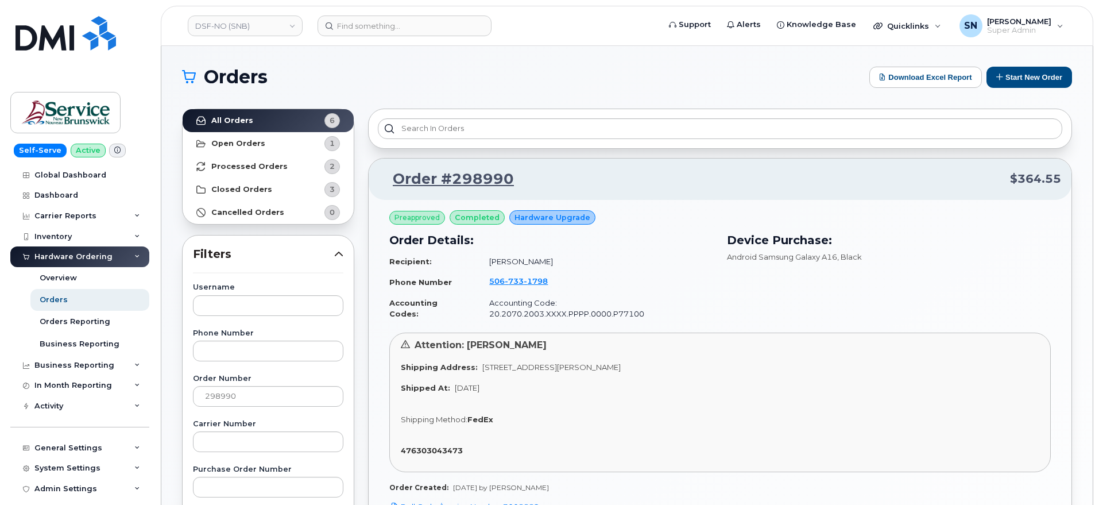
click at [358, 83] on h1 "Orders" at bounding box center [523, 77] width 682 height 18
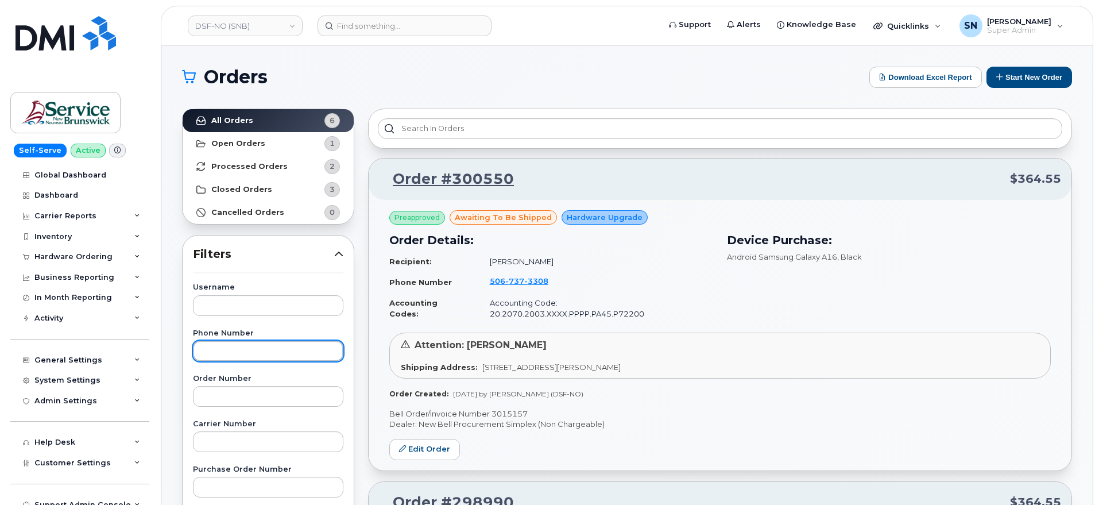
click at [248, 354] on input "text" at bounding box center [268, 351] width 150 height 21
click at [248, 395] on input "text" at bounding box center [268, 396] width 150 height 21
paste input "297635"
click at [246, 121] on strong "All Orders" at bounding box center [232, 120] width 42 height 9
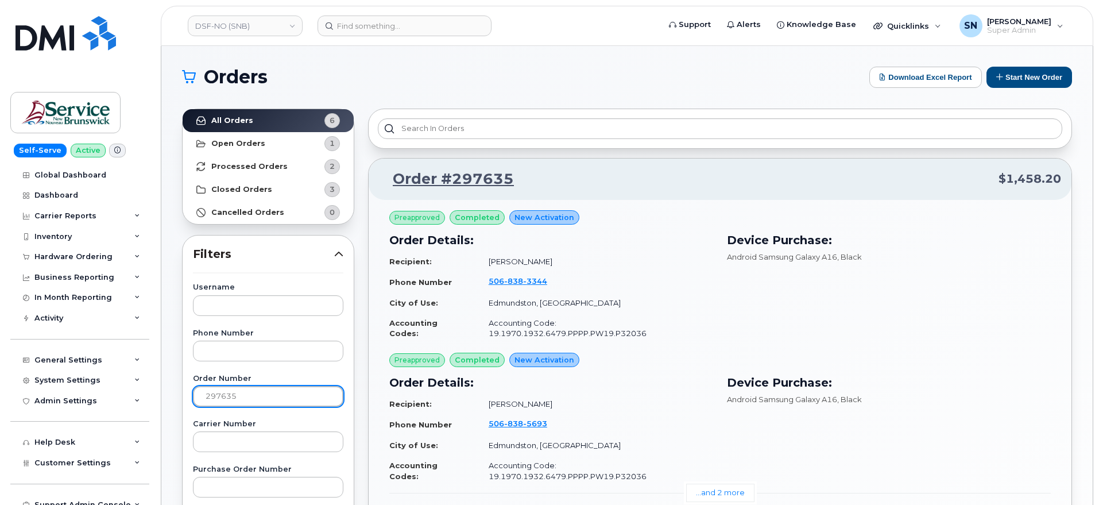
drag, startPoint x: 250, startPoint y: 392, endPoint x: 159, endPoint y: 387, distance: 91.5
click at [159, 387] on body "DSF-NO (SNB) Support Alerts Knowledge Base Quicklinks Suspend / Cancel Device C…" at bounding box center [549, 479] width 1099 height 959
paste input "5058"
type input "295058"
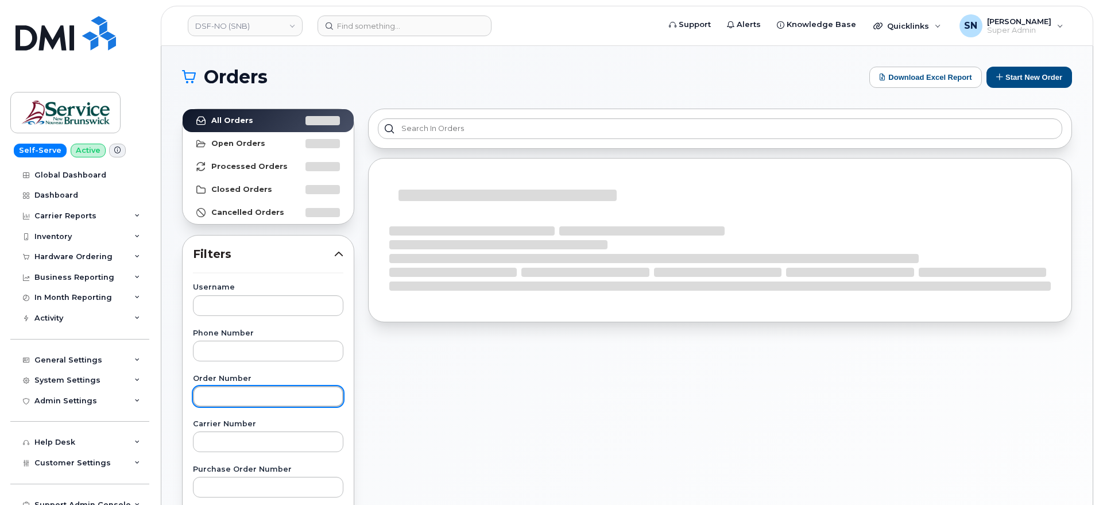
click at [261, 388] on input "text" at bounding box center [268, 396] width 150 height 21
paste input "295058"
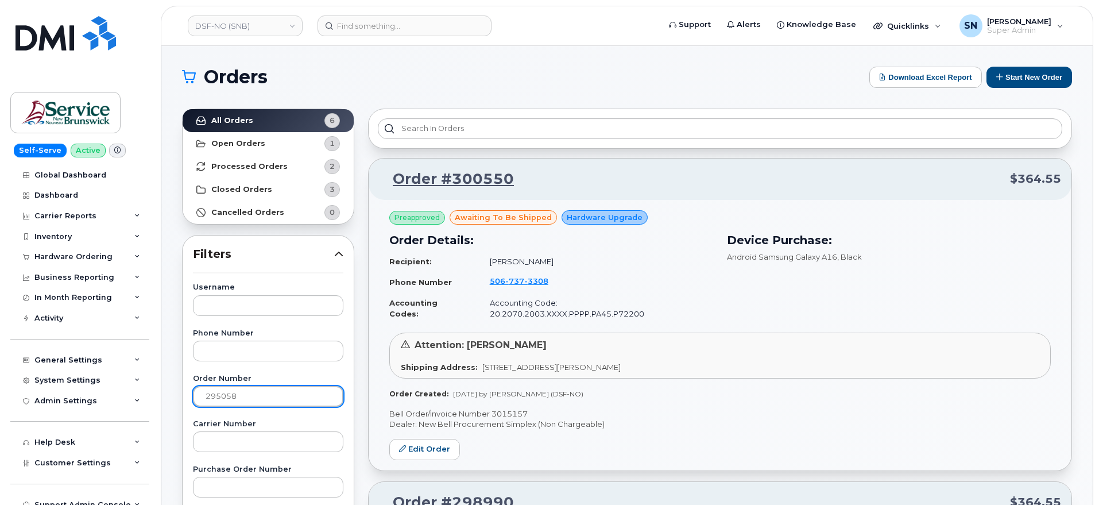
type input "295058"
click at [267, 121] on link "All Orders 6" at bounding box center [268, 120] width 171 height 23
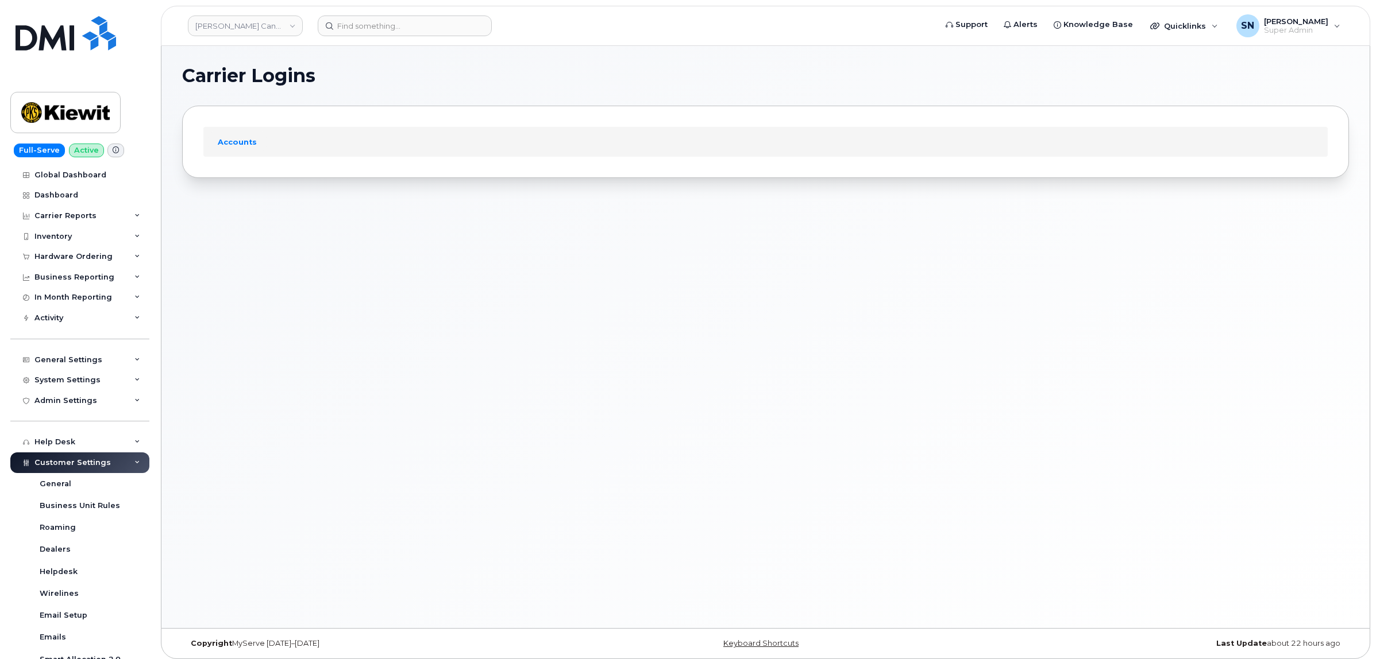
click at [326, 288] on div "Carrier Logins Accounts" at bounding box center [765, 337] width 1208 height 582
click at [397, 27] on input at bounding box center [405, 26] width 174 height 21
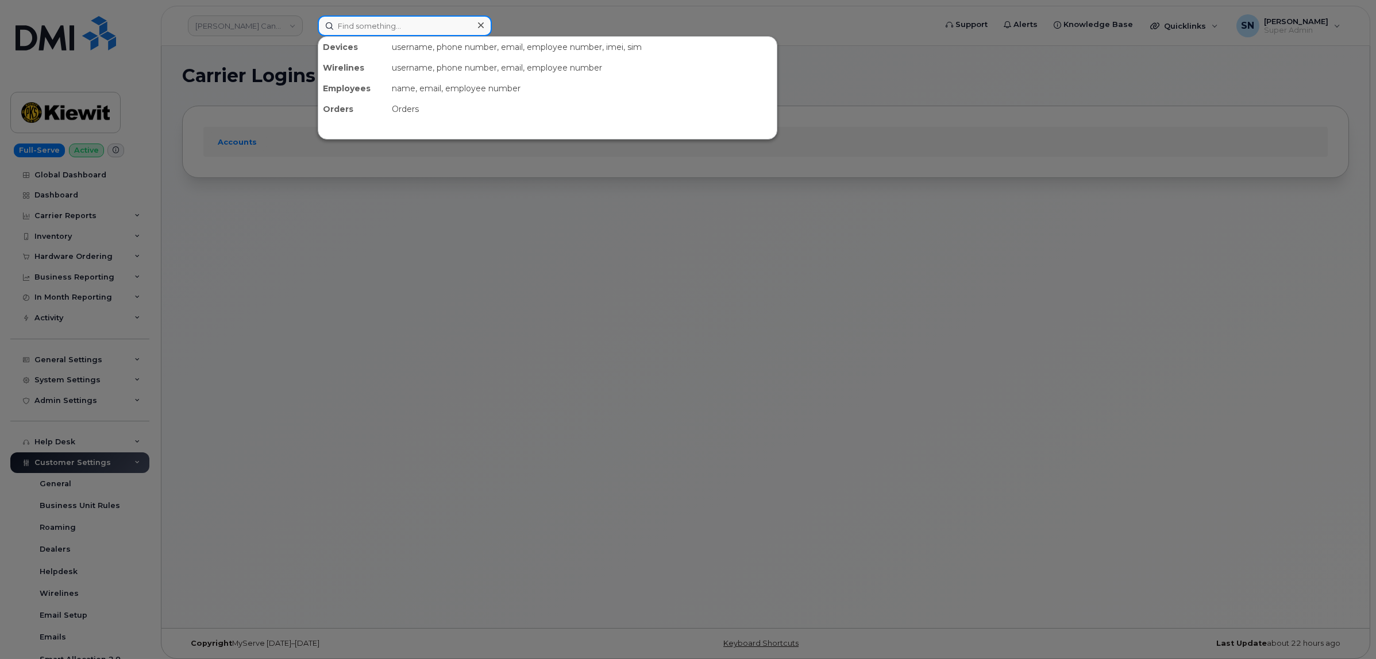
paste input "2366604409"
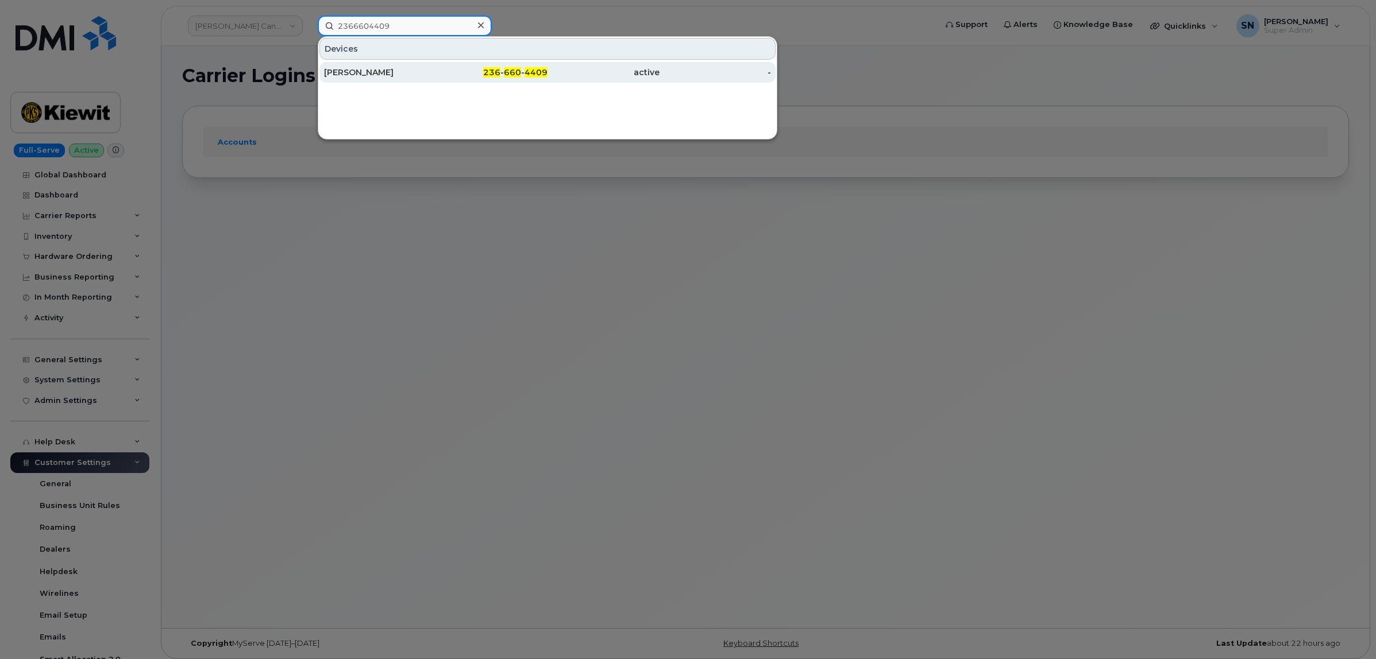
type input "2366604409"
click at [411, 69] on div "[PERSON_NAME]" at bounding box center [380, 72] width 112 height 11
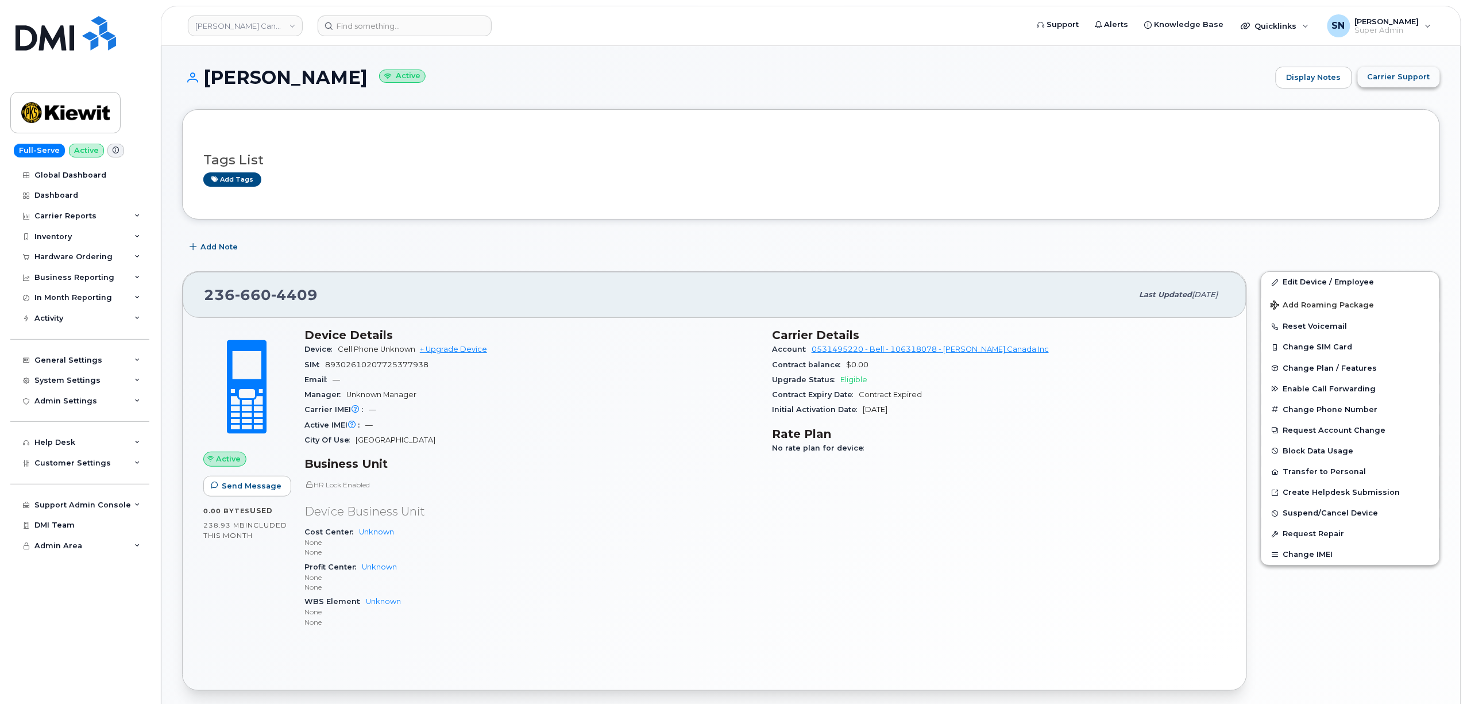
click at [1397, 72] on span "Carrier Support" at bounding box center [1398, 76] width 63 height 11
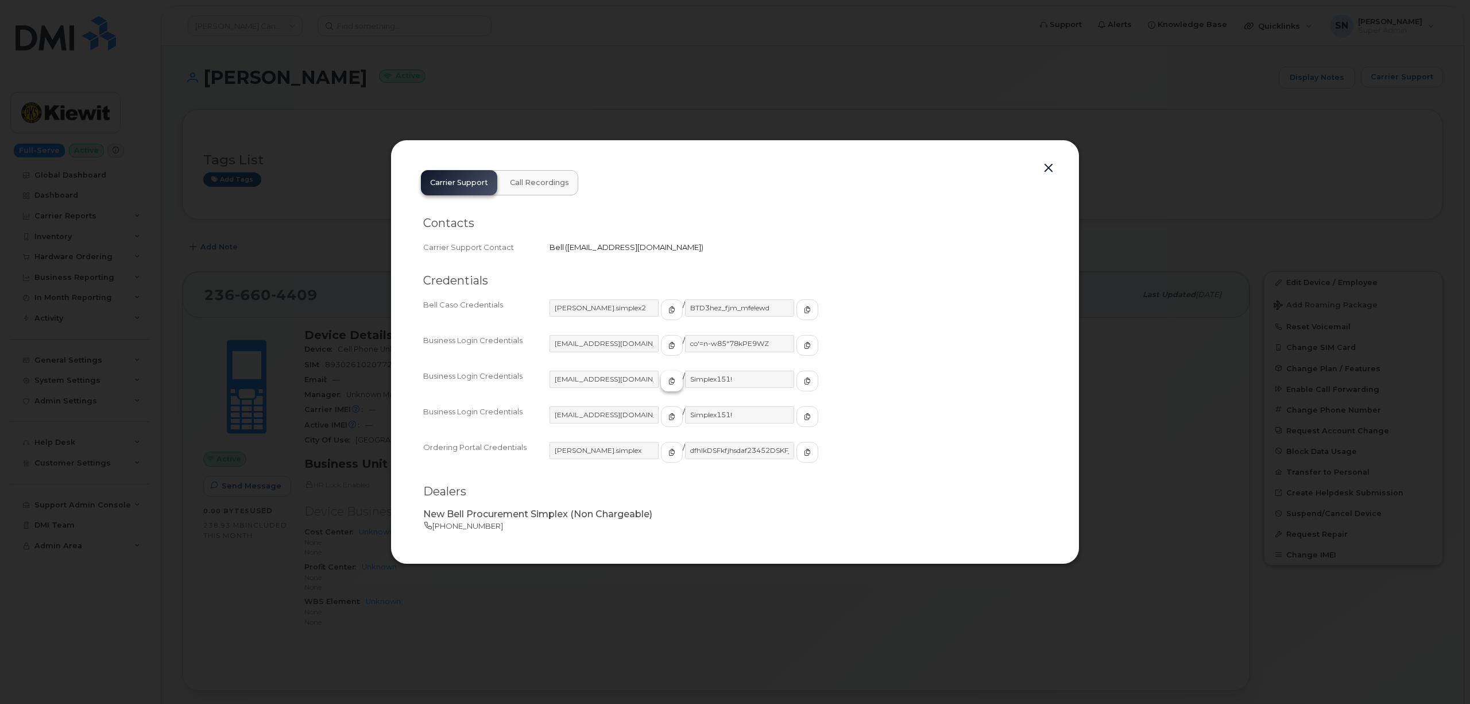
click at [669, 380] on icon "button" at bounding box center [672, 380] width 7 height 7
click at [797, 371] on button "button" at bounding box center [808, 380] width 22 height 21
drag, startPoint x: 1049, startPoint y: 168, endPoint x: 1014, endPoint y: 182, distance: 37.6
click at [1049, 168] on button "button" at bounding box center [1048, 168] width 17 height 16
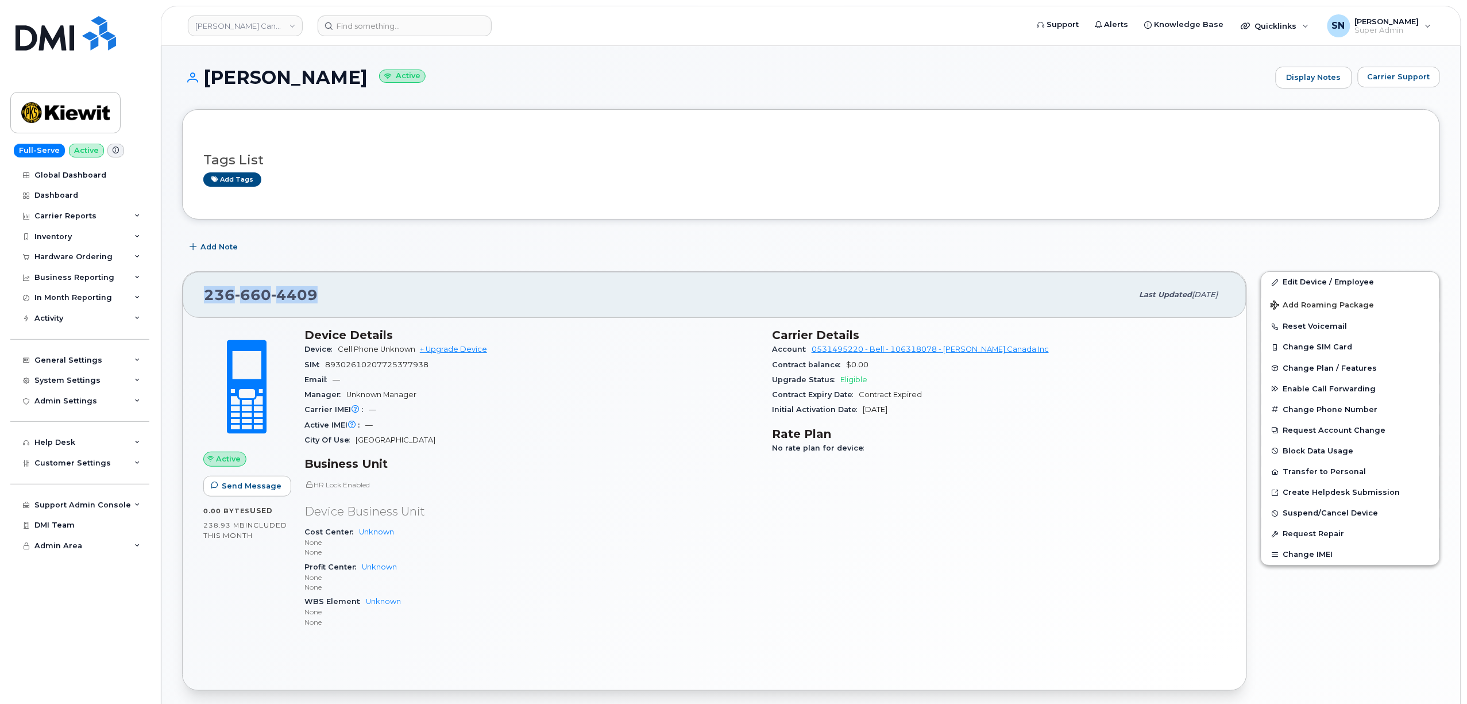
drag, startPoint x: 207, startPoint y: 293, endPoint x: 320, endPoint y: 302, distance: 112.9
click at [320, 302] on div "[PHONE_NUMBER]" at bounding box center [668, 295] width 929 height 24
copy span "[PHONE_NUMBER]"
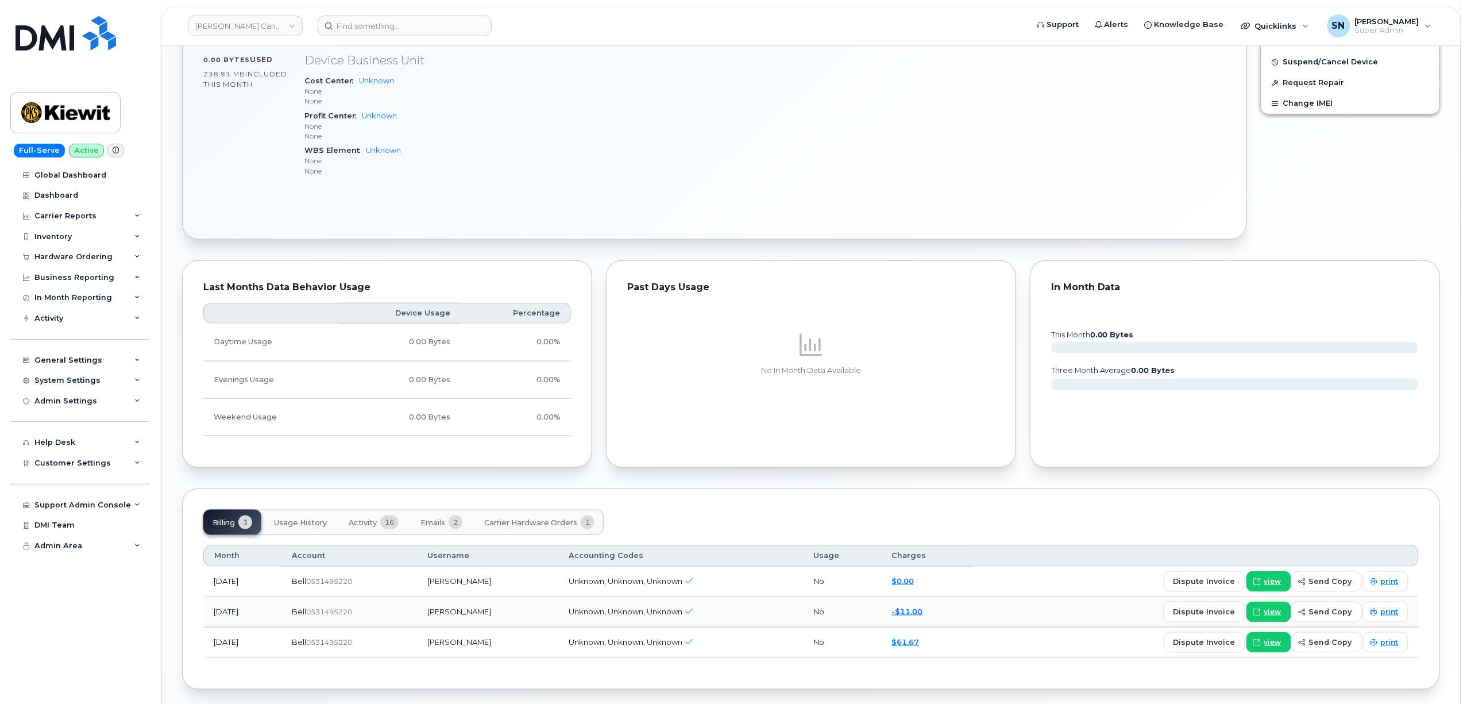
scroll to position [499, 0]
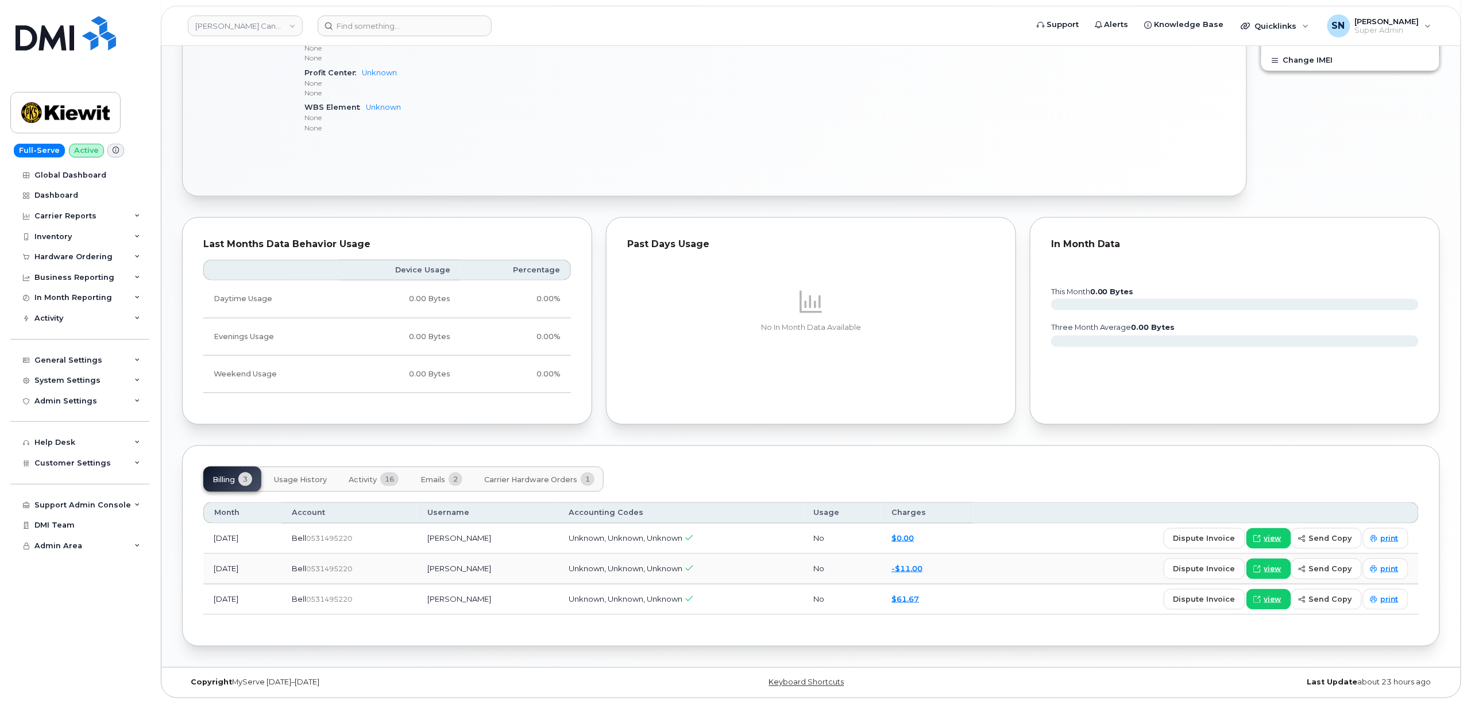
click at [357, 483] on button "Activity 16" at bounding box center [373, 478] width 68 height 25
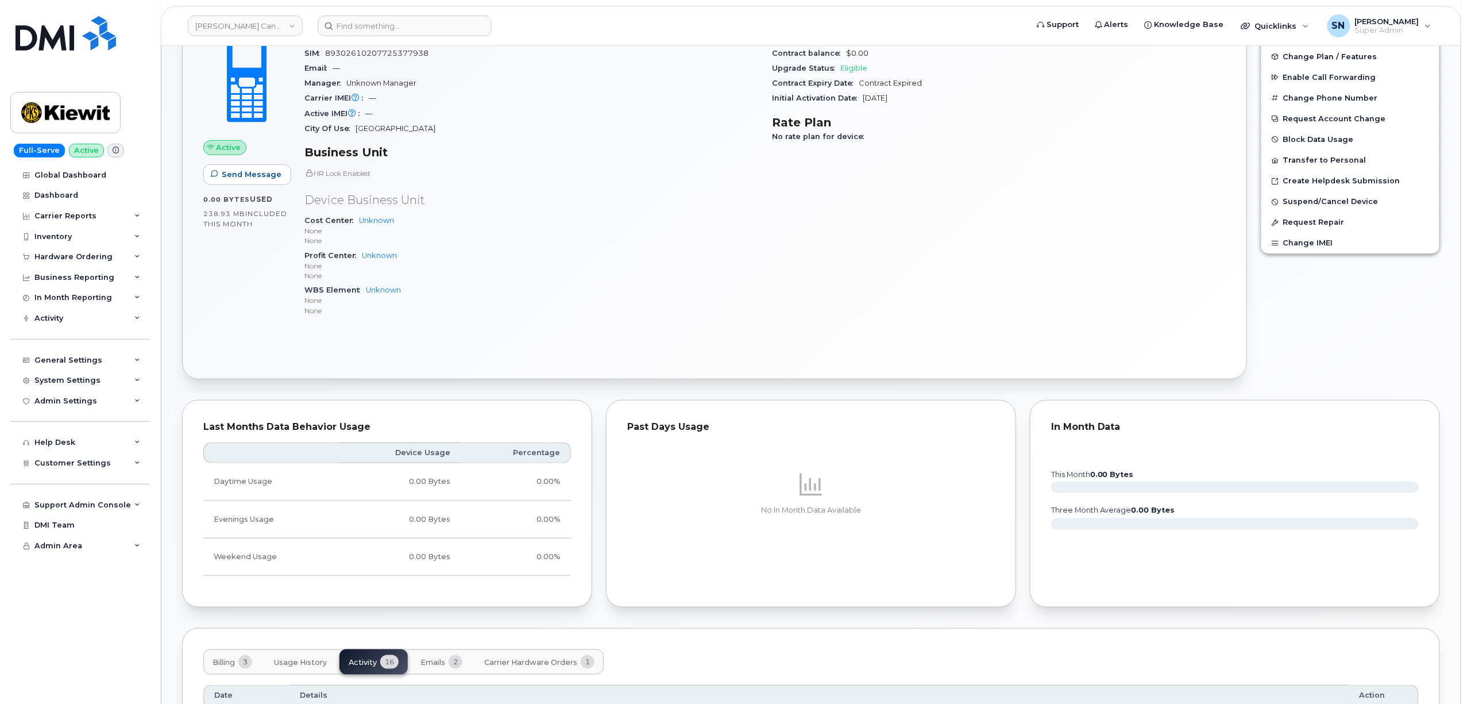
scroll to position [0, 0]
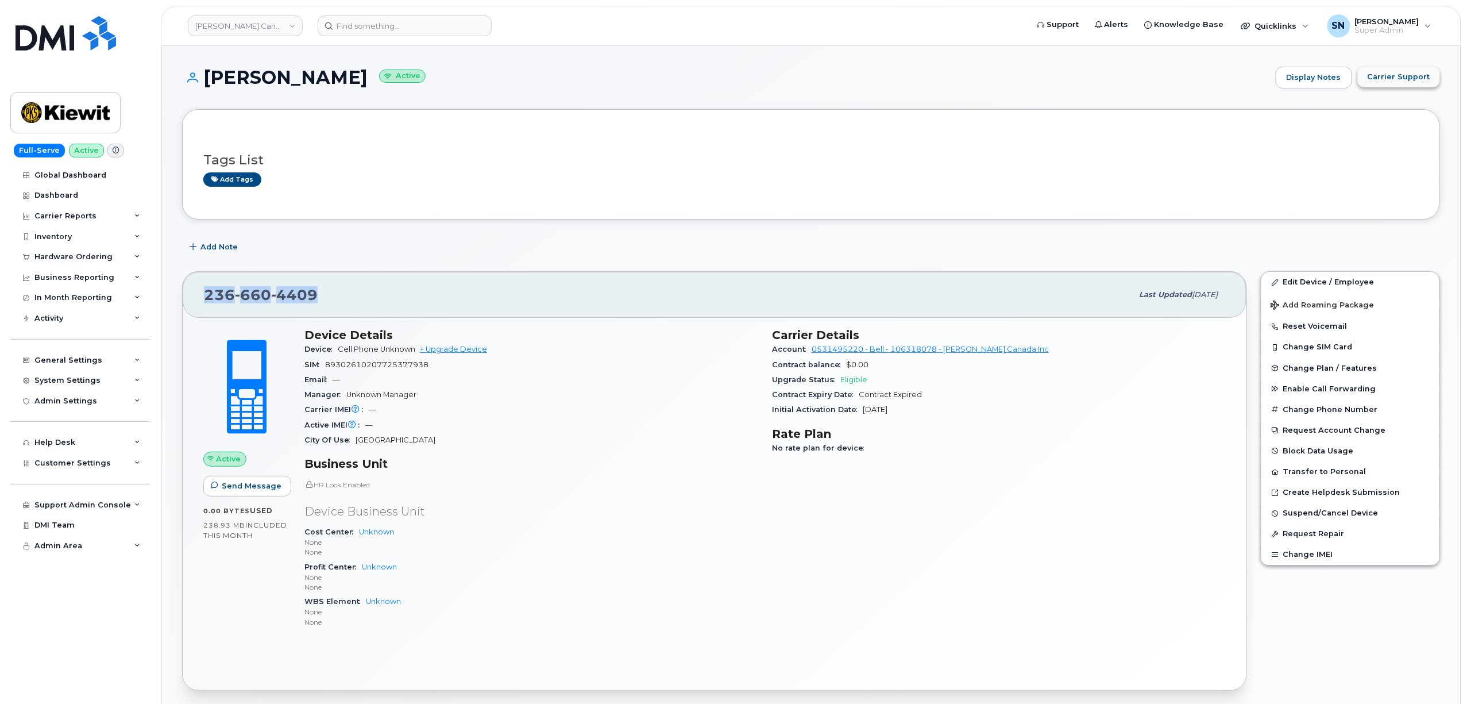
click at [1399, 78] on span "Carrier Support" at bounding box center [1398, 76] width 63 height 11
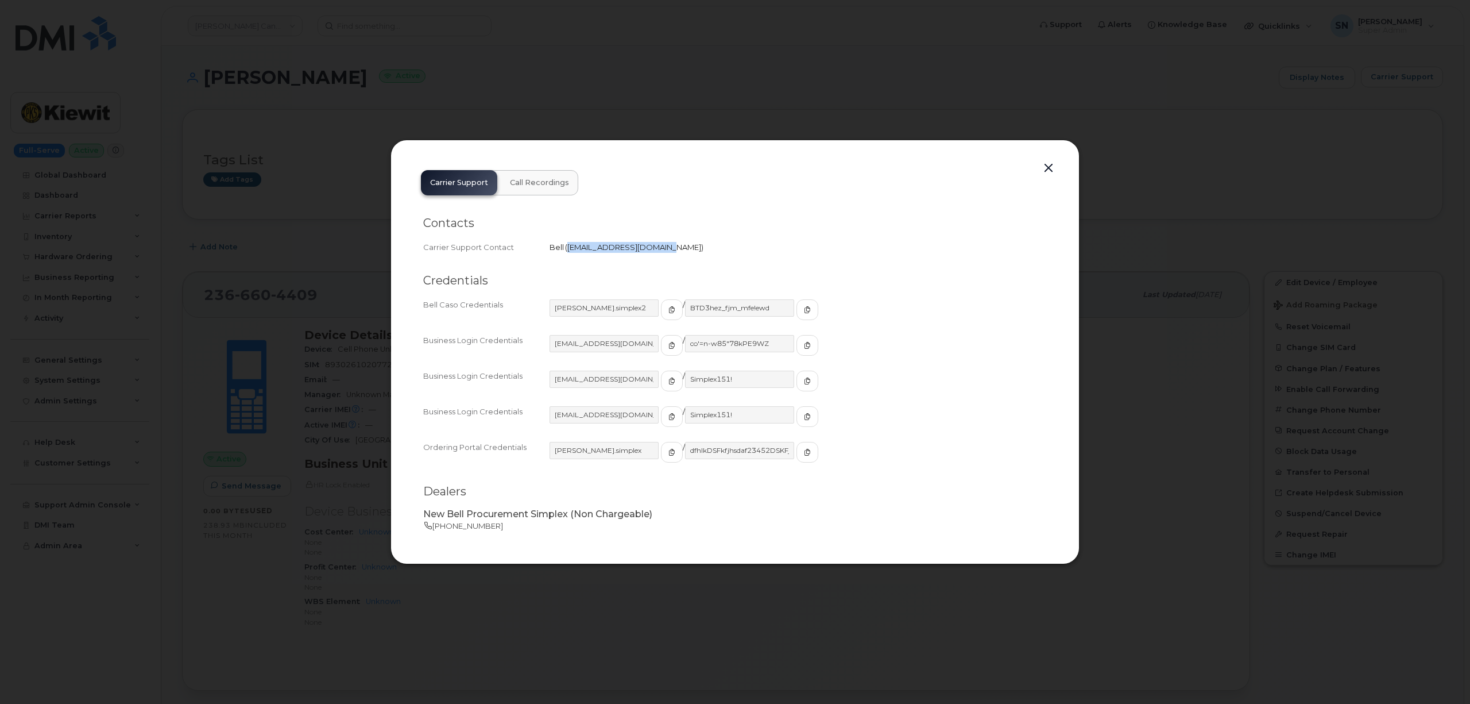
drag, startPoint x: 570, startPoint y: 244, endPoint x: 664, endPoint y: 256, distance: 95.0
click at [664, 256] on div "Contacts Carrier Support Contact Bell   wirelessbbmcare@bell.ca" at bounding box center [735, 235] width 624 height 57
copy span "wirelessbbmcare@bell.ca"
click at [1050, 167] on button "button" at bounding box center [1048, 168] width 17 height 16
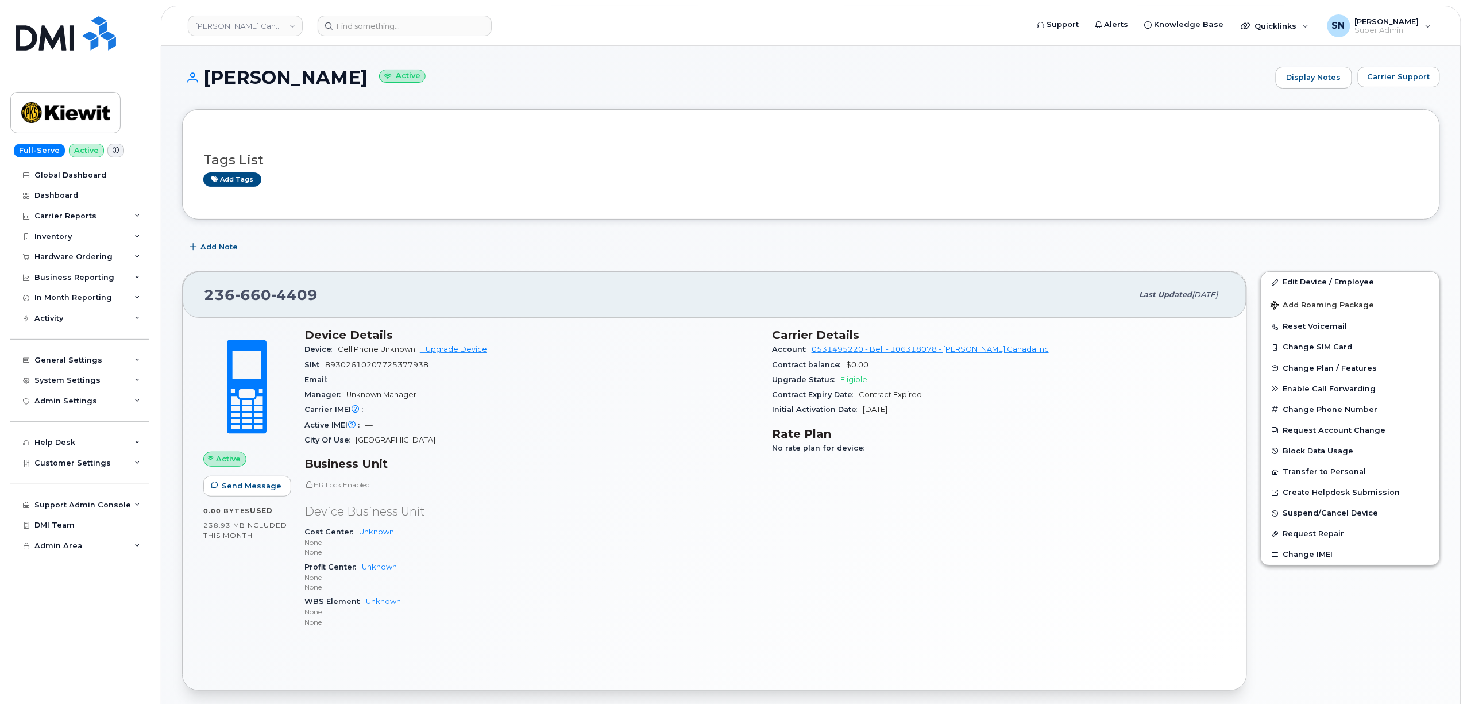
click at [718, 194] on div "Tags List Add tags" at bounding box center [810, 164] width 1215 height 68
click at [258, 30] on link "Kiewit Canada Inc" at bounding box center [245, 26] width 115 height 21
type input "aecon"
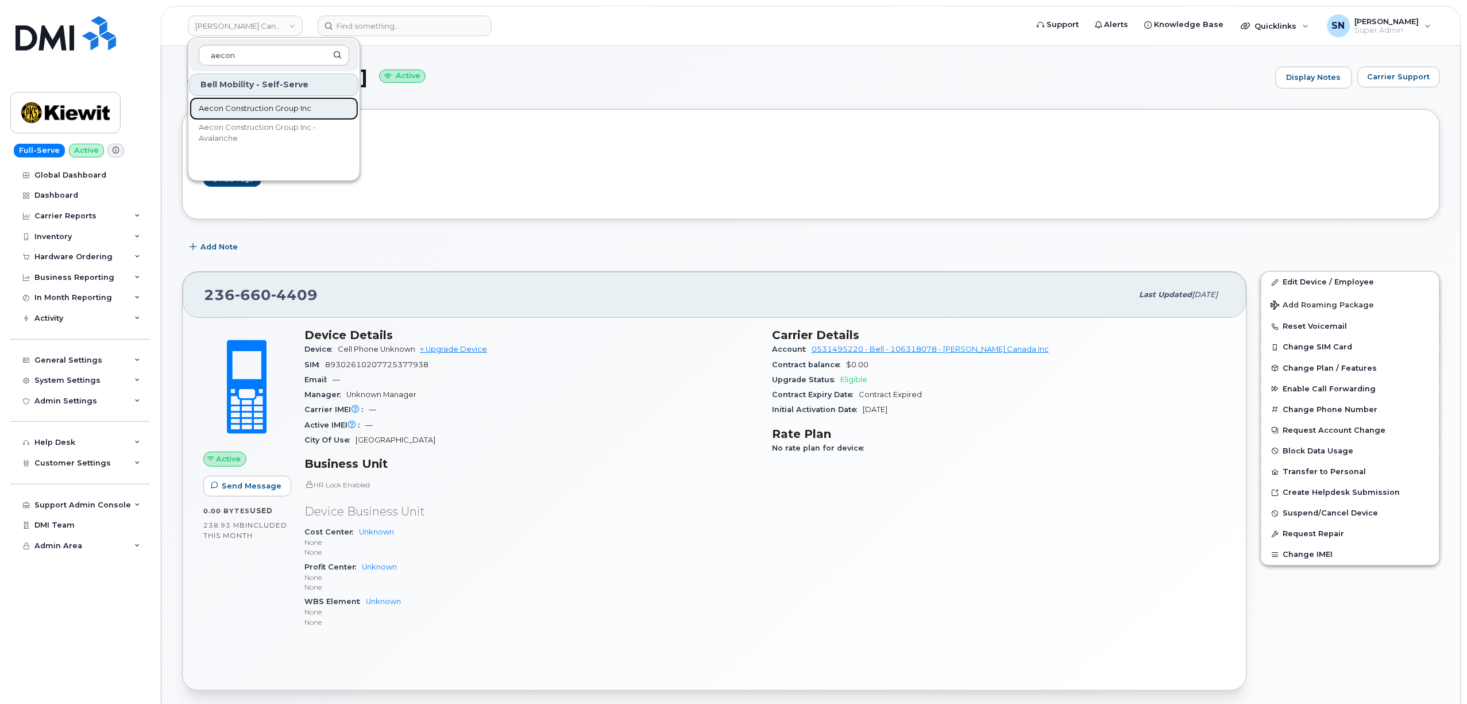
click at [249, 114] on span "Aecon Construction Group Inc" at bounding box center [255, 108] width 113 height 11
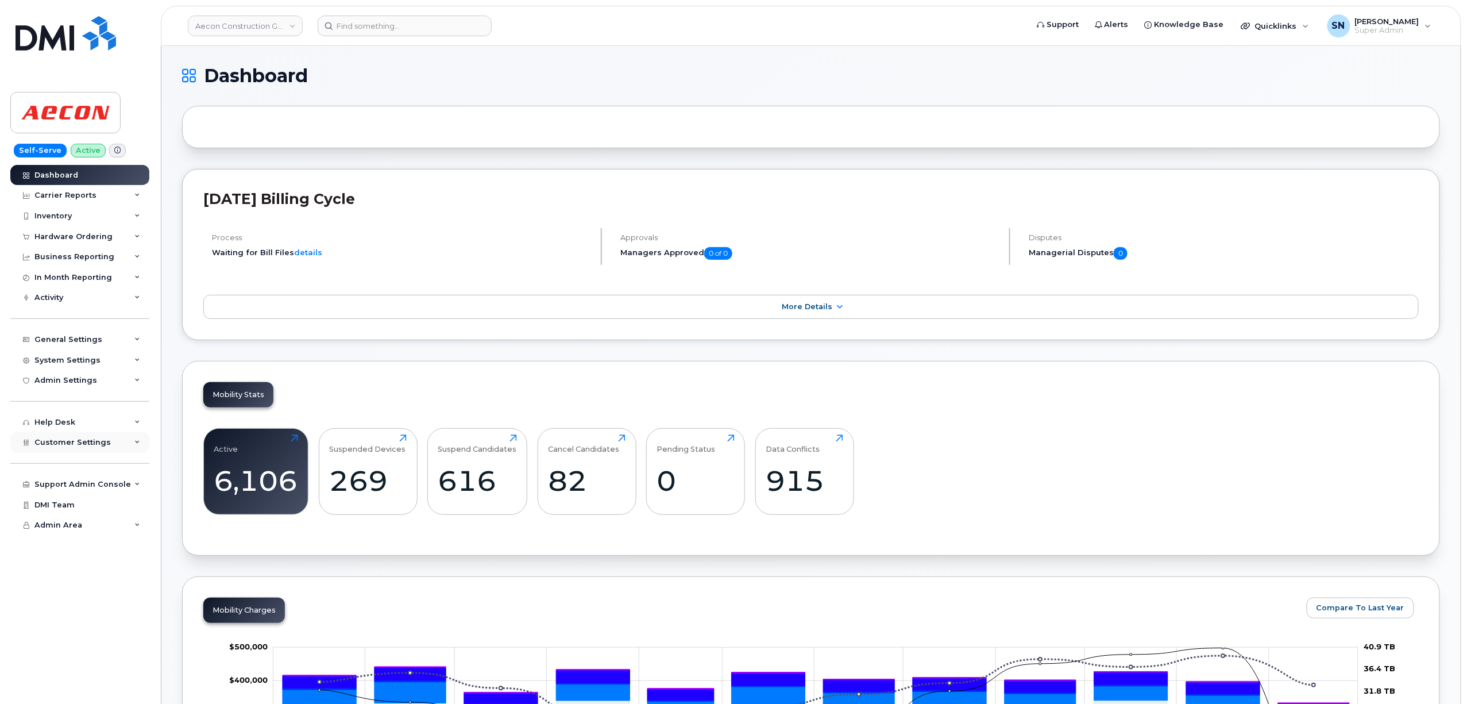
click at [87, 436] on div "Customer Settings" at bounding box center [79, 442] width 139 height 21
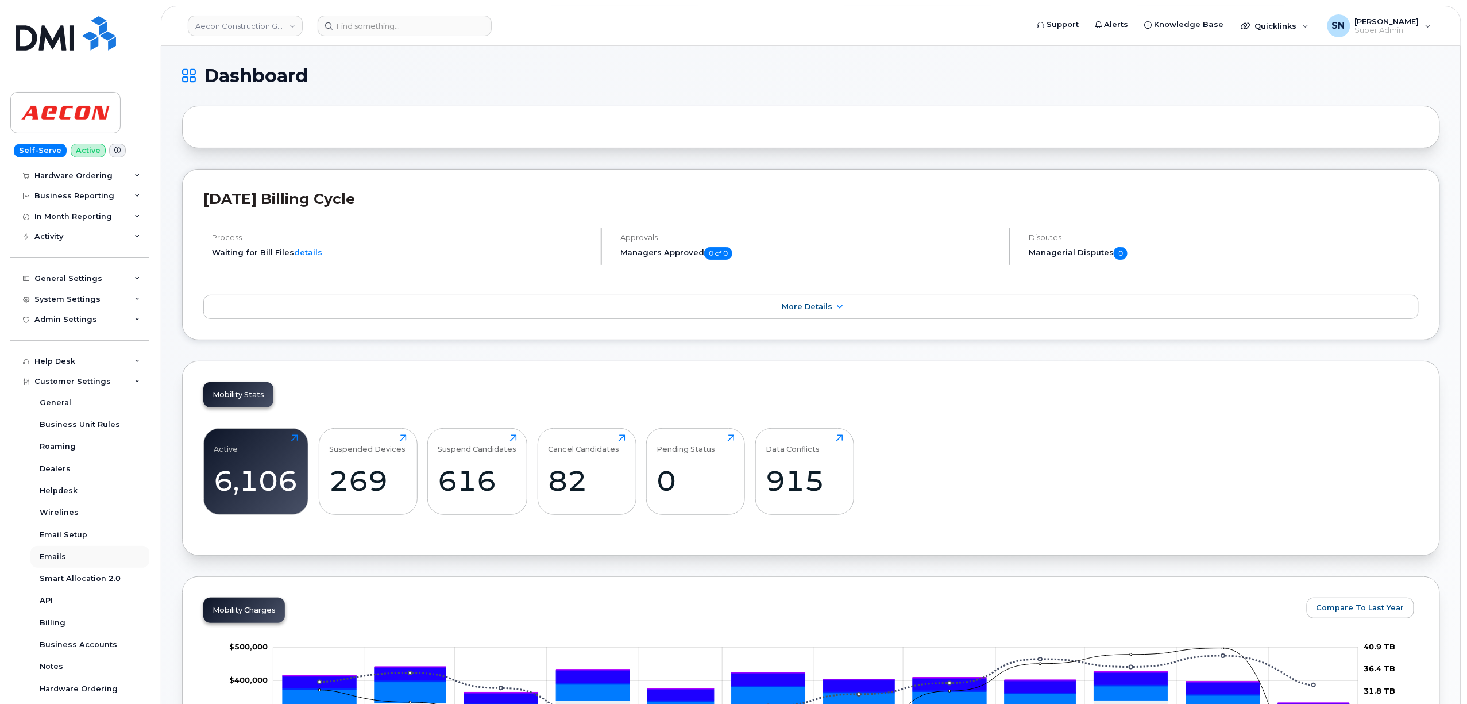
scroll to position [153, 0]
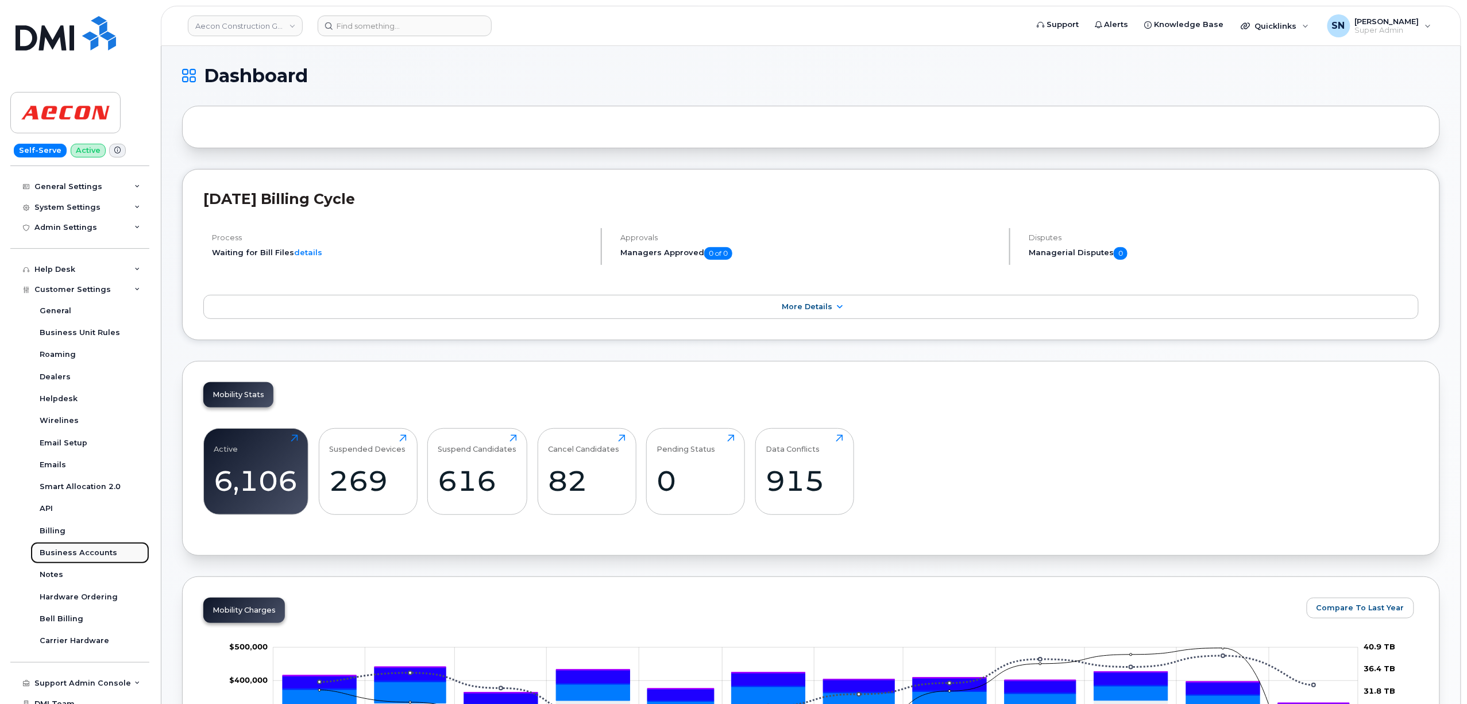
click at [95, 552] on div "Business Accounts" at bounding box center [79, 552] width 78 height 10
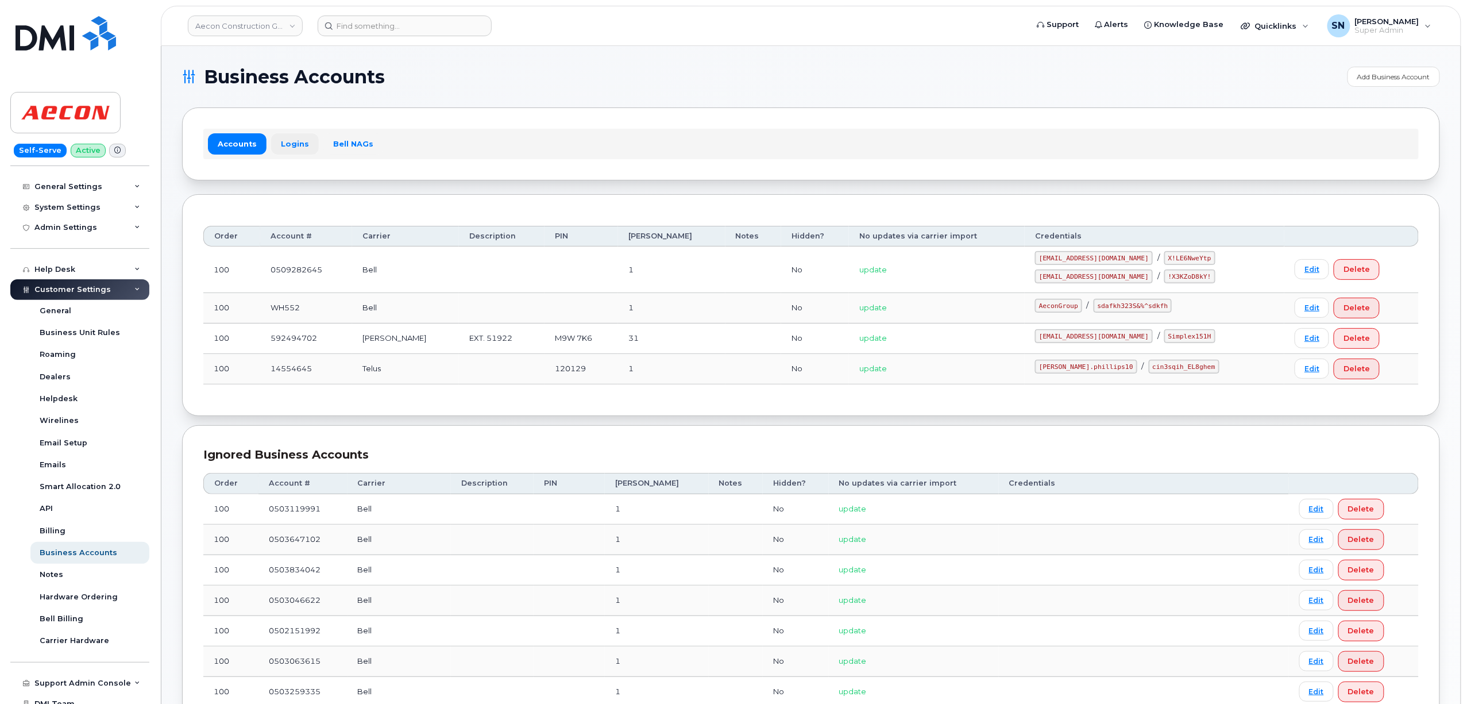
click at [295, 139] on link "Logins" at bounding box center [295, 143] width 48 height 21
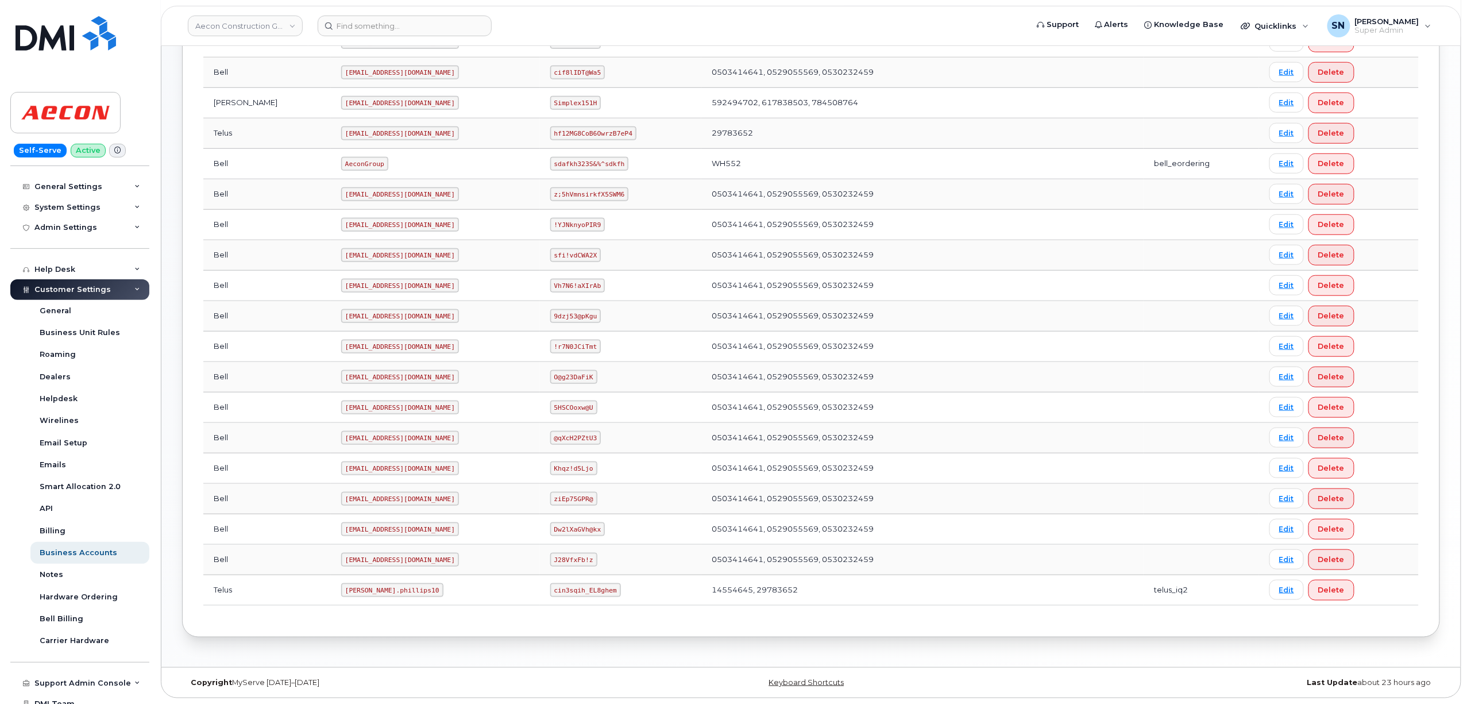
scroll to position [366, 0]
drag, startPoint x: 299, startPoint y: 593, endPoint x: 354, endPoint y: 595, distance: 55.2
click td "Taylor.phillips10"
copy code "Taylor.phillips10"
drag, startPoint x: 528, startPoint y: 593, endPoint x: 593, endPoint y: 593, distance: 64.9
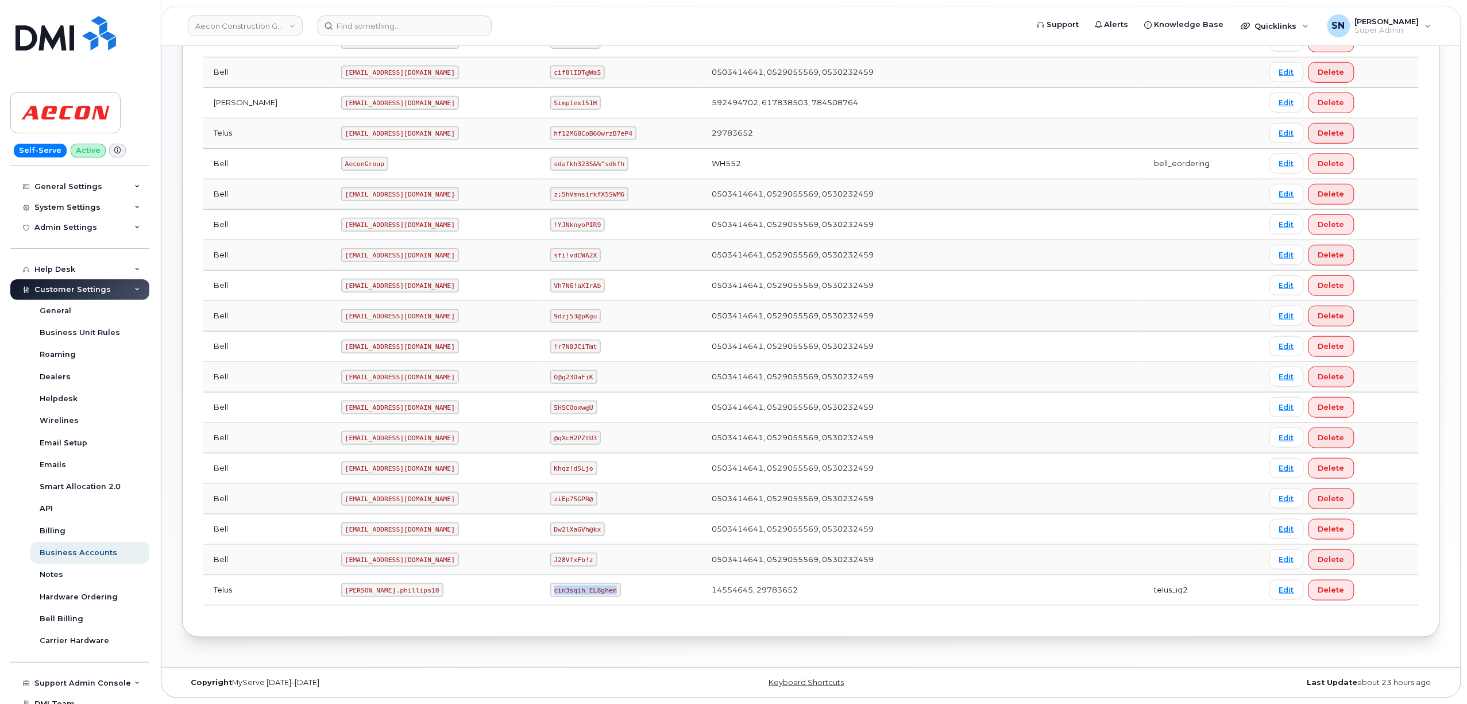
click code "cin3sqih_EL8ghem"
copy code "cin3sqih_EL8ghem"
click input
paste input "2369831387"
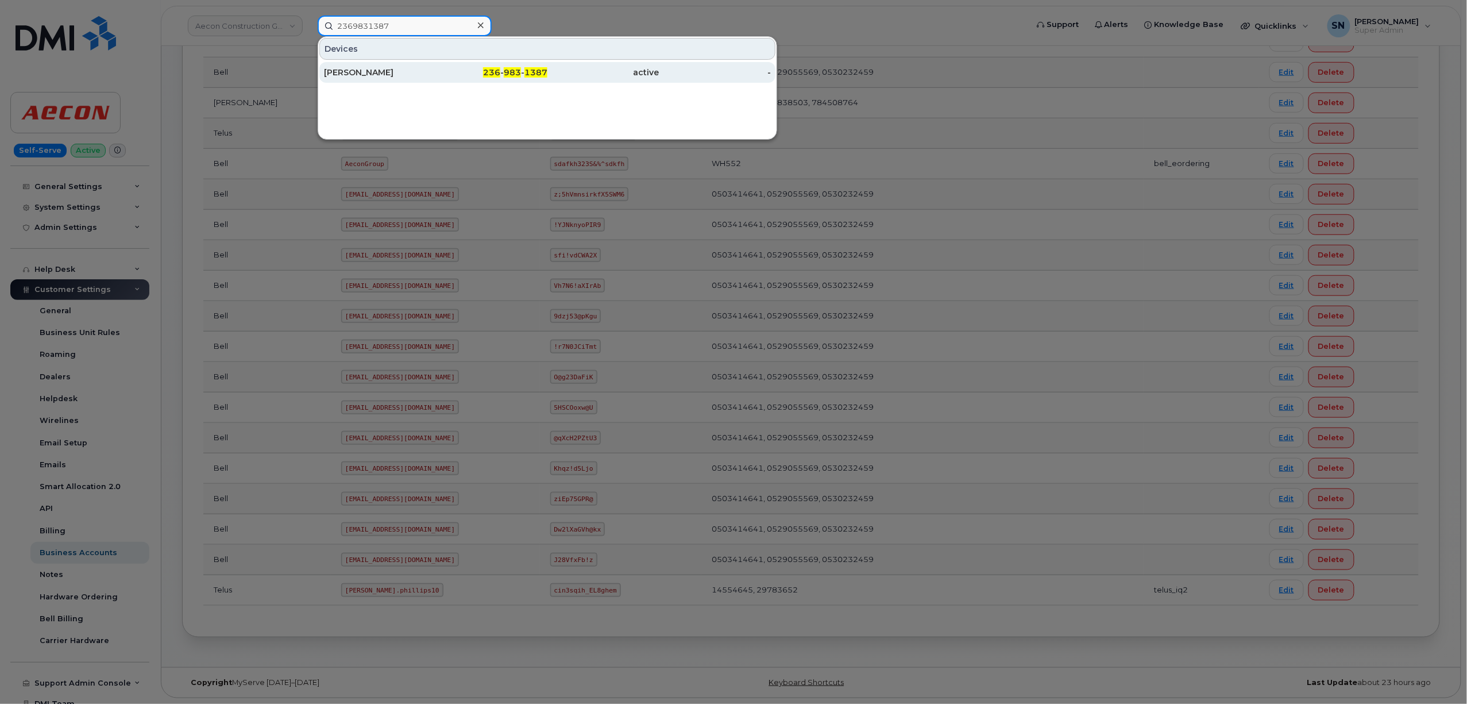
type input "2369831387"
click div "[PERSON_NAME]"
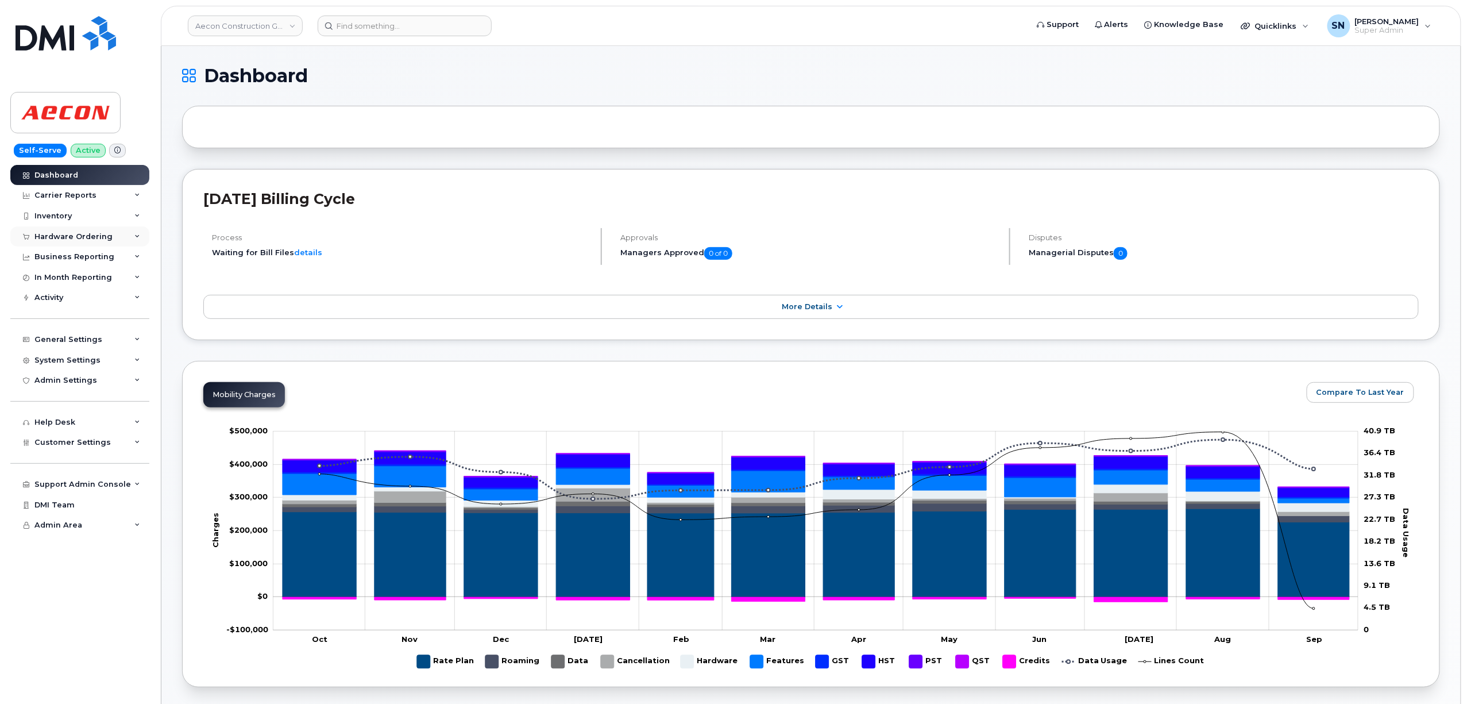
click at [90, 238] on div "Hardware Ordering" at bounding box center [73, 236] width 78 height 9
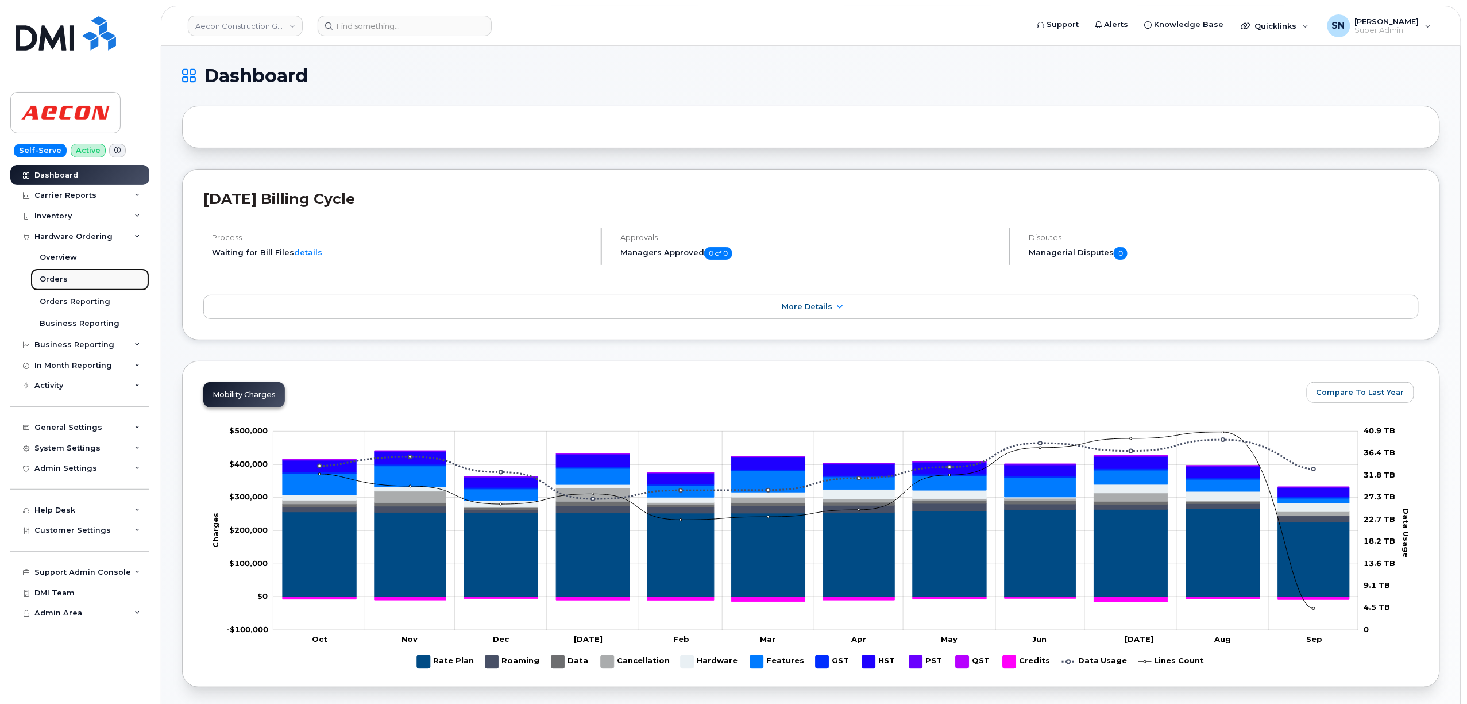
click at [65, 283] on div "Orders" at bounding box center [54, 279] width 28 height 10
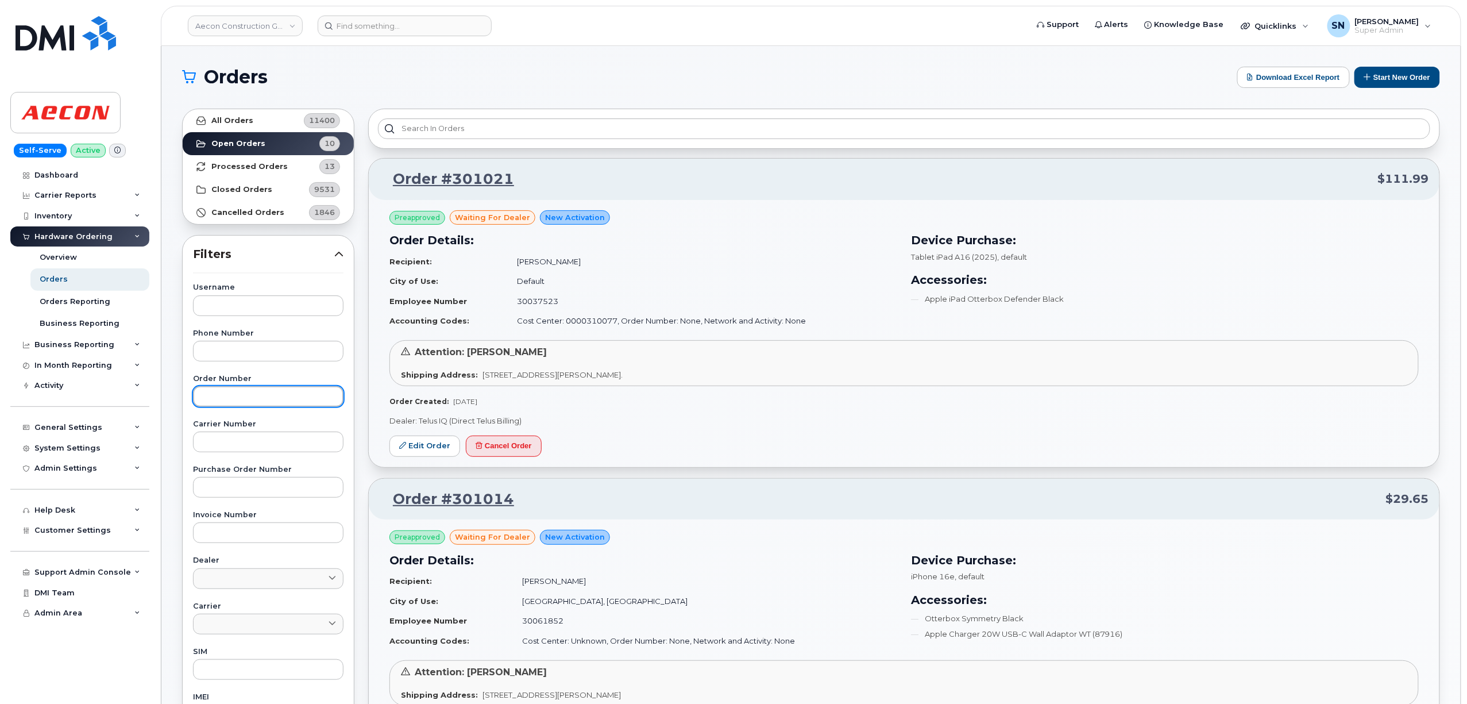
click at [270, 388] on input "text" at bounding box center [268, 396] width 150 height 21
paste input "301021"
type input "301021"
click at [264, 109] on link "All Orders 11400" at bounding box center [268, 120] width 171 height 23
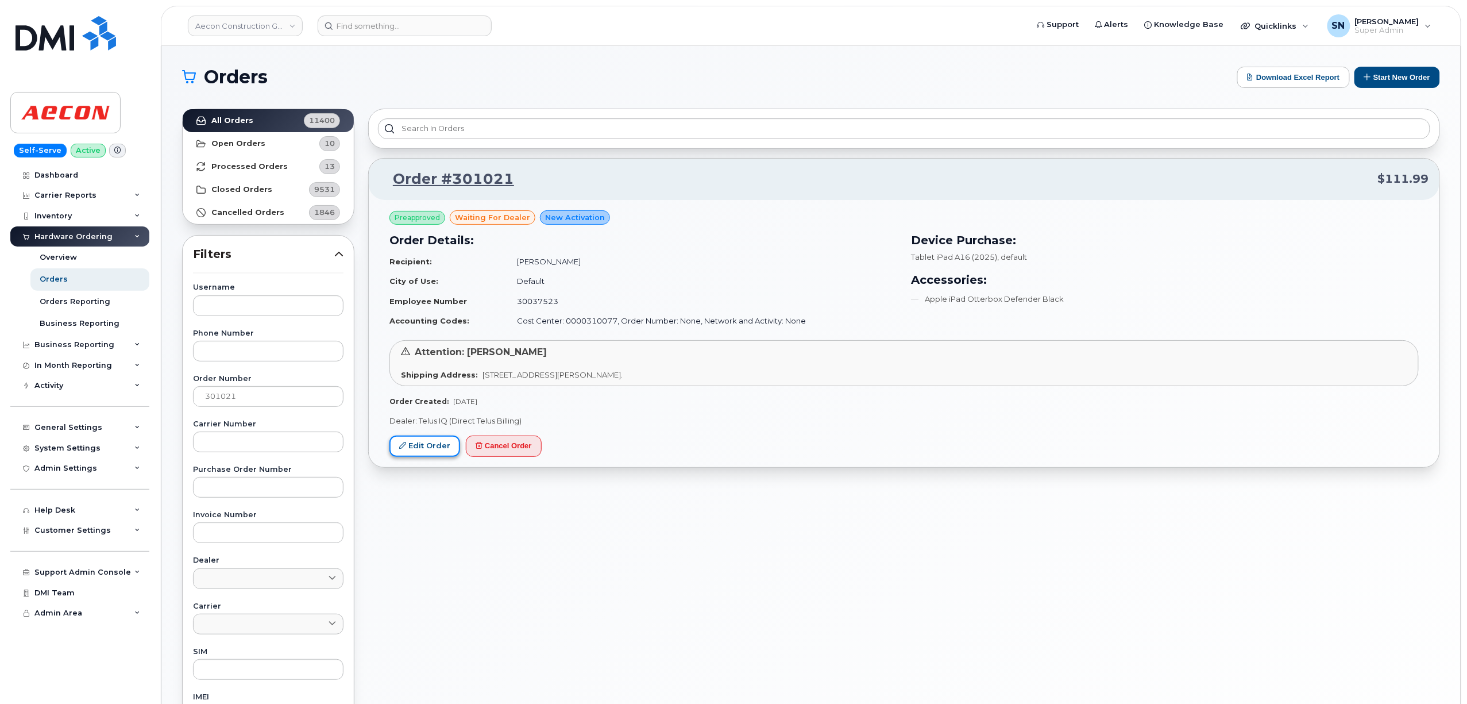
click at [430, 453] on link "Edit Order" at bounding box center [424, 445] width 71 height 21
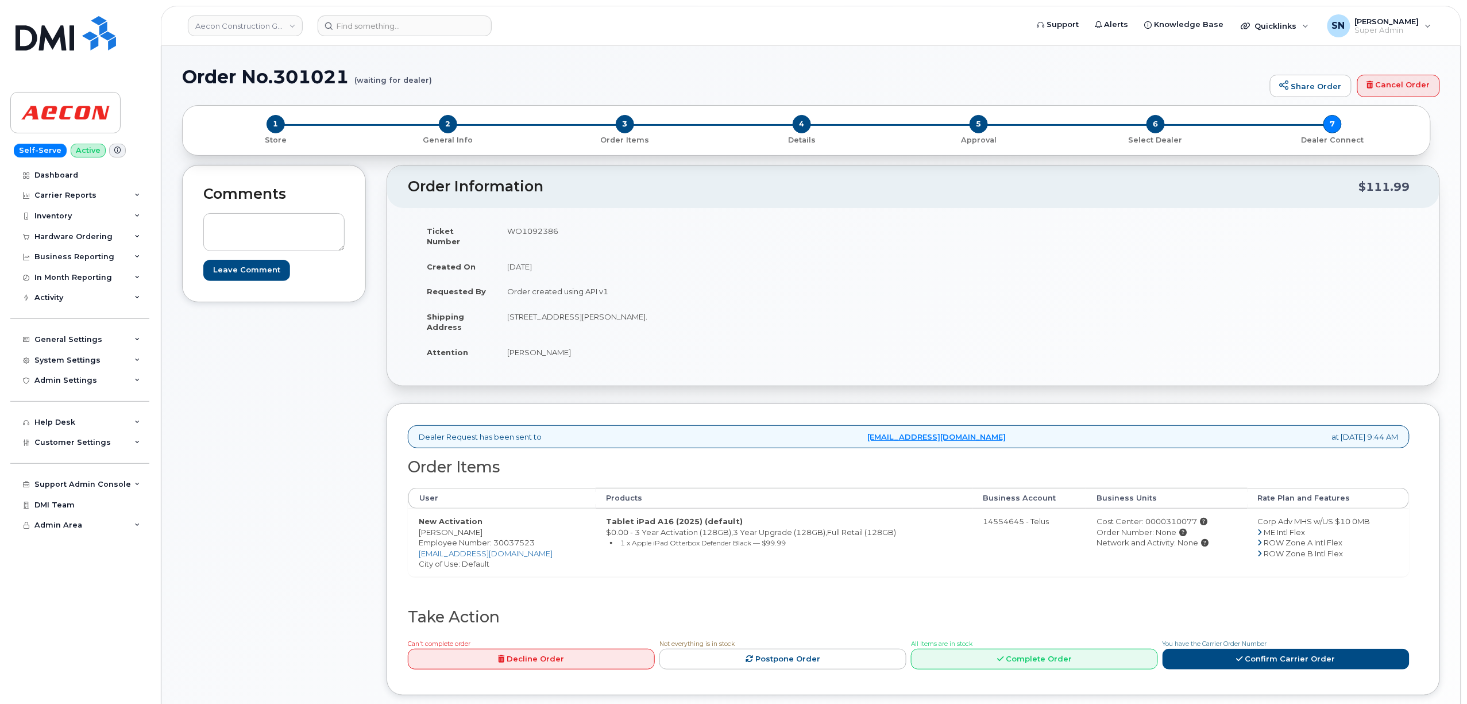
click at [217, 484] on div "Comments Leave Comment" at bounding box center [274, 439] width 184 height 548
copy td "[PERSON_NAME]"
drag, startPoint x: 419, startPoint y: 524, endPoint x: 437, endPoint y: 528, distance: 18.8
click at [437, 528] on td "New Activation [PERSON_NAME] Employee Number: 30037523 [EMAIL_ADDRESS][DOMAIN_N…" at bounding box center [501, 542] width 187 height 68
click at [463, 520] on td "New Activation [PERSON_NAME] Employee Number: 30037523 [EMAIL_ADDRESS][DOMAIN_N…" at bounding box center [501, 542] width 187 height 68
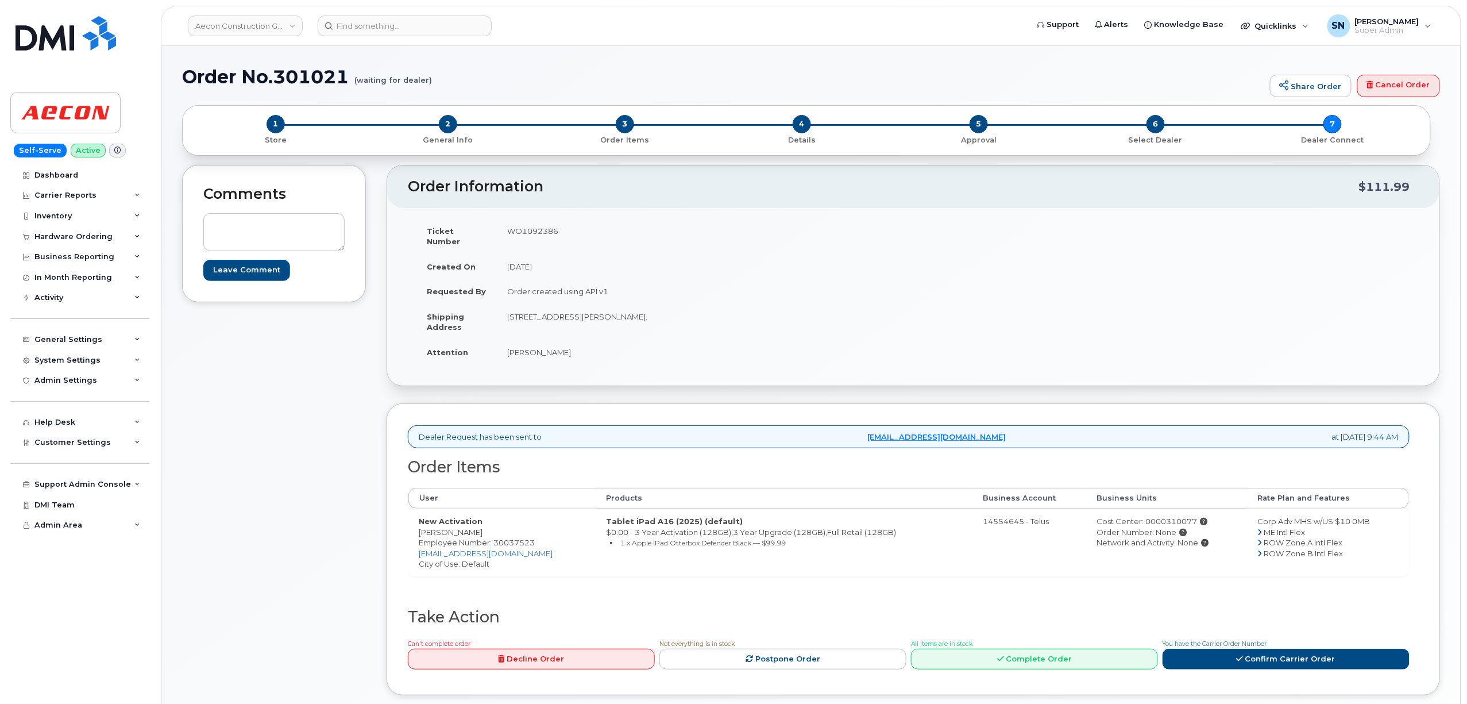
click at [463, 520] on td "New Activation [PERSON_NAME] Employee Number: 30037523 [EMAIL_ADDRESS][DOMAIN_N…" at bounding box center [501, 542] width 187 height 68
copy td "Crockatt"
click at [681, 306] on td "[STREET_ADDRESS][PERSON_NAME]." at bounding box center [701, 322] width 408 height 36
copy td "Sunnyside"
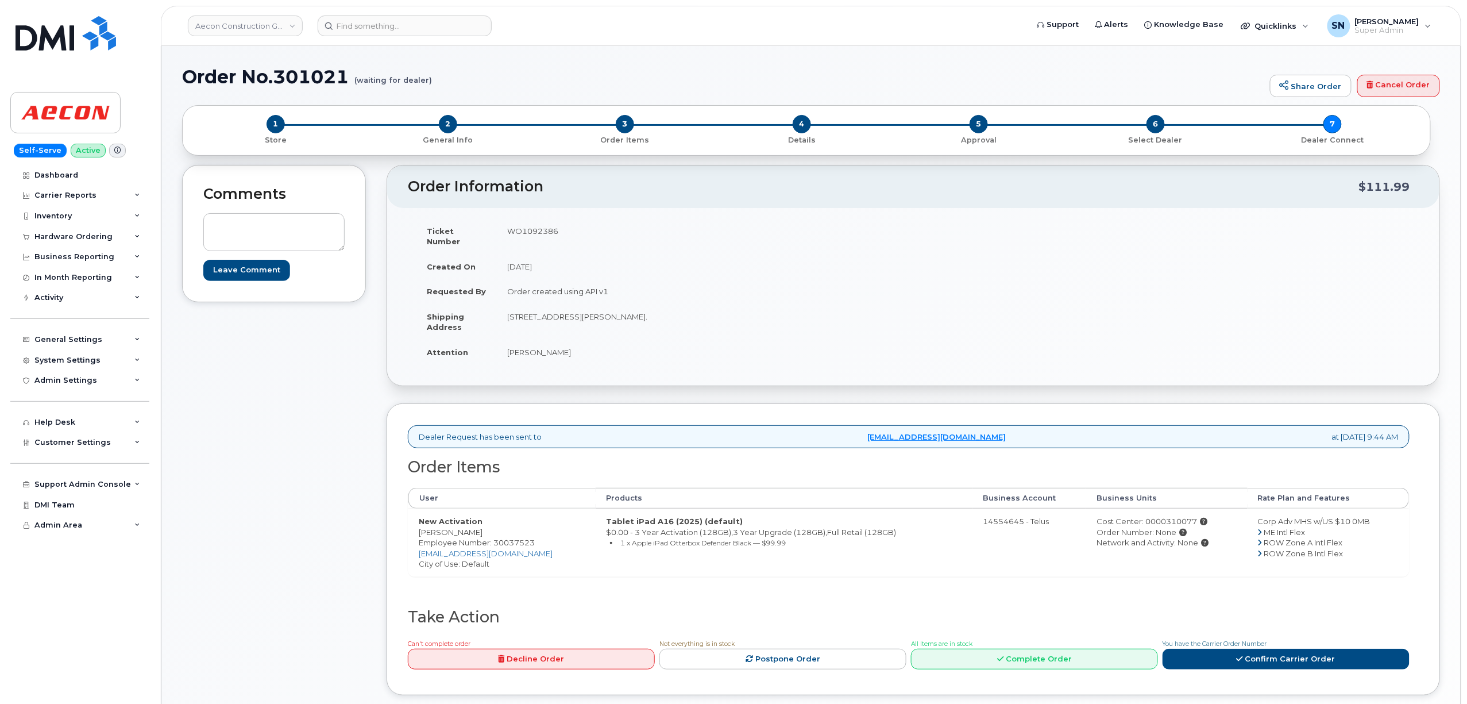
click at [698, 329] on td "[STREET_ADDRESS][PERSON_NAME]." at bounding box center [701, 322] width 408 height 36
click at [720, 304] on td "[STREET_ADDRESS][PERSON_NAME]." at bounding box center [701, 322] width 408 height 36
drag, startPoint x: 720, startPoint y: 303, endPoint x: 751, endPoint y: 306, distance: 31.7
click at [751, 306] on td "[STREET_ADDRESS][PERSON_NAME]." at bounding box center [701, 322] width 408 height 36
copy td "R5R 0C7"
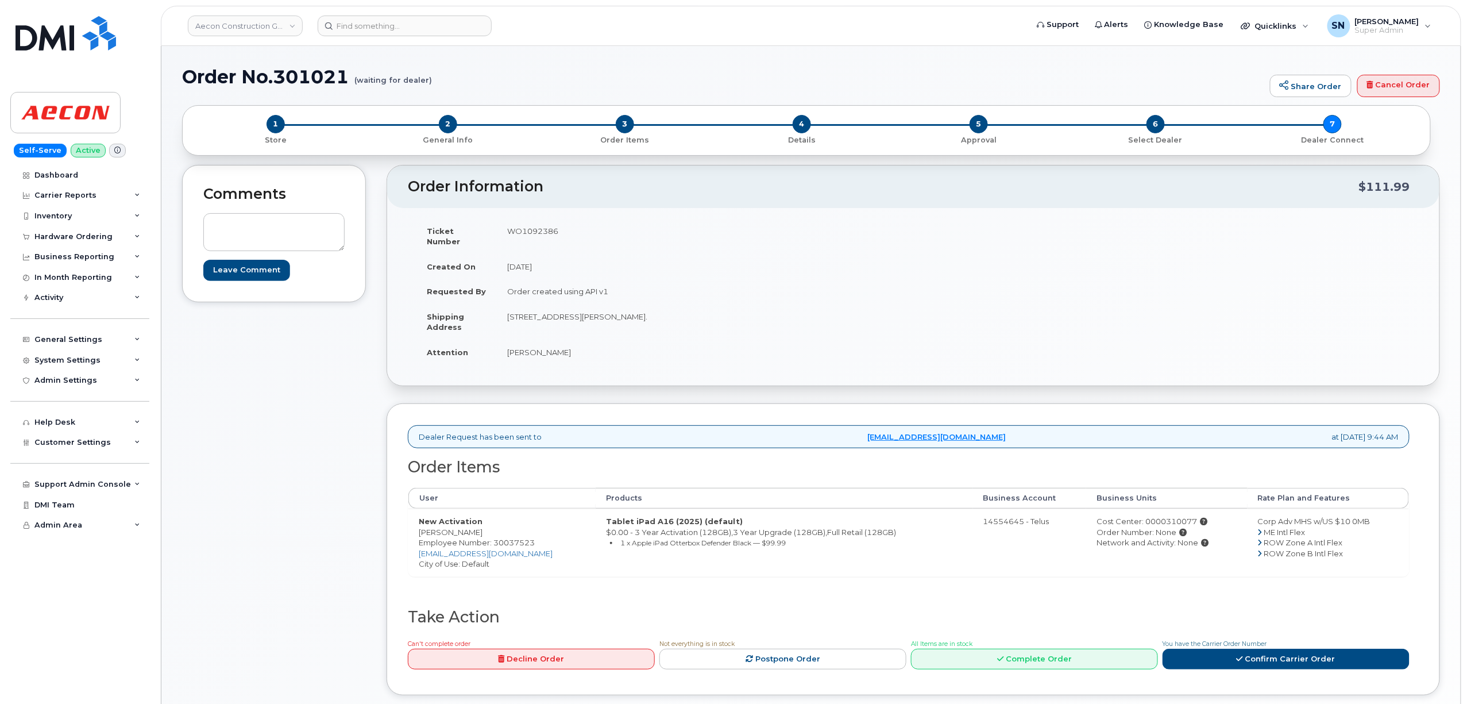
click at [511, 233] on td "WO1092386" at bounding box center [701, 236] width 408 height 36
click at [511, 232] on td "WO1092386" at bounding box center [701, 236] width 408 height 36
copy td "WO1092386"
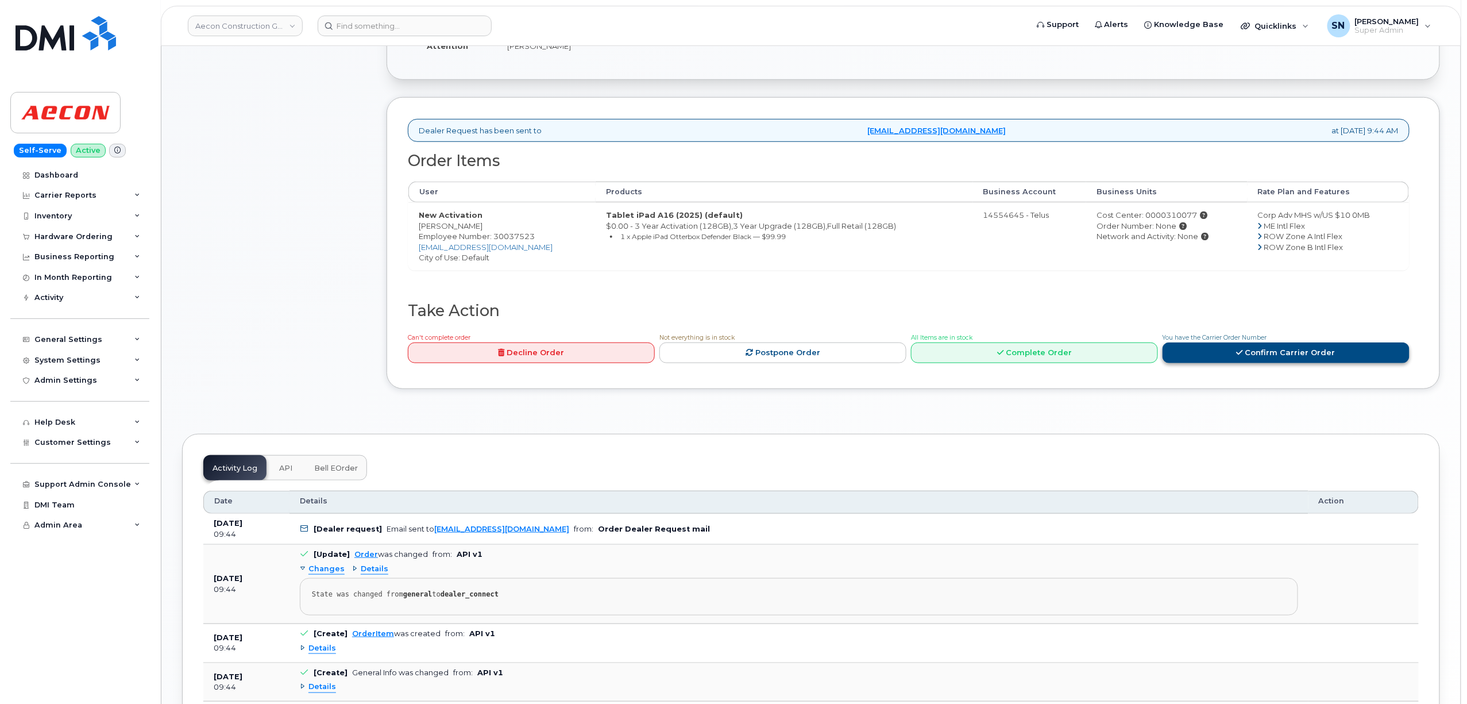
click at [1280, 348] on link "Confirm Carrier Order" at bounding box center [1285, 352] width 247 height 21
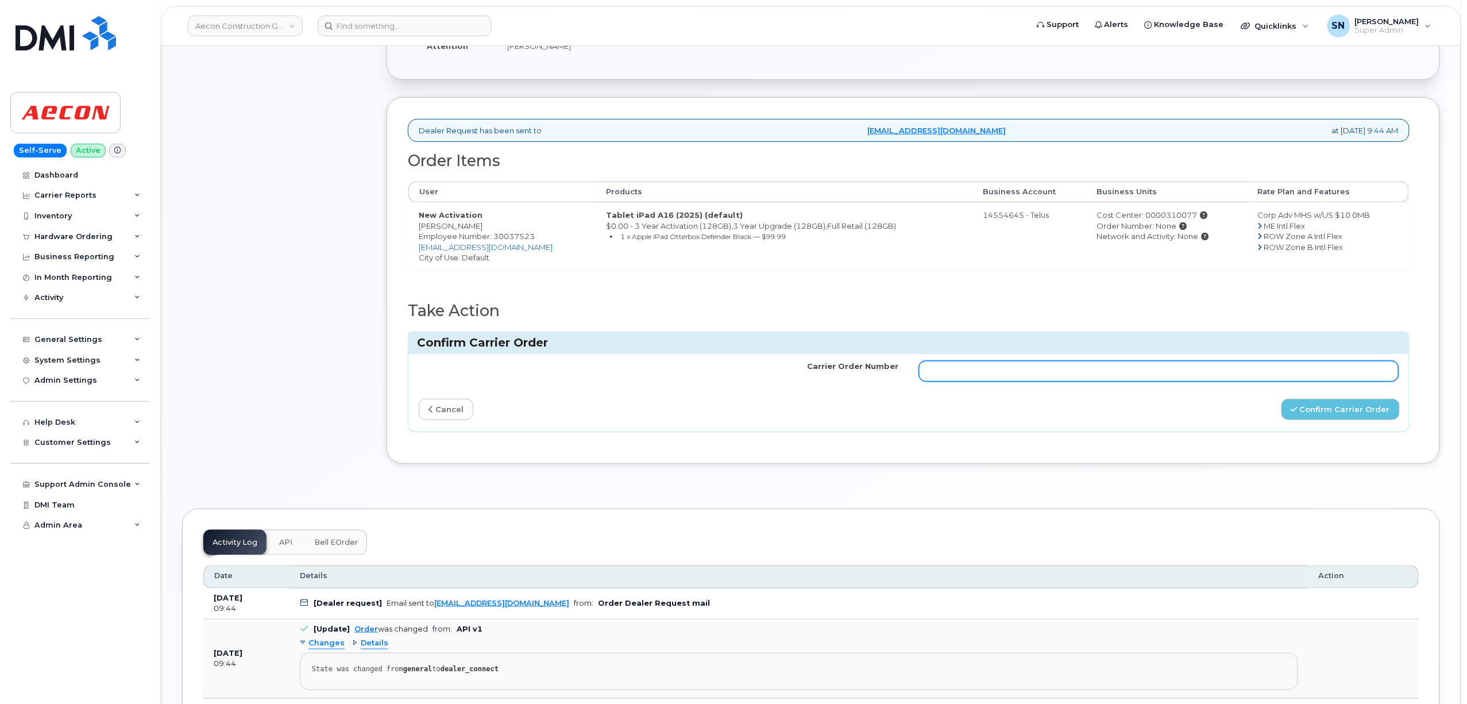
click at [1177, 365] on input "Carrier Order Number" at bounding box center [1159, 371] width 480 height 21
paste input "TL60029064"
type input "TL60029064"
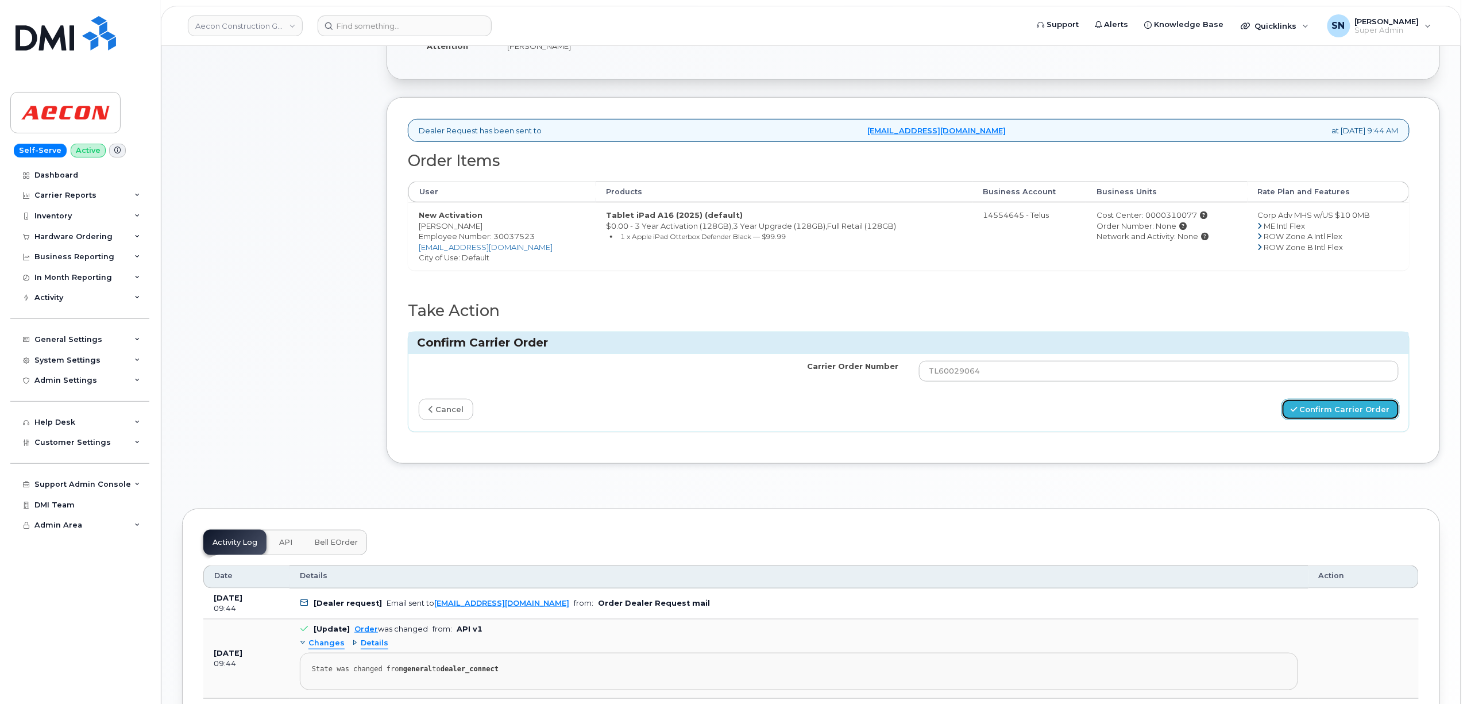
click at [1328, 404] on button "Confirm Carrier Order" at bounding box center [1340, 409] width 118 height 21
